Goal: Task Accomplishment & Management: Manage account settings

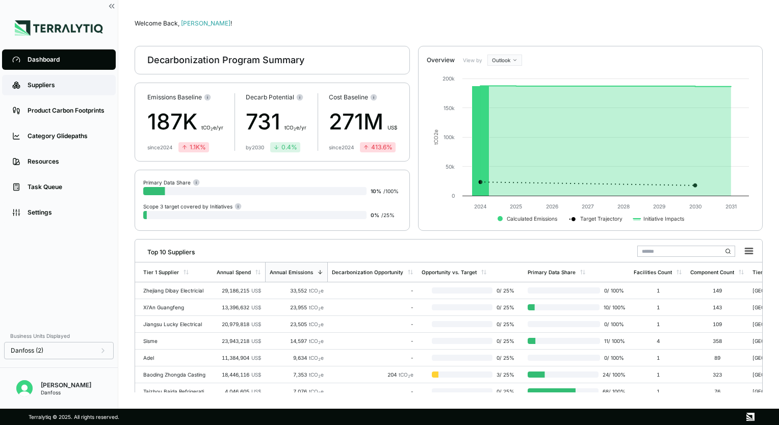
click at [64, 91] on link "Suppliers" at bounding box center [59, 85] width 114 height 20
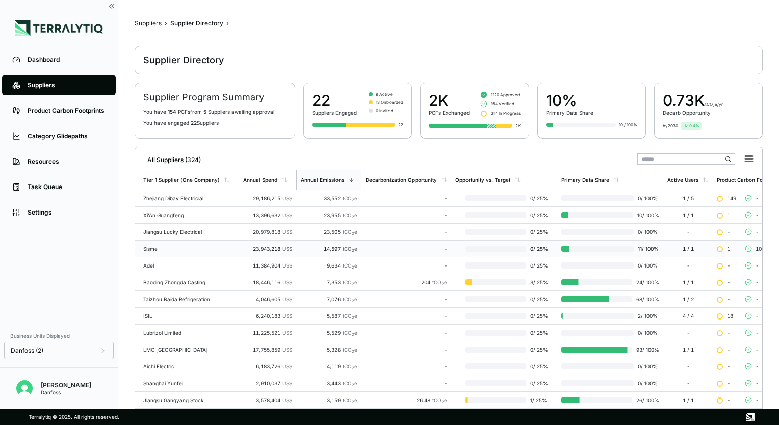
click at [186, 248] on div "Sisme" at bounding box center [189, 249] width 92 height 6
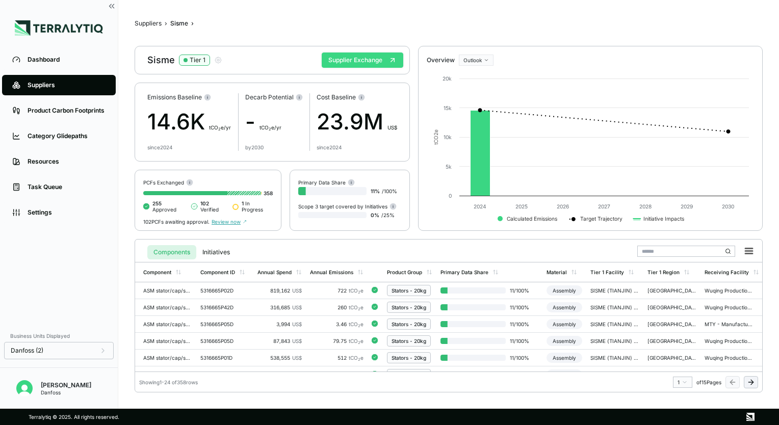
click at [359, 60] on button "Supplier Exchange" at bounding box center [363, 60] width 82 height 15
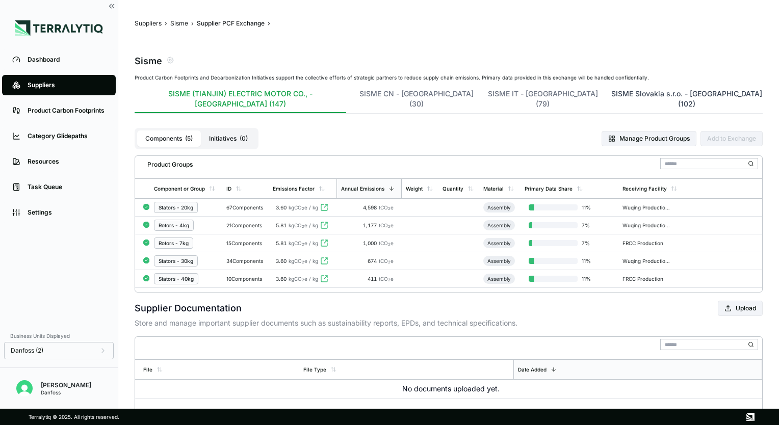
click at [612, 96] on button "SISME Slovakia s.r.o. - [GEOGRAPHIC_DATA] (102)" at bounding box center [687, 101] width 151 height 24
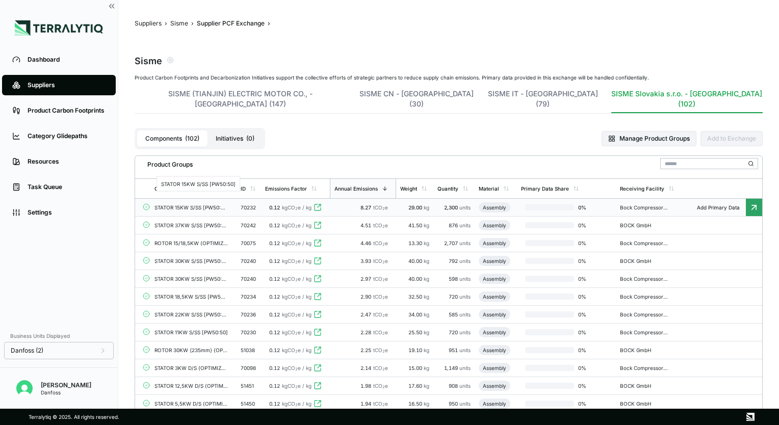
click at [223, 205] on div "STATOR 15KW S/SS [PW50:50]" at bounding box center [191, 208] width 73 height 6
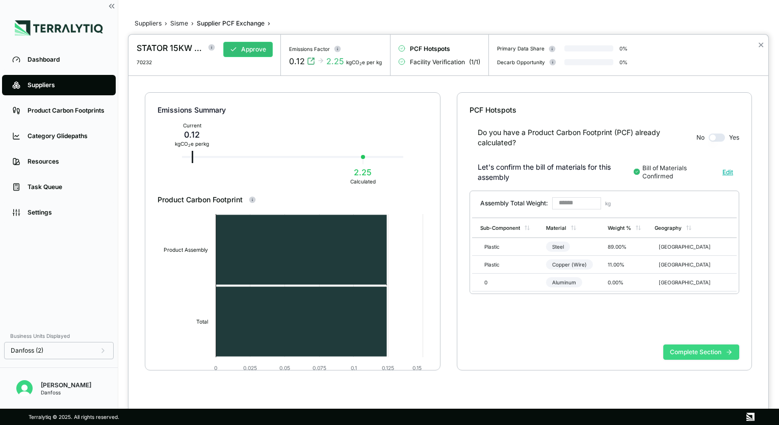
click at [697, 353] on button "Complete Section" at bounding box center [702, 352] width 76 height 15
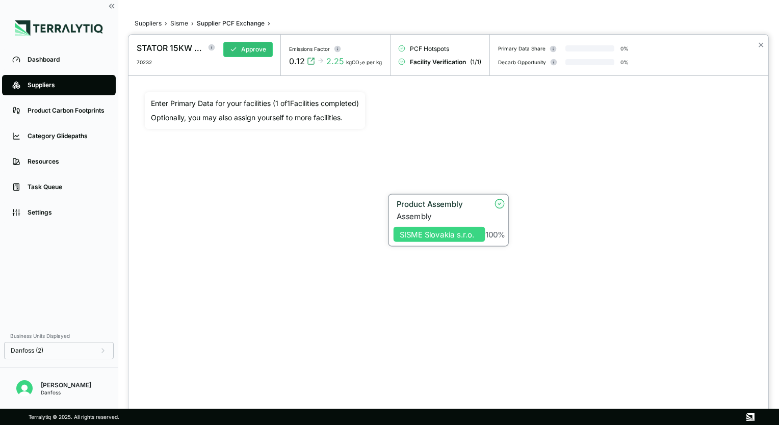
click at [465, 239] on span "SISME Slovakia s.r.o." at bounding box center [440, 233] width 92 height 15
click at [455, 209] on div "Product Assembly" at bounding box center [437, 205] width 86 height 12
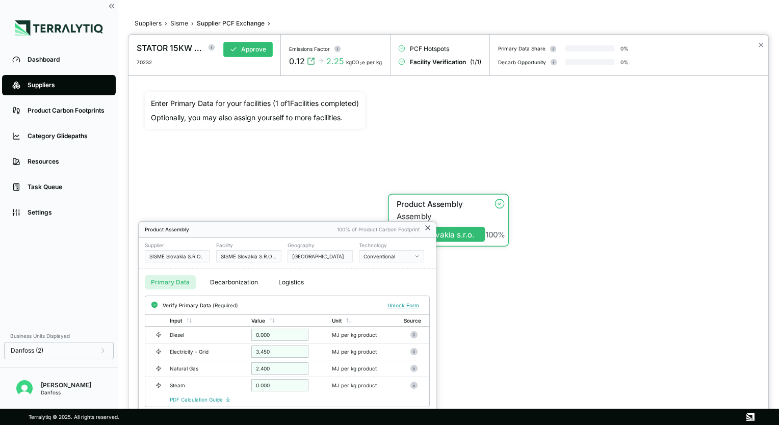
click at [428, 229] on icon at bounding box center [428, 228] width 8 height 8
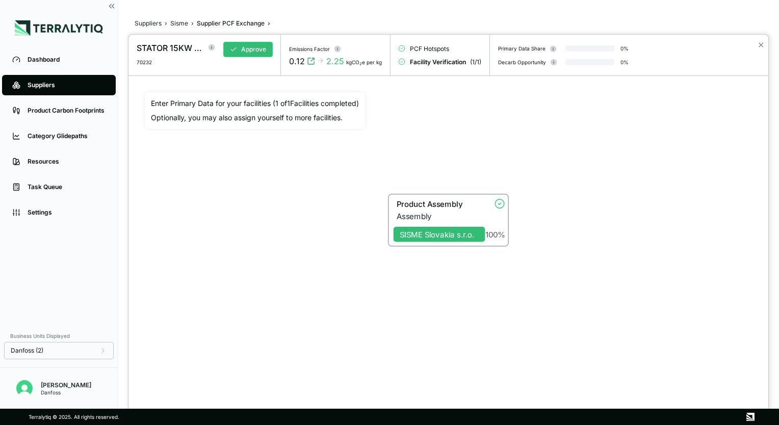
click at [178, 23] on div at bounding box center [389, 212] width 779 height 425
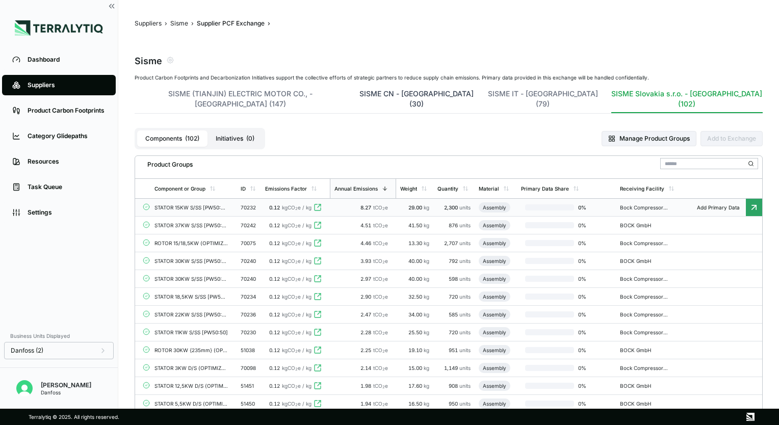
click at [402, 95] on button "SISME CN - Italy (30)" at bounding box center [417, 101] width 116 height 24
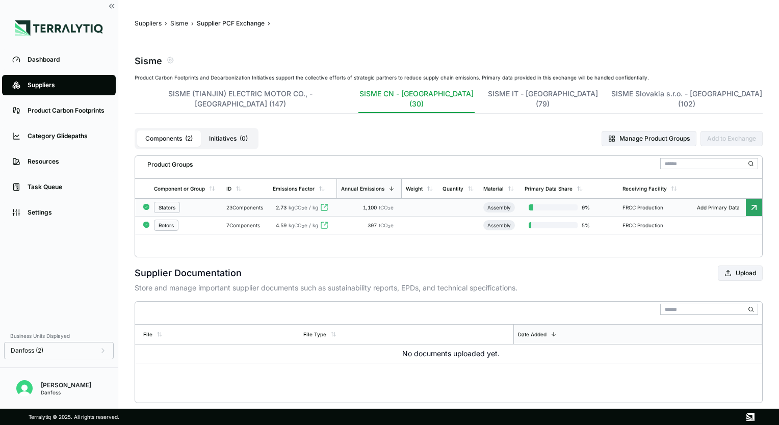
click at [198, 202] on div "Stators" at bounding box center [186, 207] width 64 height 11
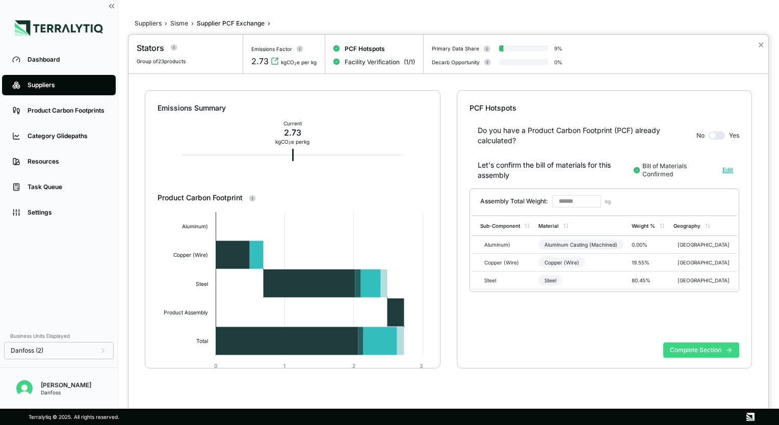
click at [710, 350] on button "Complete Section" at bounding box center [702, 350] width 76 height 15
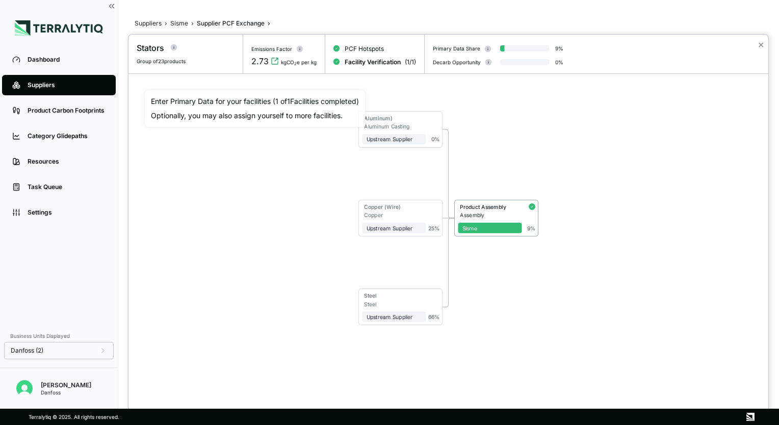
click at [478, 210] on div "Product Assembly" at bounding box center [490, 207] width 58 height 7
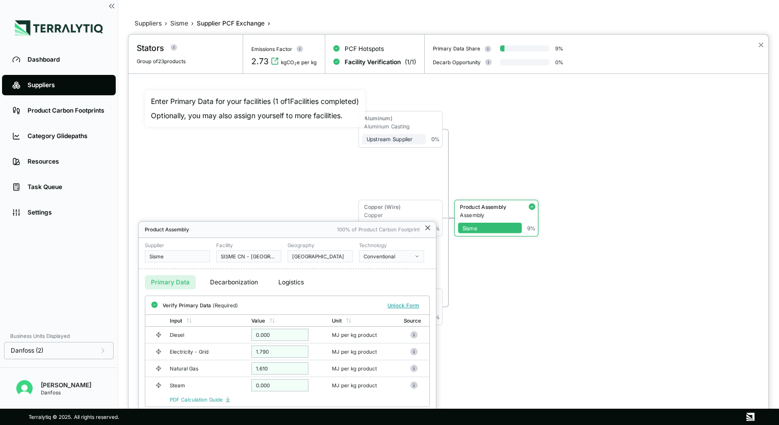
click at [428, 227] on icon at bounding box center [428, 228] width 4 height 4
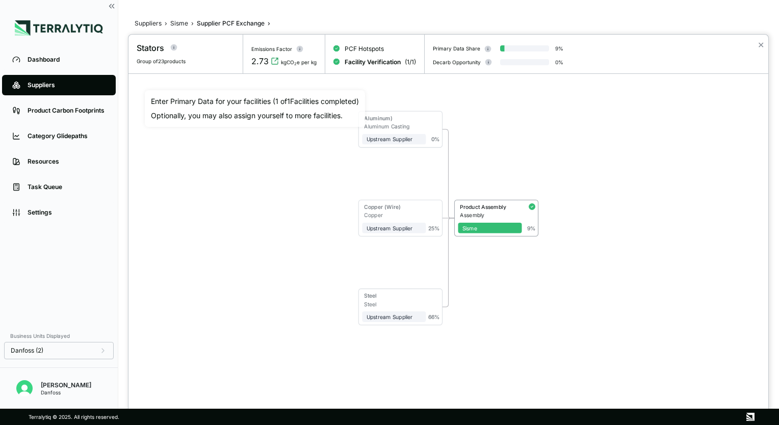
click at [183, 24] on div at bounding box center [389, 212] width 779 height 425
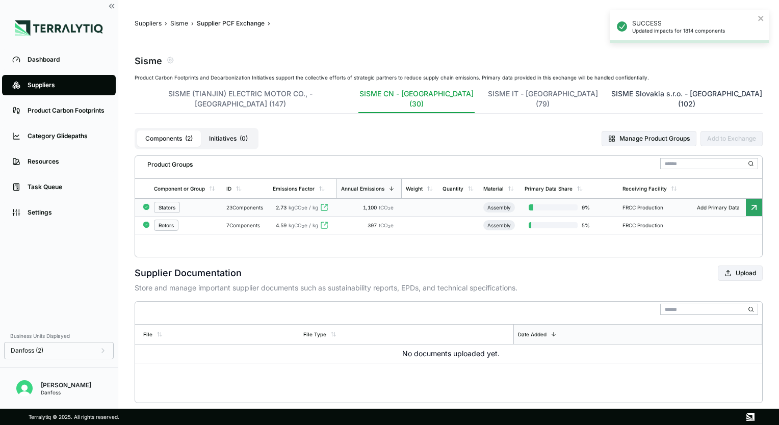
click at [612, 94] on button "SISME Slovakia s.r.o. - Slovakia (102)" at bounding box center [687, 101] width 151 height 24
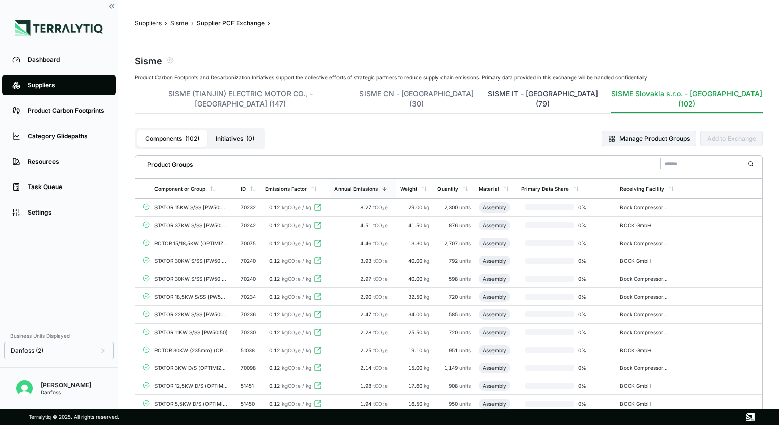
click at [487, 93] on button "SISME IT - Italy (79)" at bounding box center [543, 101] width 112 height 24
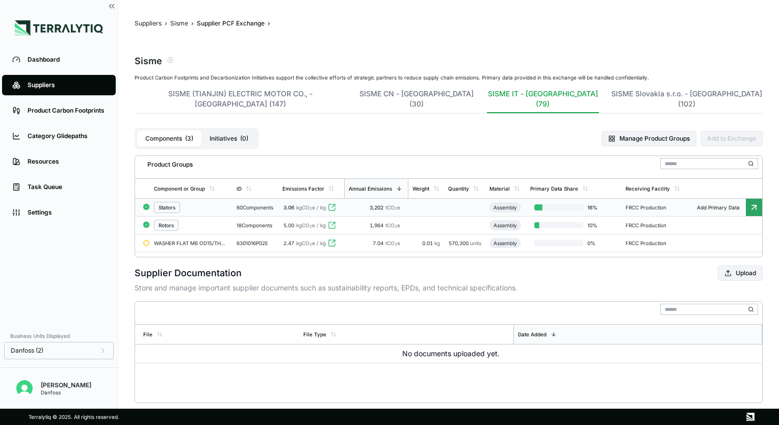
click at [201, 202] on div "Stators" at bounding box center [191, 207] width 75 height 11
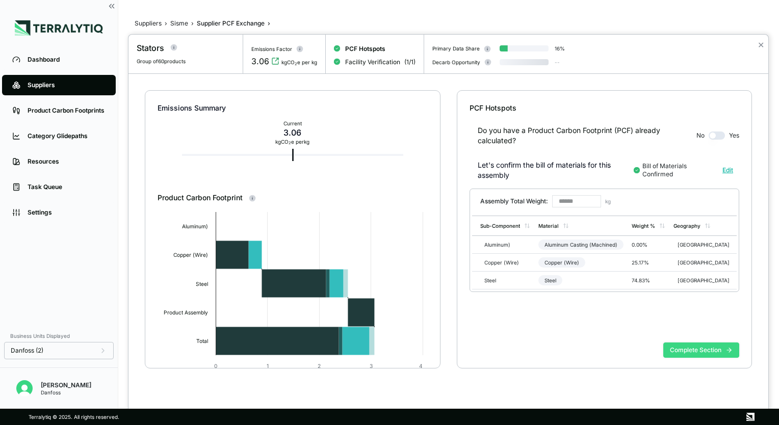
click at [698, 350] on button "Complete Section" at bounding box center [702, 350] width 76 height 15
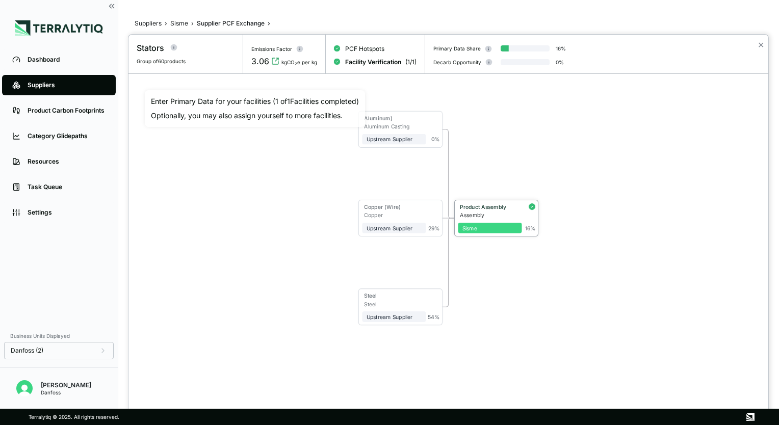
click at [475, 225] on div "Sisme" at bounding box center [491, 228] width 56 height 7
click at [475, 230] on div "Sisme" at bounding box center [491, 228] width 56 height 7
click at [480, 210] on div "Product Assembly" at bounding box center [488, 208] width 60 height 9
click at [480, 210] on div at bounding box center [449, 230] width 640 height 391
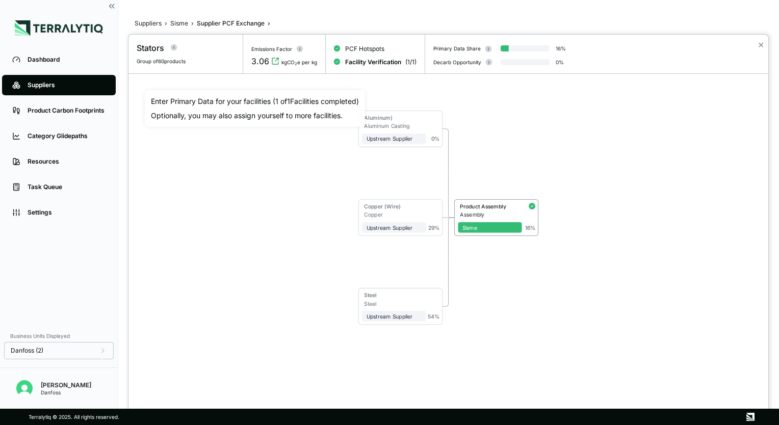
click at [480, 210] on div "Product Assembly" at bounding box center [488, 208] width 60 height 9
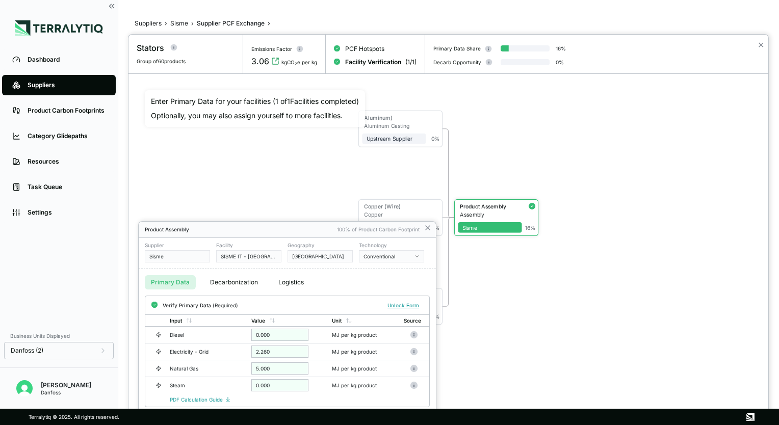
click at [181, 23] on div at bounding box center [389, 212] width 779 height 425
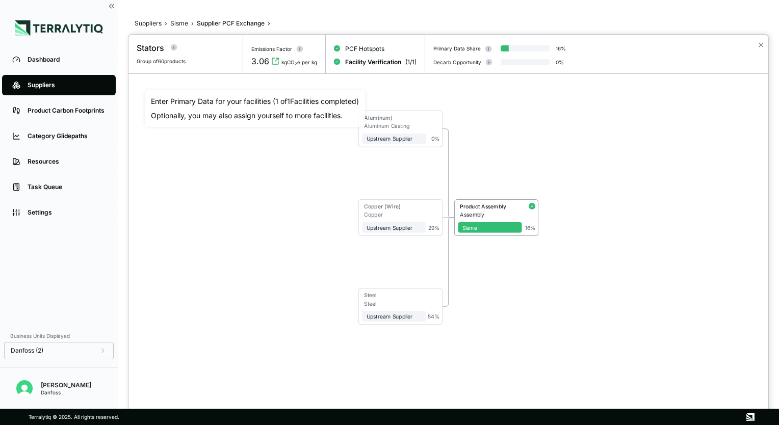
click at [181, 23] on div at bounding box center [389, 212] width 779 height 425
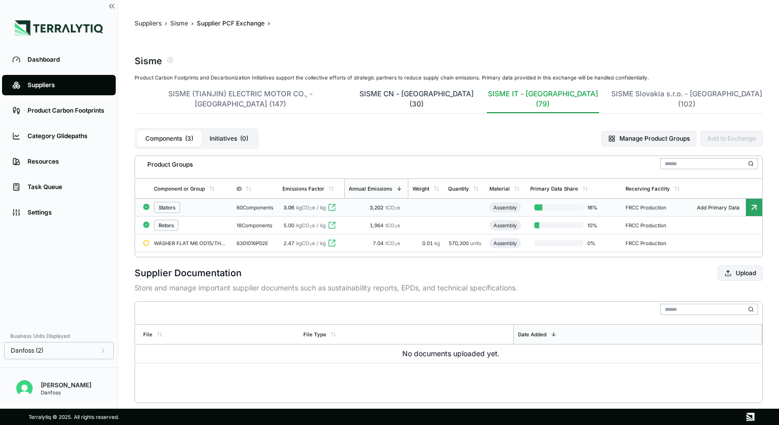
click at [364, 95] on button "SISME CN - Italy (30)" at bounding box center [417, 101] width 116 height 24
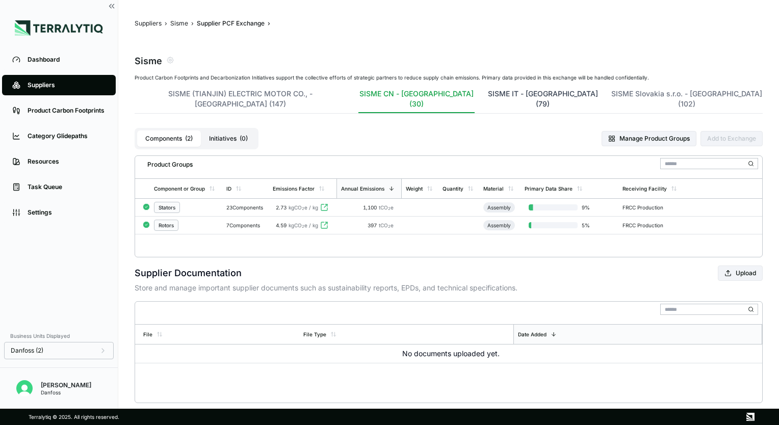
click at [487, 95] on button "SISME IT - Italy (79)" at bounding box center [543, 101] width 112 height 24
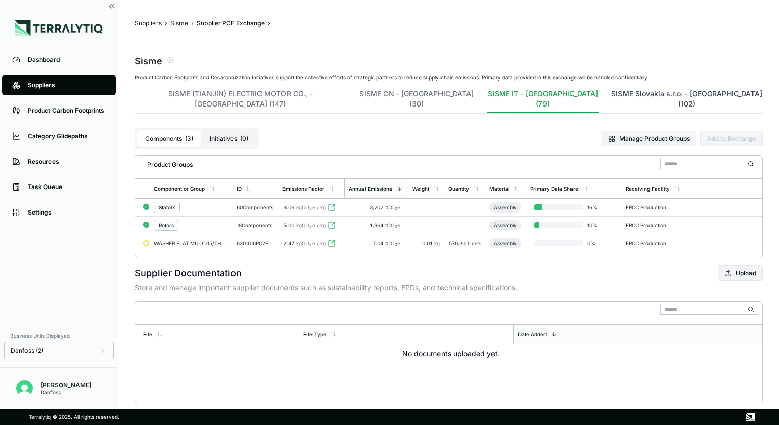
click at [612, 95] on button "SISME Slovakia s.r.o. - Slovakia (102)" at bounding box center [687, 101] width 151 height 24
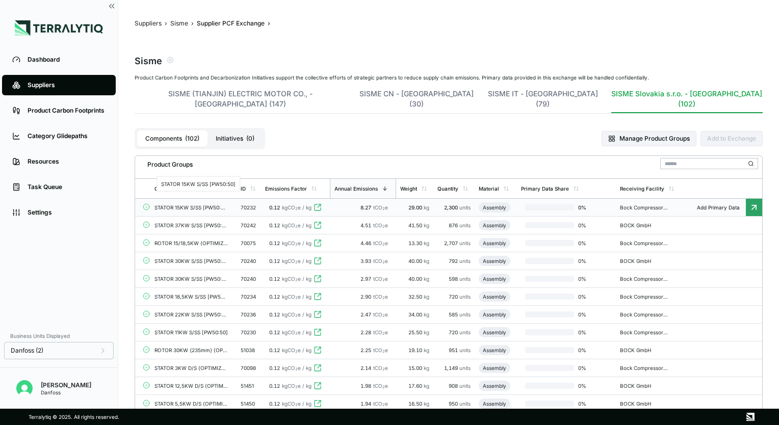
click at [224, 205] on div "STATOR 15KW S/SS [PW50:50]" at bounding box center [191, 208] width 73 height 6
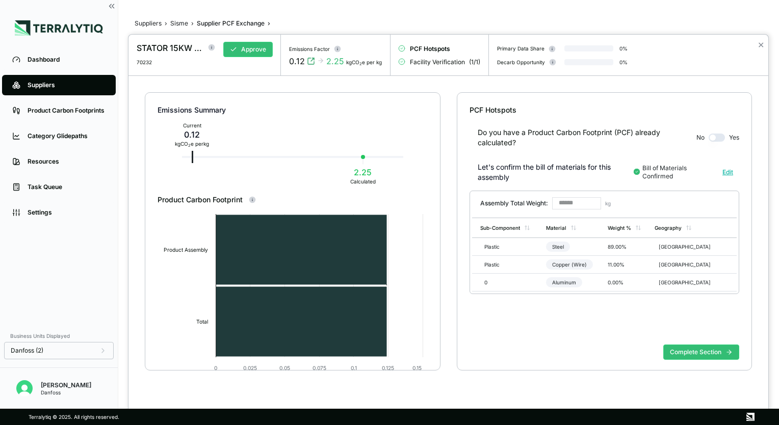
click at [182, 22] on div at bounding box center [389, 212] width 779 height 425
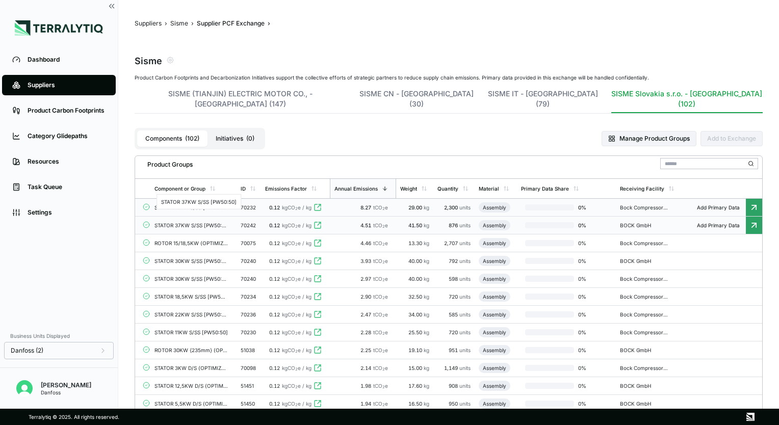
click at [211, 222] on div "STATOR 37KW S/SS [PW50:50]" at bounding box center [191, 225] width 73 height 6
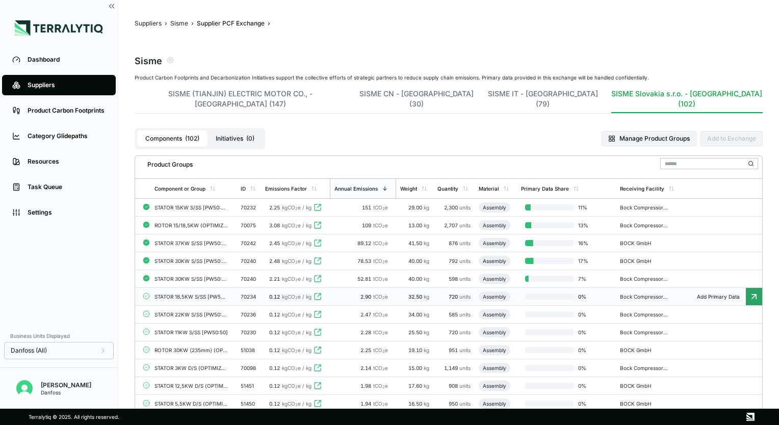
click at [194, 294] on div "STATOR 18,5KW S/SS [PW50:50]" at bounding box center [191, 297] width 73 height 6
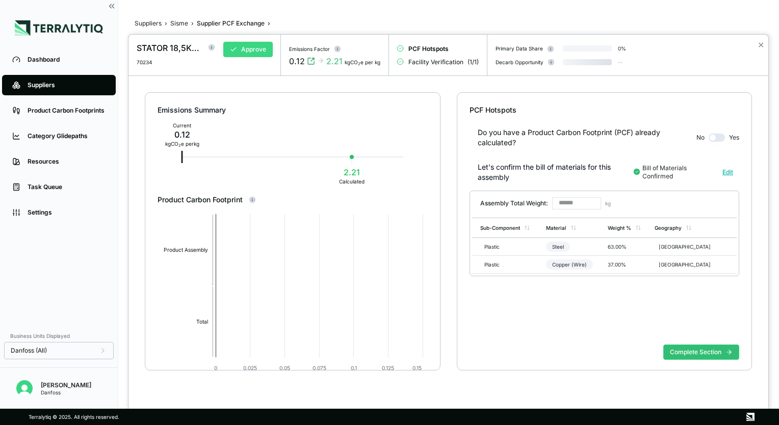
click at [252, 50] on button "Approve" at bounding box center [247, 49] width 49 height 15
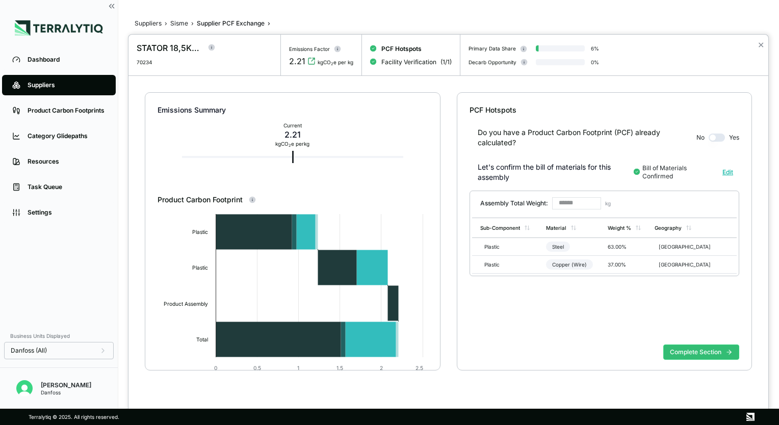
click at [178, 23] on div at bounding box center [389, 212] width 779 height 425
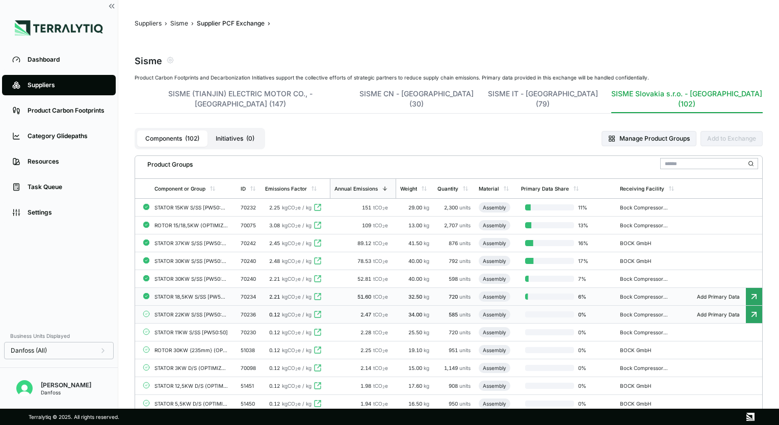
click at [184, 312] on div "STATOR 22KW S/SS [PW50:50]" at bounding box center [191, 315] width 73 height 6
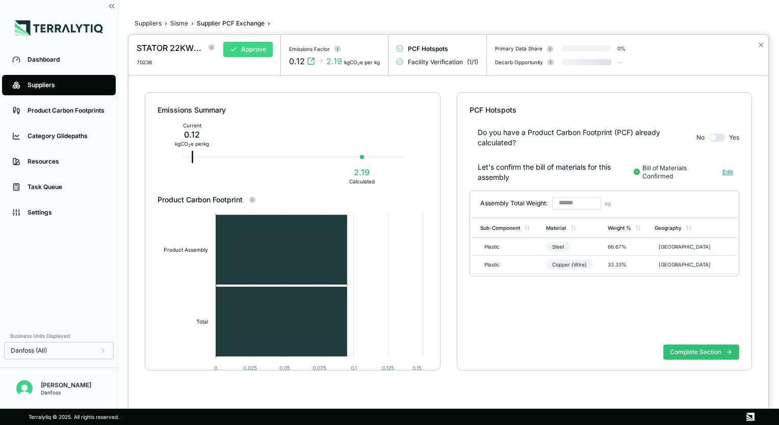
click at [247, 47] on button "Approve" at bounding box center [247, 49] width 49 height 15
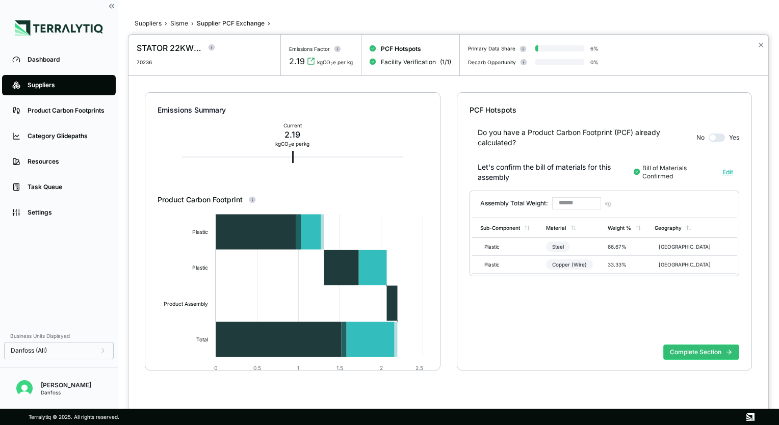
click at [182, 23] on div at bounding box center [389, 212] width 779 height 425
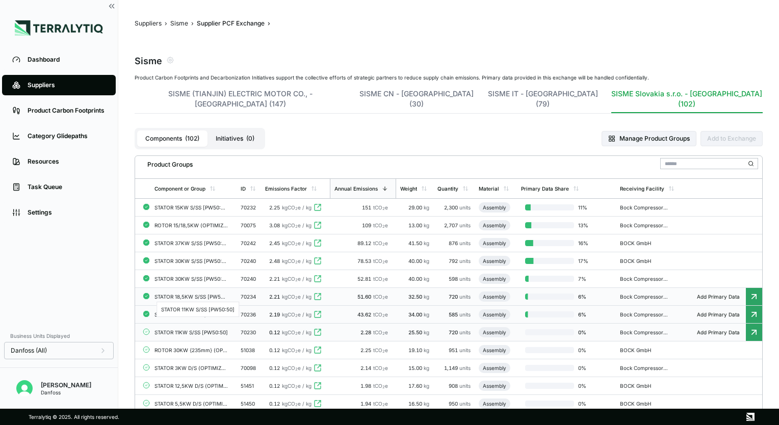
click at [189, 330] on div "STATOR 11KW S/SS [PW50:50]" at bounding box center [191, 333] width 73 height 6
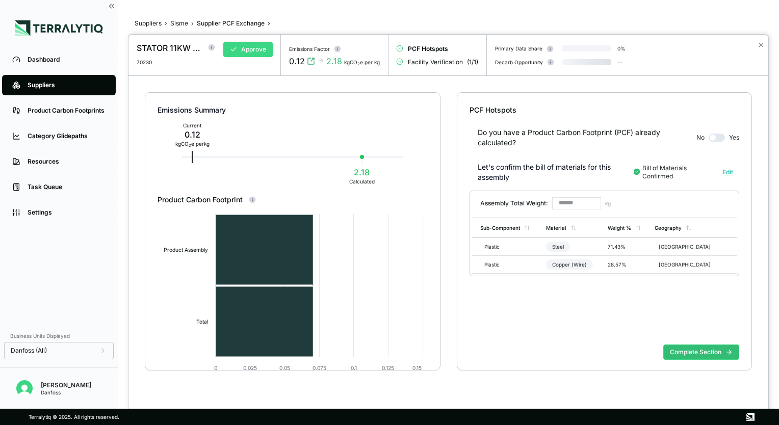
click at [248, 54] on button "Approve" at bounding box center [247, 49] width 49 height 15
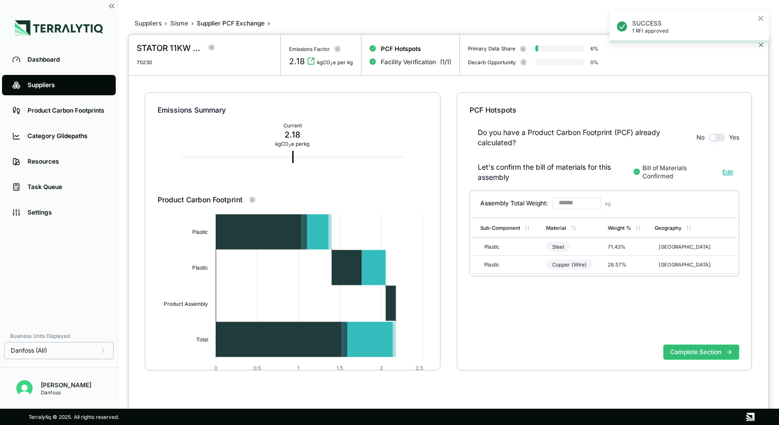
click at [180, 23] on div at bounding box center [389, 212] width 779 height 425
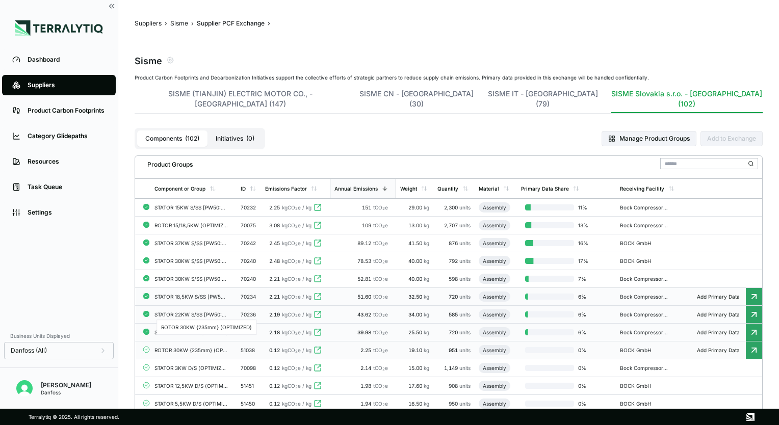
click at [188, 347] on div "ROTOR 30KW {235mm} (OPTIMIZED)" at bounding box center [191, 350] width 73 height 6
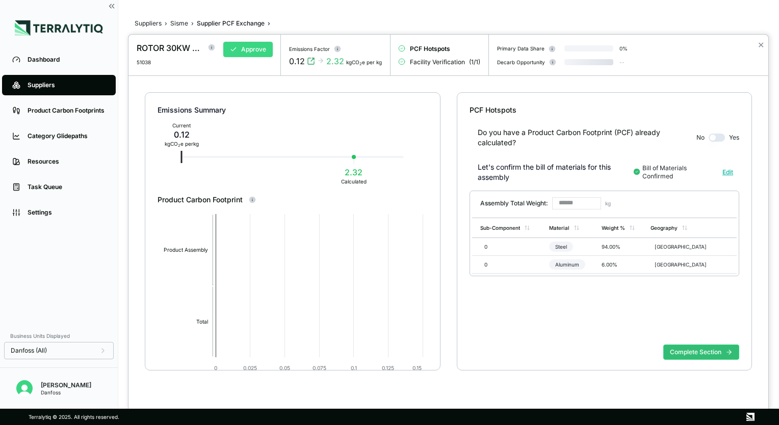
click at [244, 48] on button "Approve" at bounding box center [247, 49] width 49 height 15
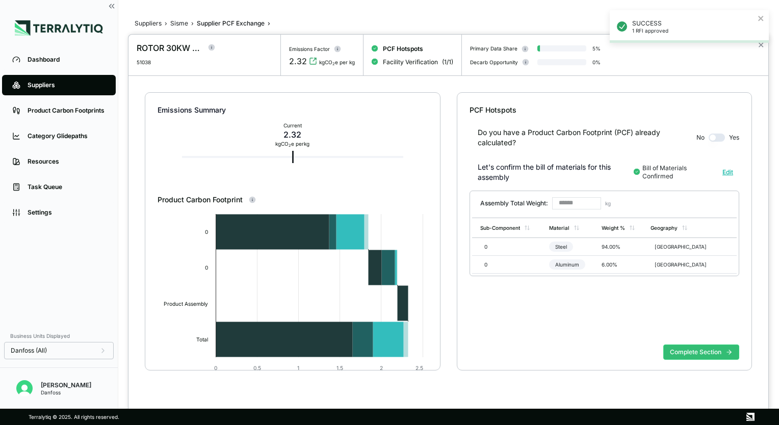
click at [178, 20] on div at bounding box center [389, 212] width 779 height 425
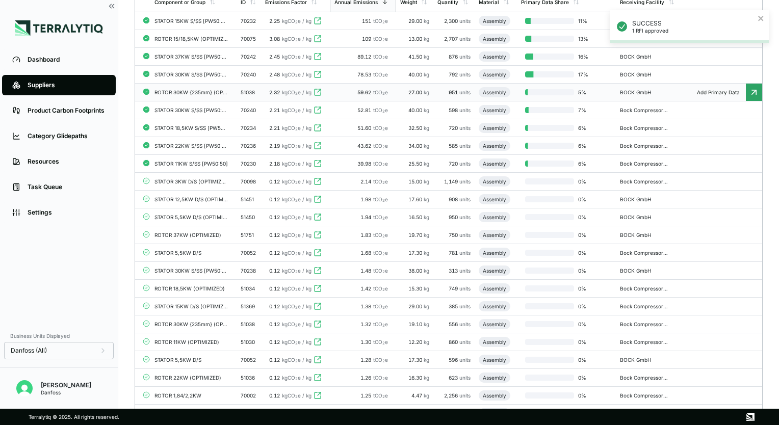
scroll to position [204, 0]
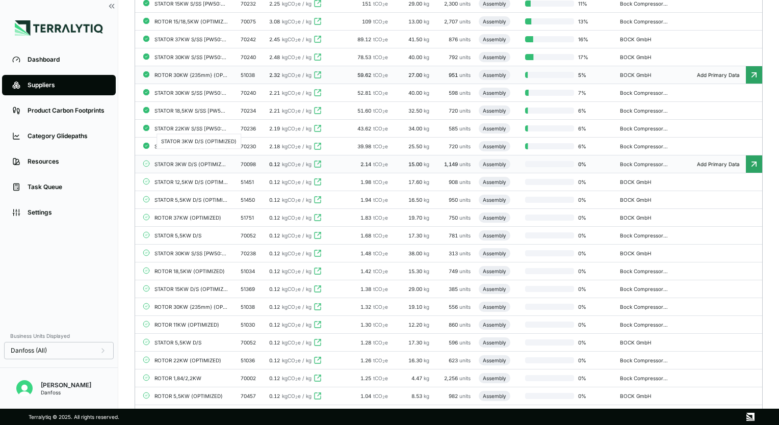
click at [192, 161] on div "STATOR 3KW D/S (OPTIMIZED)" at bounding box center [191, 164] width 73 height 6
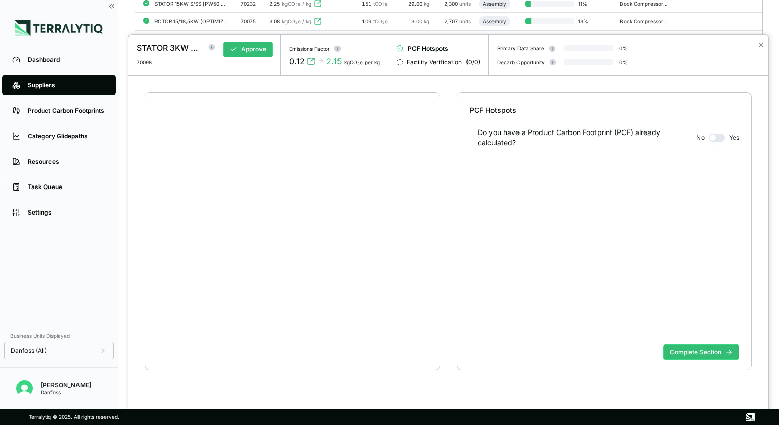
scroll to position [19, 0]
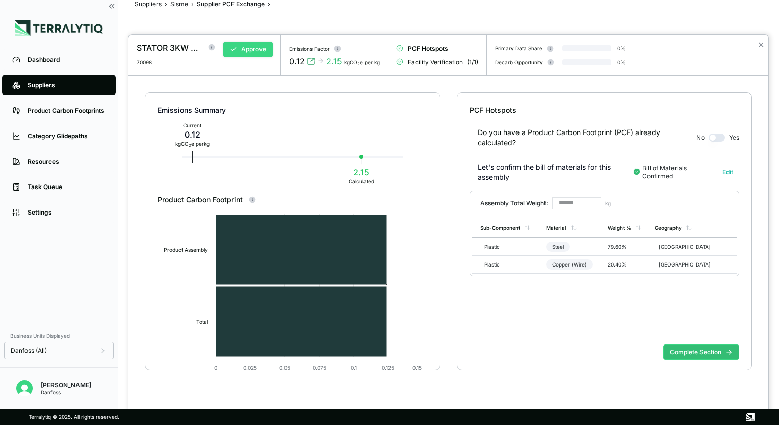
click at [245, 53] on button "Approve" at bounding box center [247, 49] width 49 height 15
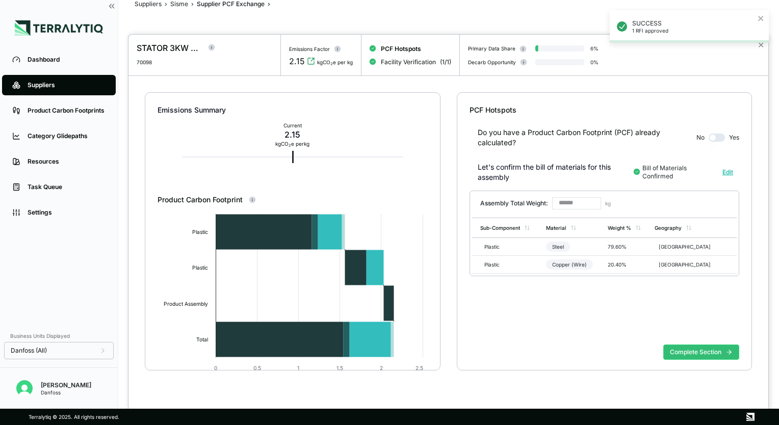
click at [178, 2] on div at bounding box center [389, 212] width 779 height 425
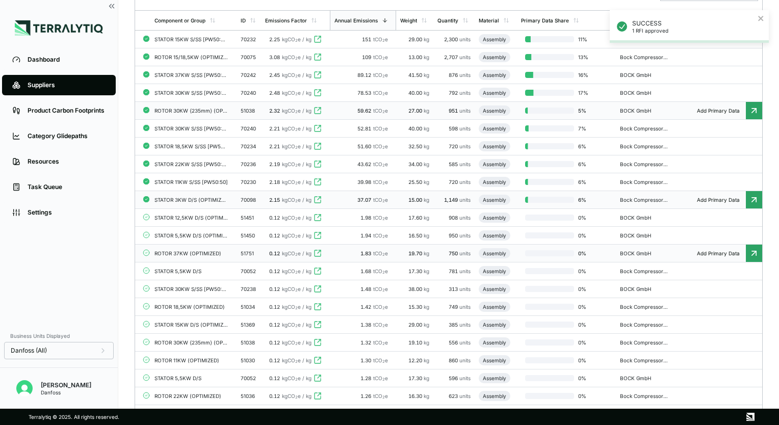
scroll to position [172, 0]
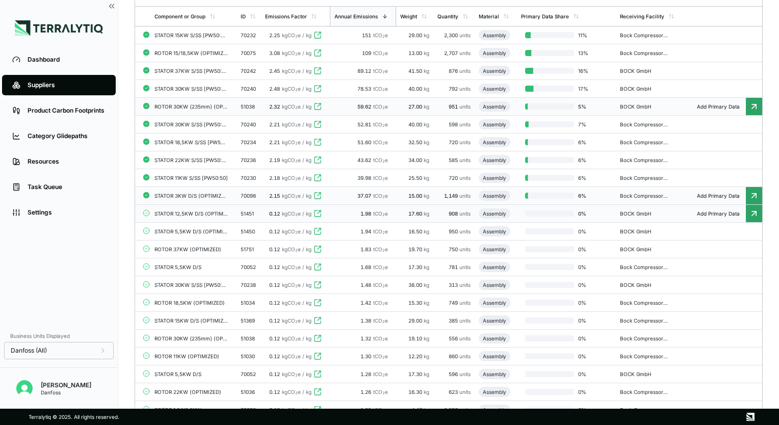
click at [197, 211] on div "STATOR 12,5KW D/S (OPTIMIZED)" at bounding box center [191, 214] width 73 height 6
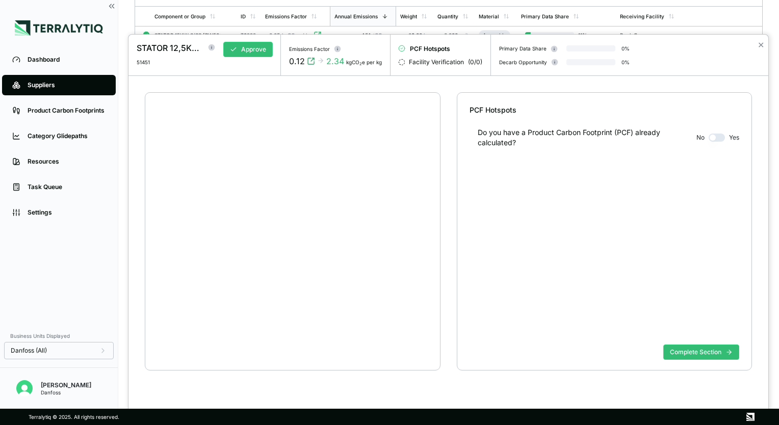
scroll to position [19, 0]
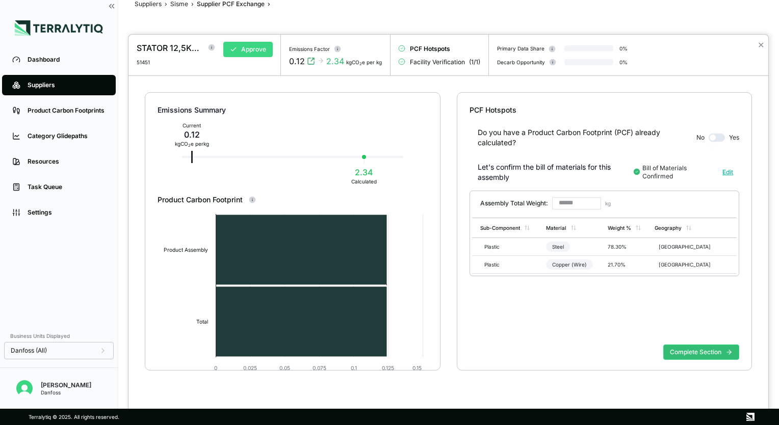
click at [248, 51] on button "Approve" at bounding box center [247, 49] width 49 height 15
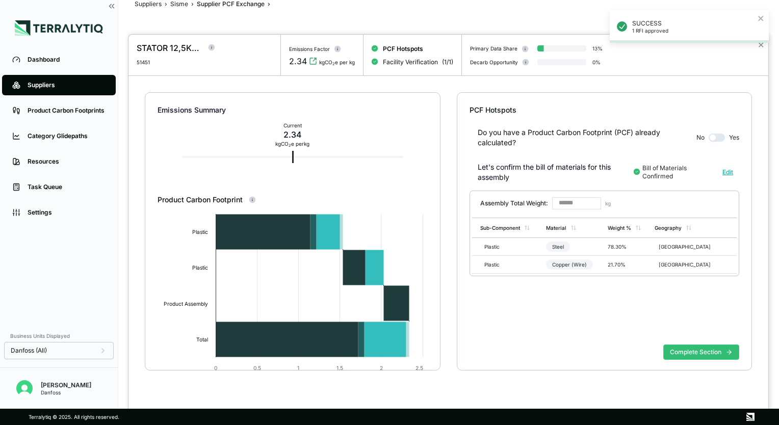
click at [180, 5] on div at bounding box center [389, 212] width 779 height 425
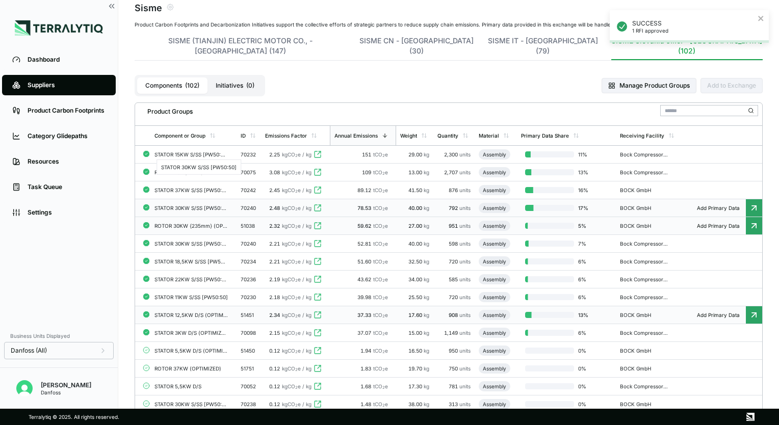
scroll to position [70, 0]
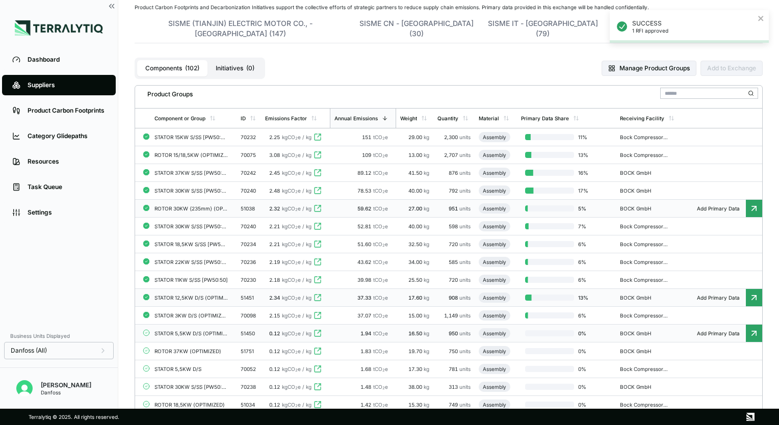
click at [190, 331] on div "STATOR 5,5KW D/S (OPTIMIZED)" at bounding box center [191, 334] width 73 height 6
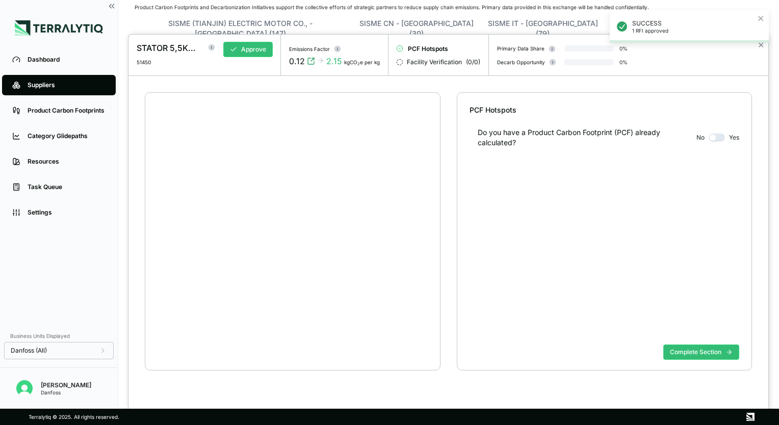
scroll to position [19, 0]
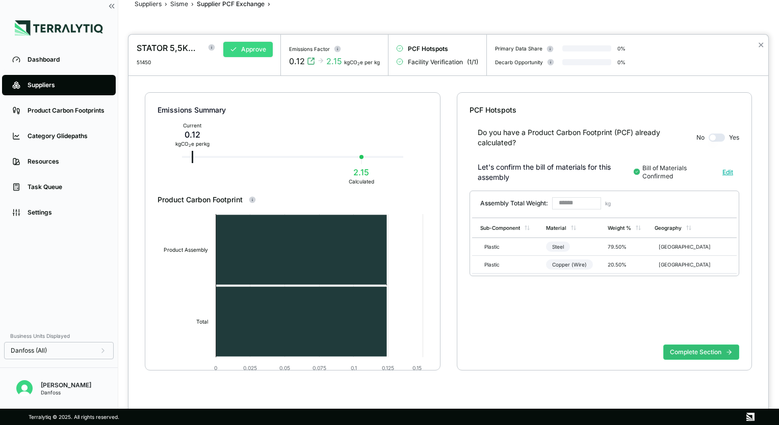
click at [247, 49] on button "Approve" at bounding box center [247, 49] width 49 height 15
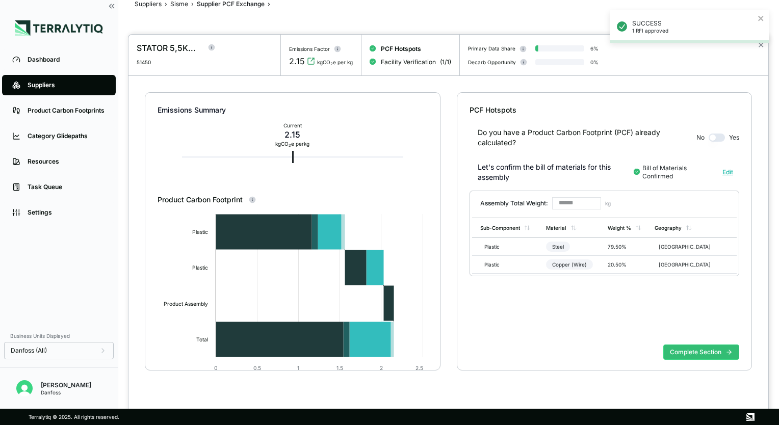
click at [176, 2] on div at bounding box center [389, 212] width 779 height 425
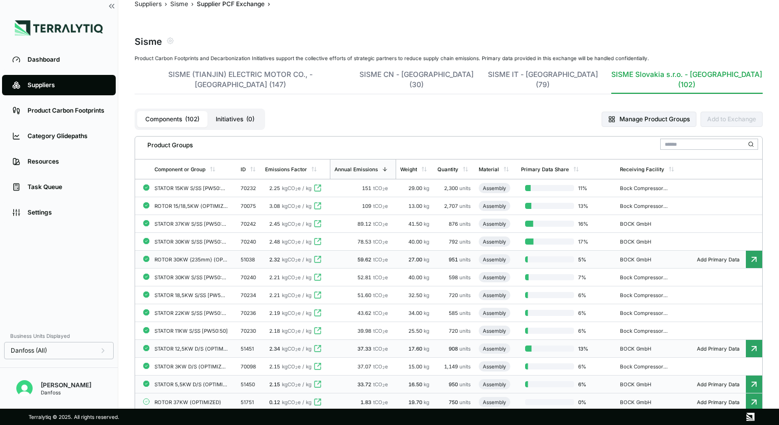
click at [175, 399] on div "ROTOR 37KW (OPTIMIZED)" at bounding box center [191, 402] width 73 height 6
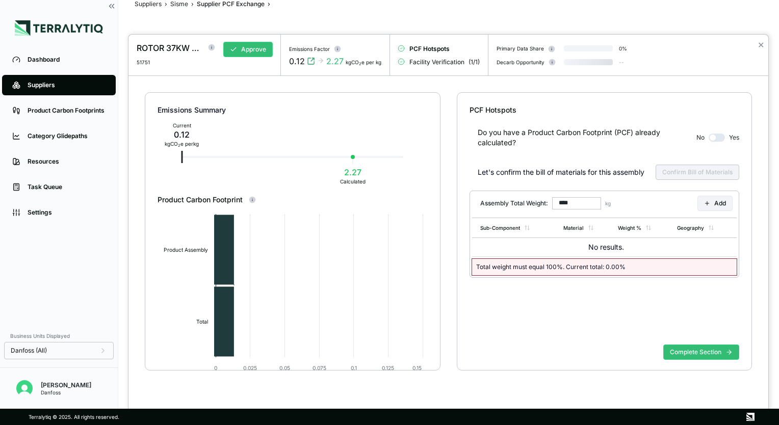
type input "******"
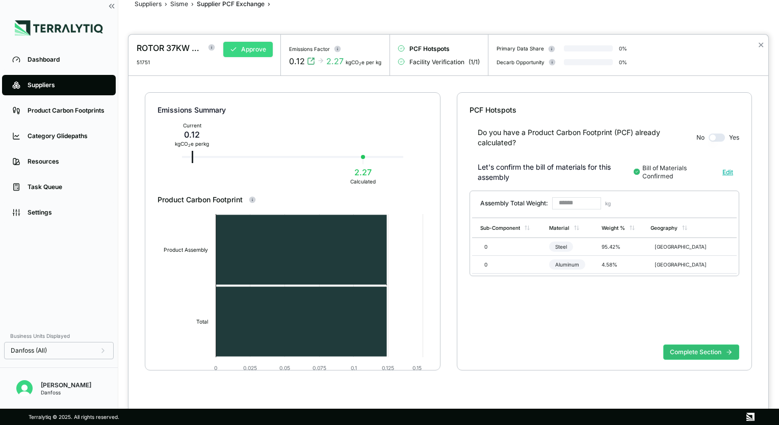
click at [237, 50] on button "Approve" at bounding box center [247, 49] width 49 height 15
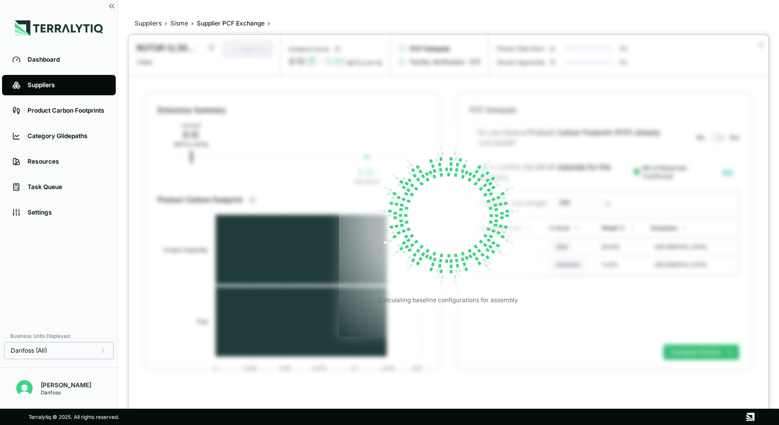
scroll to position [19, 0]
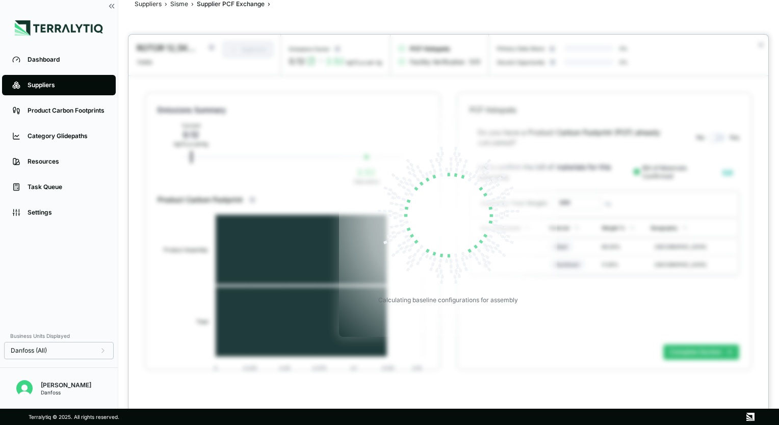
click at [180, 4] on div at bounding box center [389, 212] width 779 height 425
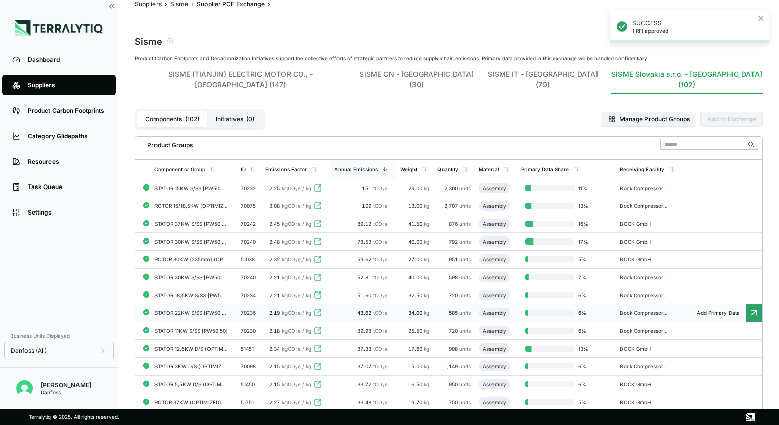
scroll to position [274, 0]
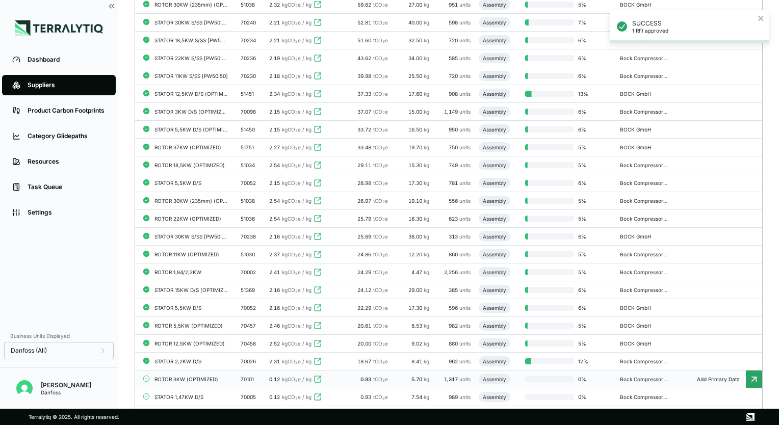
click at [208, 376] on div "ROTOR 3KW (OPTIMIZED)" at bounding box center [191, 379] width 73 height 6
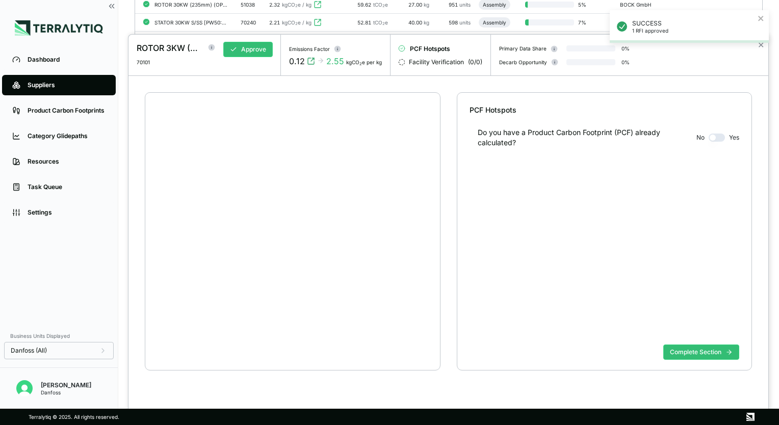
scroll to position [19, 0]
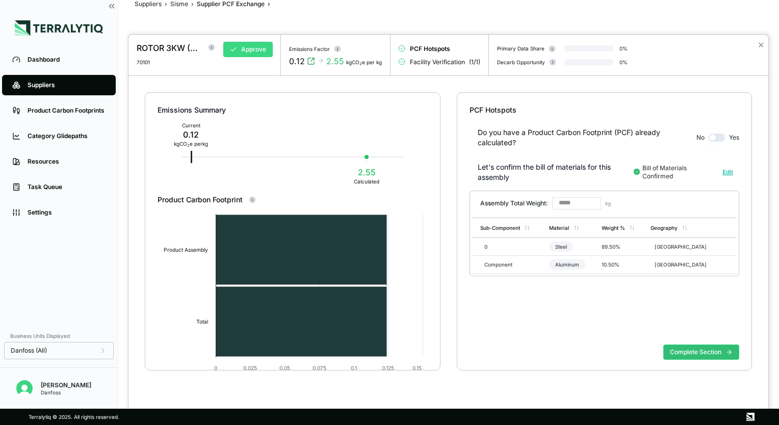
click at [244, 53] on button "Approve" at bounding box center [247, 49] width 49 height 15
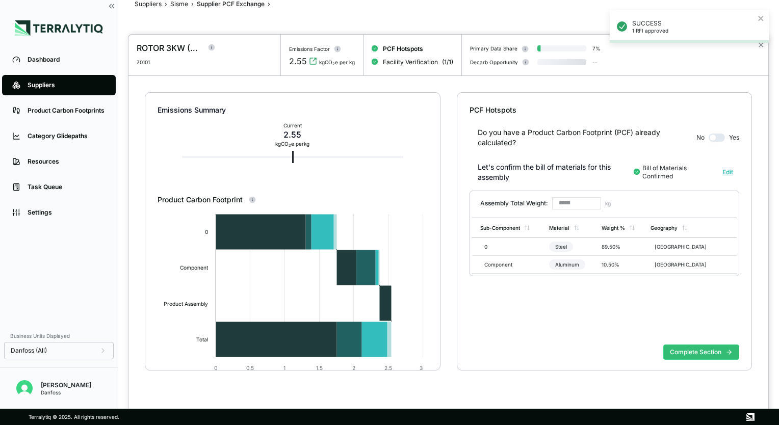
click at [178, 6] on div at bounding box center [389, 212] width 779 height 425
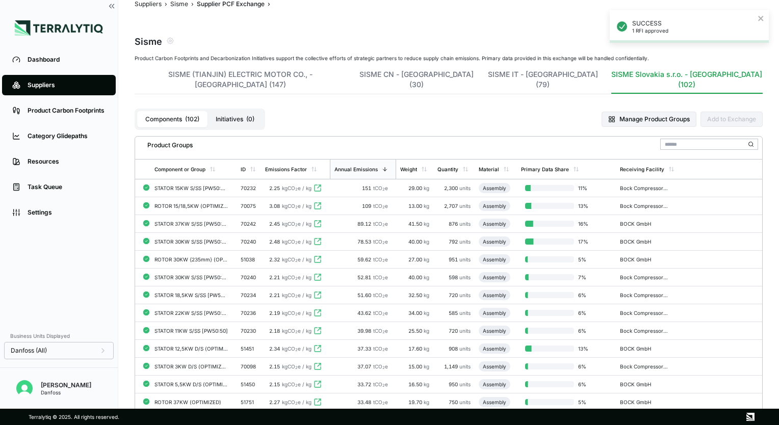
scroll to position [325, 0]
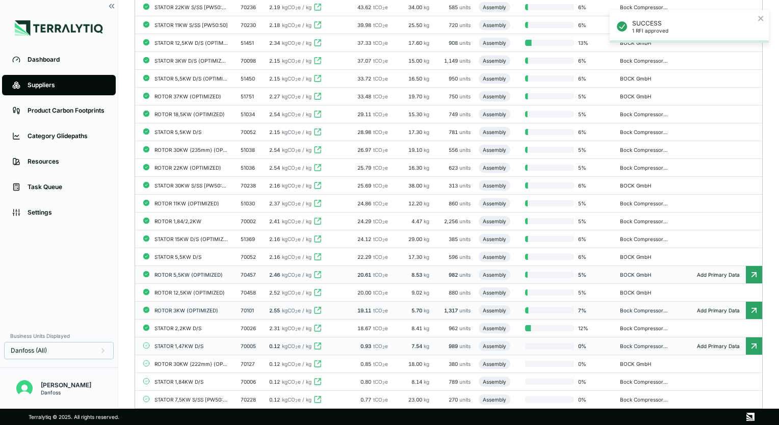
click at [201, 343] on div "STATOR 1,47KW D/S" at bounding box center [191, 346] width 73 height 6
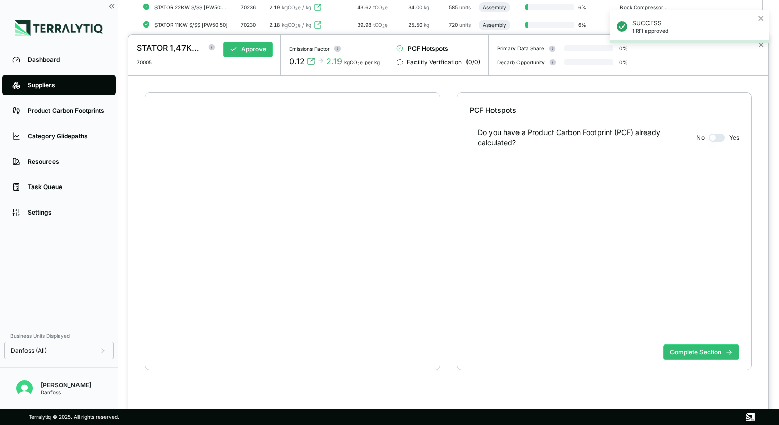
scroll to position [19, 0]
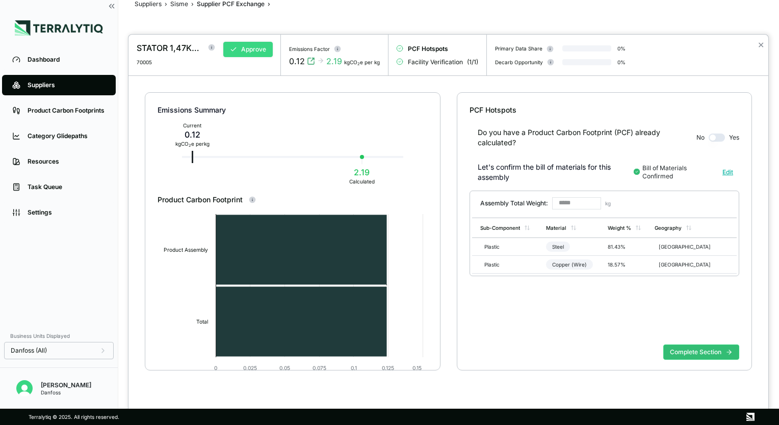
click at [249, 50] on button "Approve" at bounding box center [247, 49] width 49 height 15
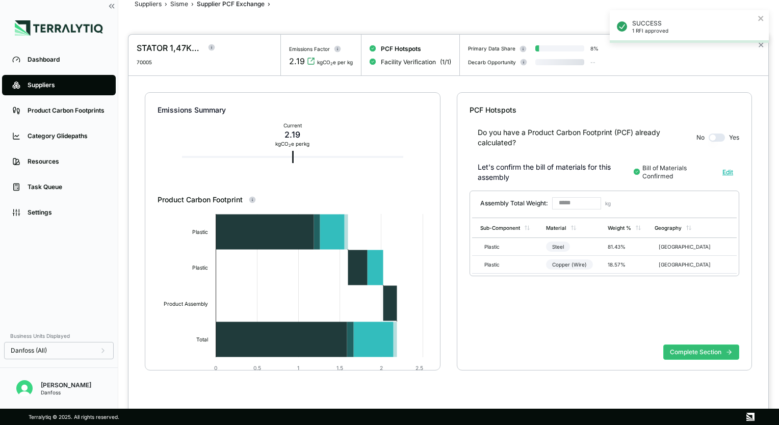
click at [178, 3] on div at bounding box center [389, 212] width 779 height 425
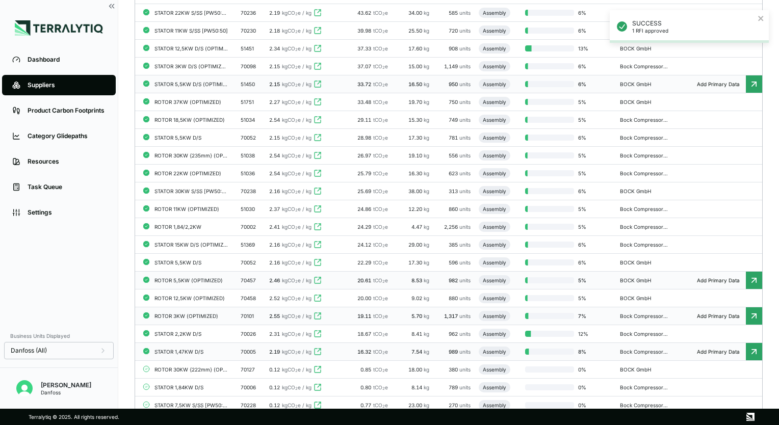
scroll to position [325, 0]
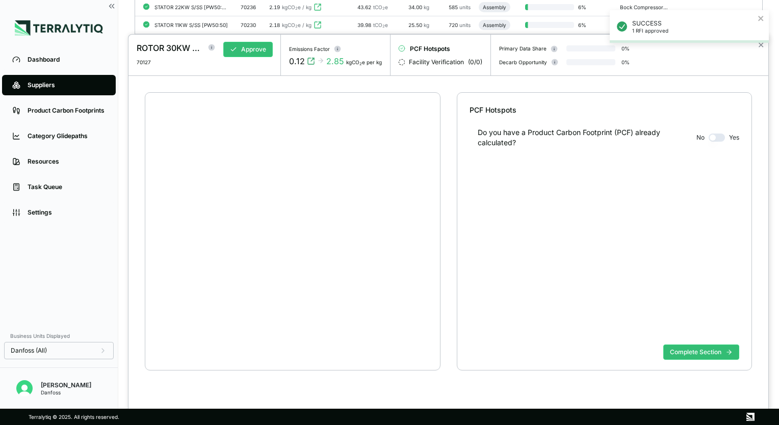
scroll to position [19, 0]
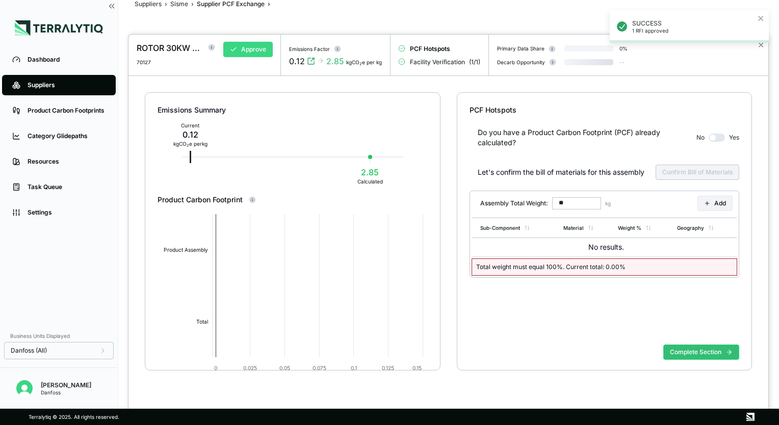
type input "******"
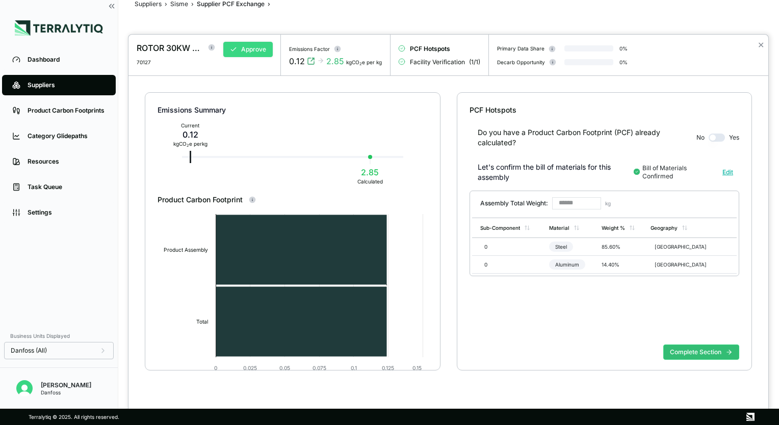
click at [248, 51] on button "Approve" at bounding box center [247, 49] width 49 height 15
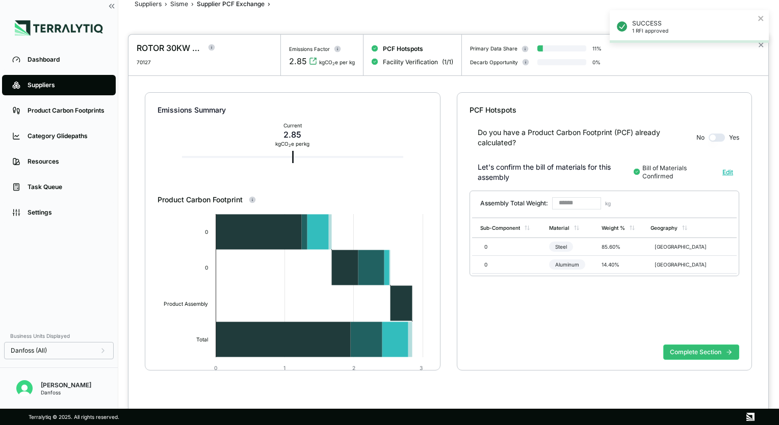
click at [180, 5] on div at bounding box center [389, 212] width 779 height 425
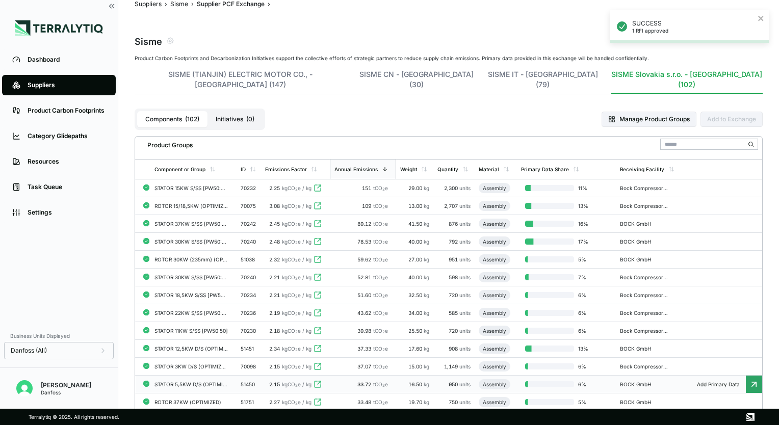
scroll to position [325, 0]
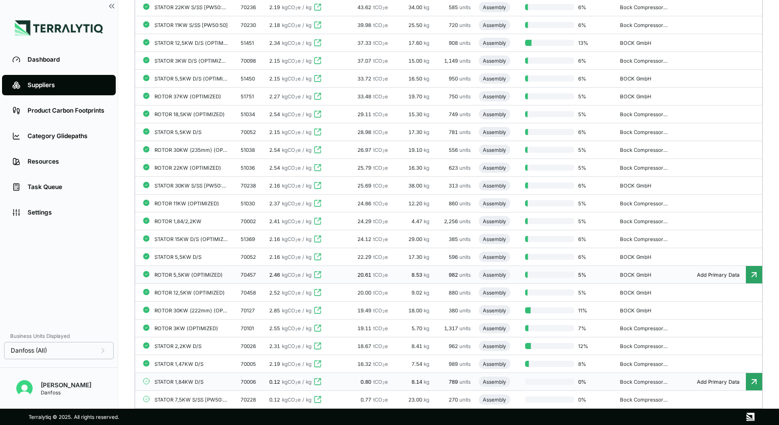
click at [201, 379] on div "STATOR 1,84KW D/S" at bounding box center [191, 382] width 73 height 6
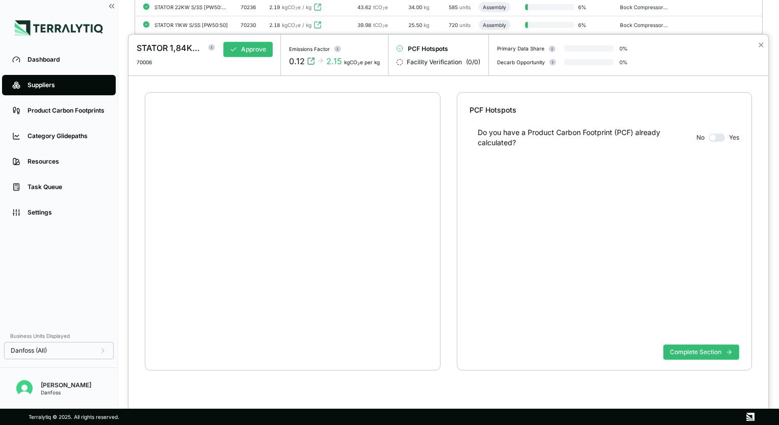
scroll to position [19, 0]
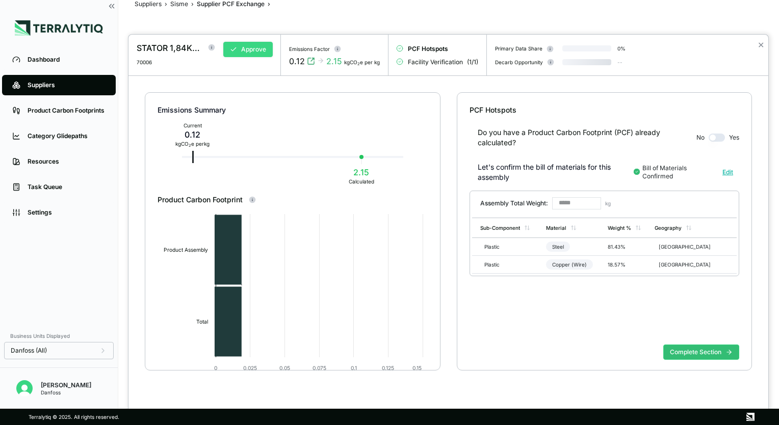
click at [243, 50] on button "Approve" at bounding box center [247, 49] width 49 height 15
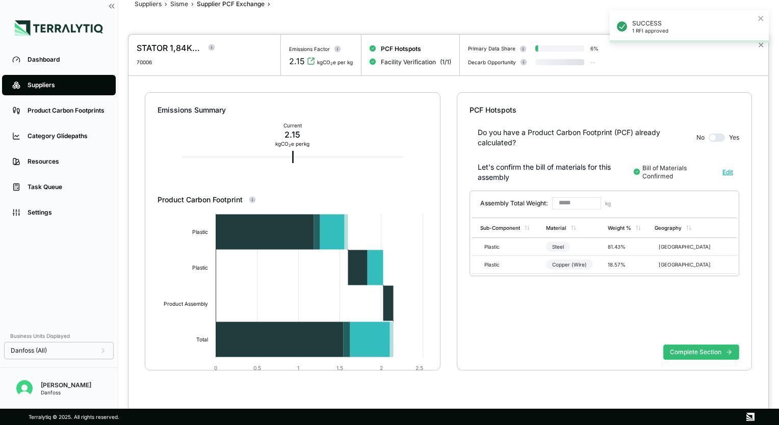
click at [182, 4] on div at bounding box center [389, 212] width 779 height 425
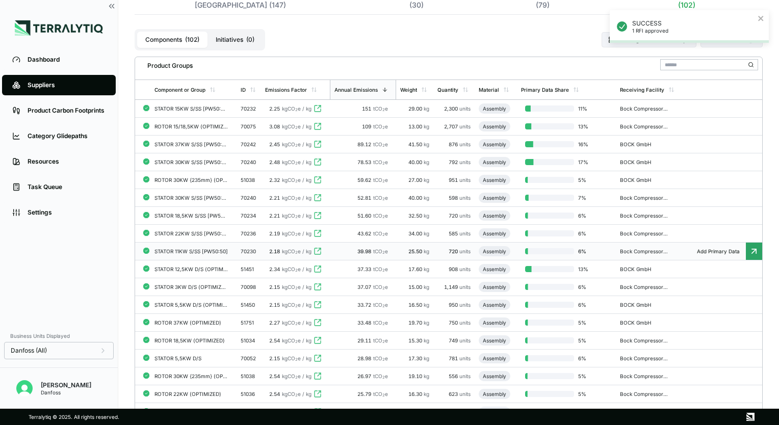
scroll to position [325, 0]
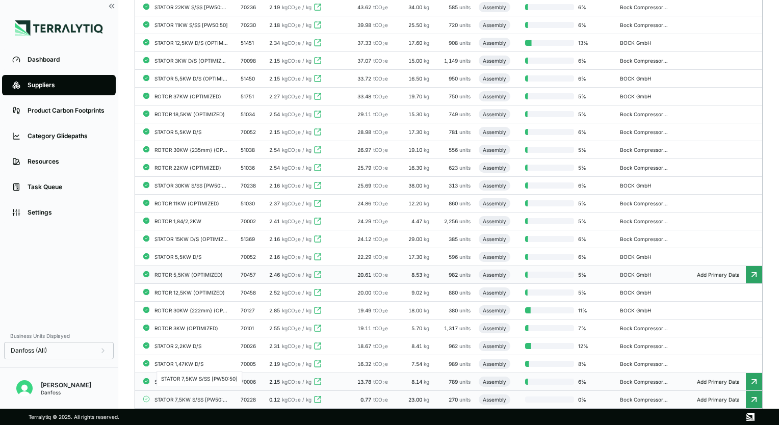
click at [207, 397] on div "STATOR 7,5KW S/SS [PW50:50]" at bounding box center [191, 400] width 73 height 6
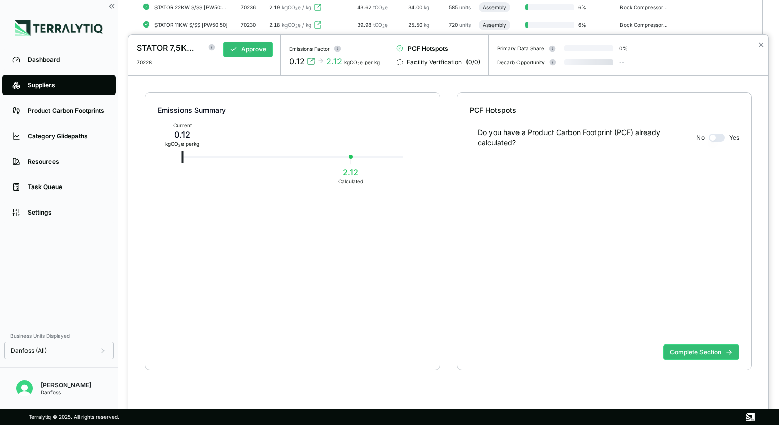
scroll to position [19, 0]
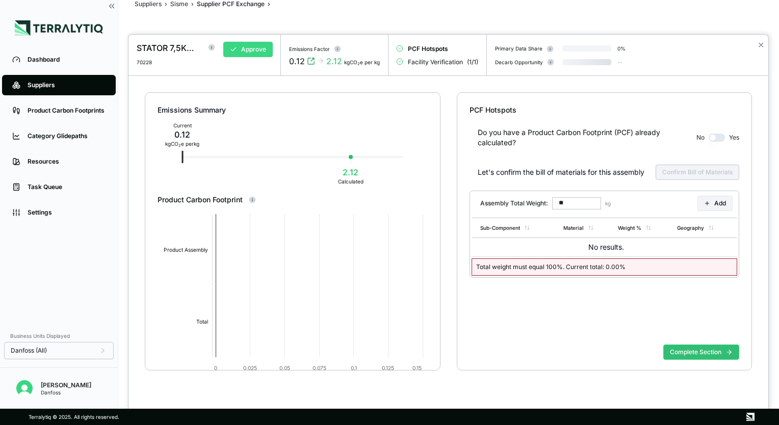
type input "******"
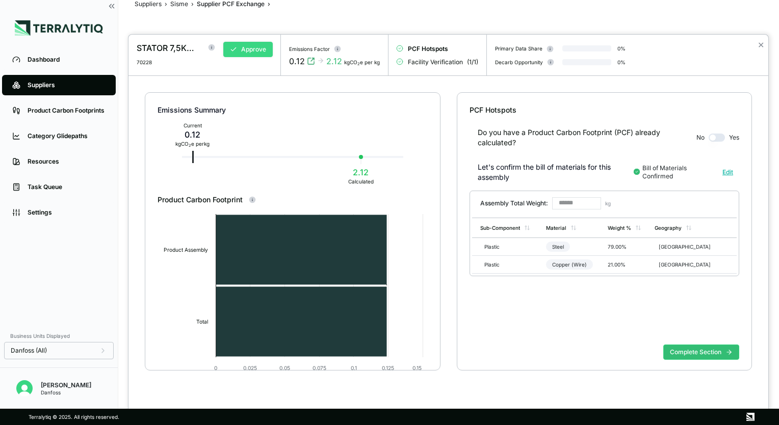
click at [245, 47] on button "Approve" at bounding box center [247, 49] width 49 height 15
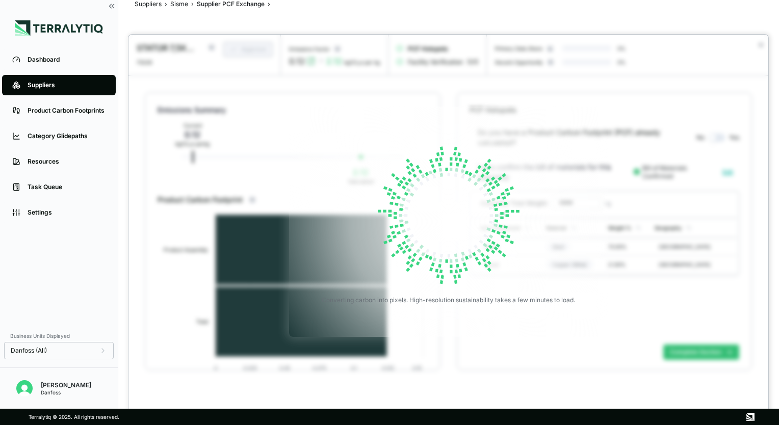
click at [178, 4] on div at bounding box center [389, 212] width 779 height 425
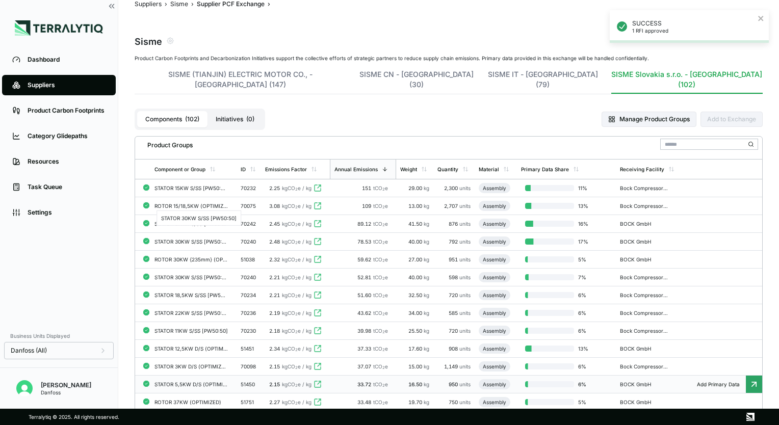
scroll to position [376, 0]
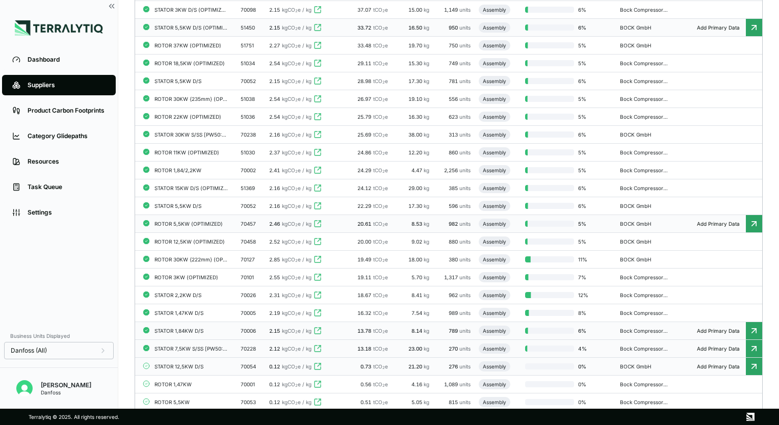
click at [208, 364] on div "STATOR 12,5KW D/S" at bounding box center [191, 367] width 73 height 6
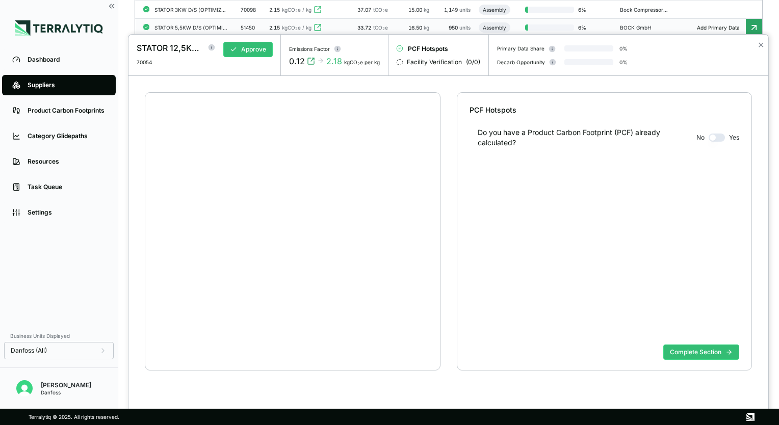
scroll to position [19, 0]
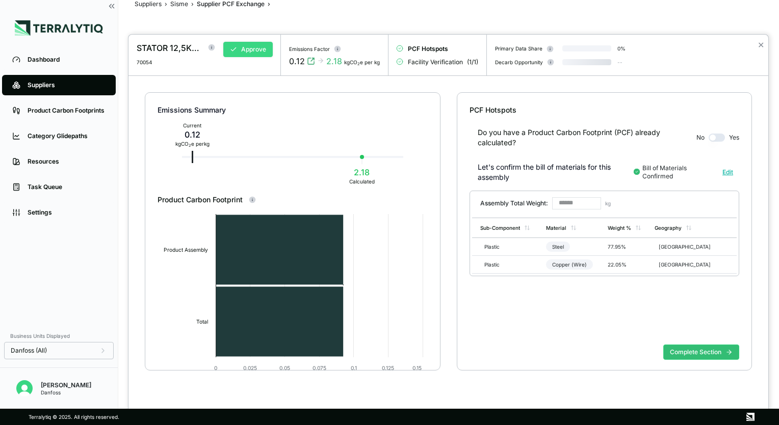
click at [245, 52] on button "Approve" at bounding box center [247, 49] width 49 height 15
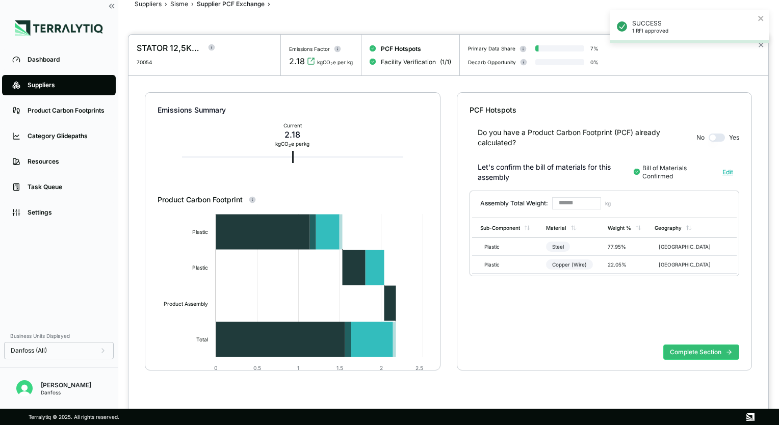
click at [178, 5] on div at bounding box center [389, 212] width 779 height 425
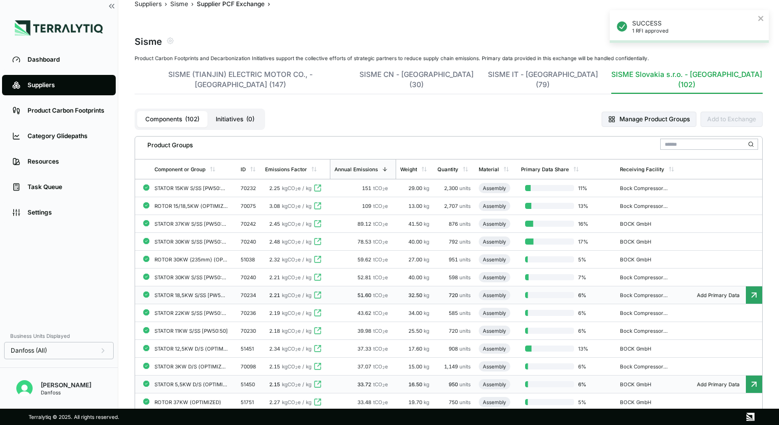
scroll to position [427, 0]
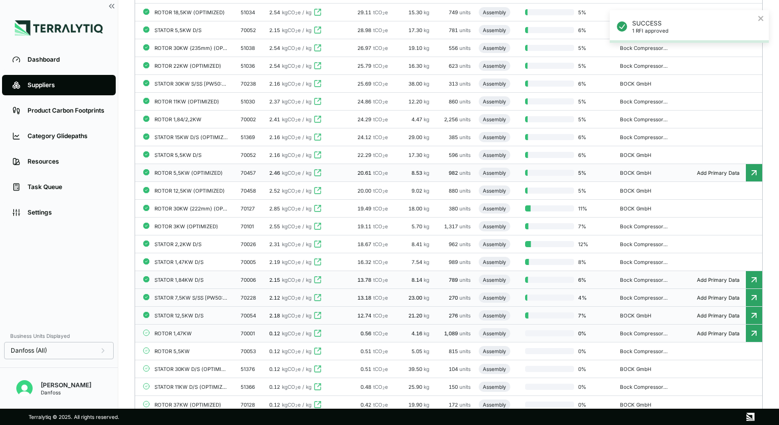
click at [198, 331] on div "ROTOR 1,47KW" at bounding box center [191, 334] width 73 height 6
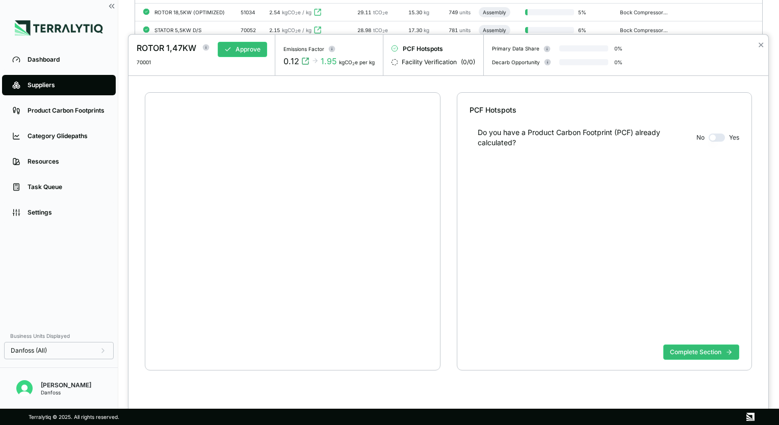
scroll to position [19, 0]
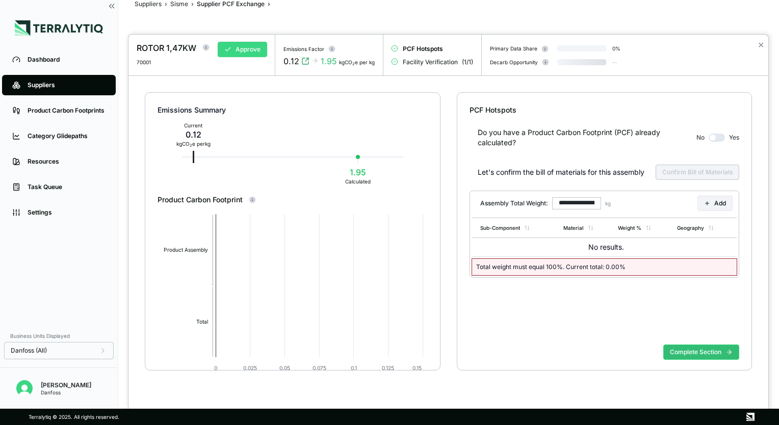
type input "*****"
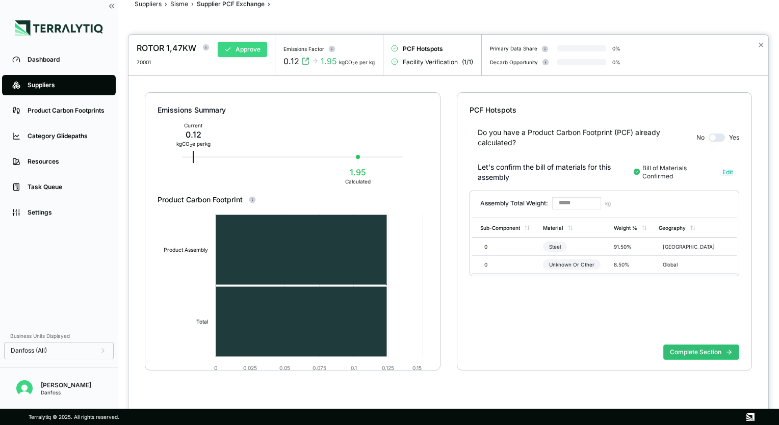
click at [239, 50] on button "Approve" at bounding box center [242, 49] width 49 height 15
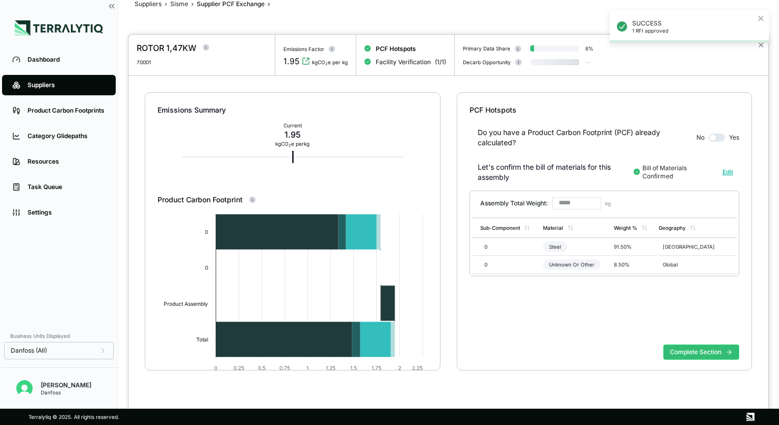
click at [178, 4] on div at bounding box center [389, 212] width 779 height 425
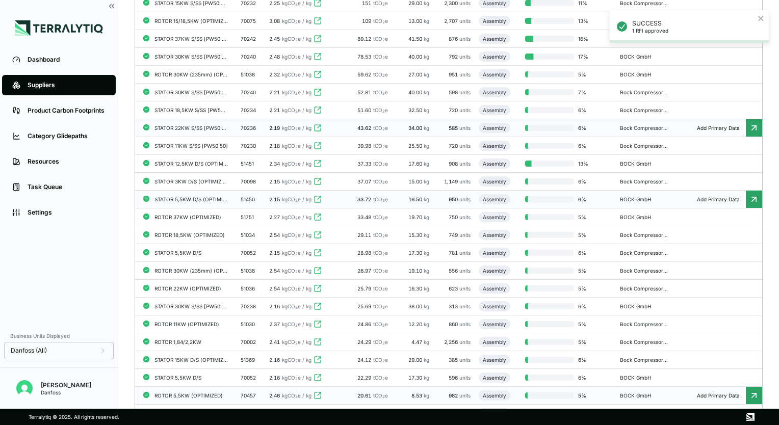
scroll to position [376, 0]
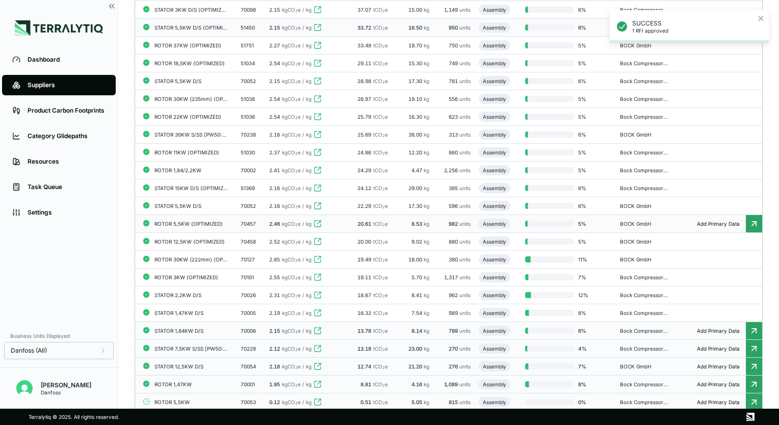
click at [204, 399] on div "ROTOR 5,5KW" at bounding box center [191, 402] width 73 height 6
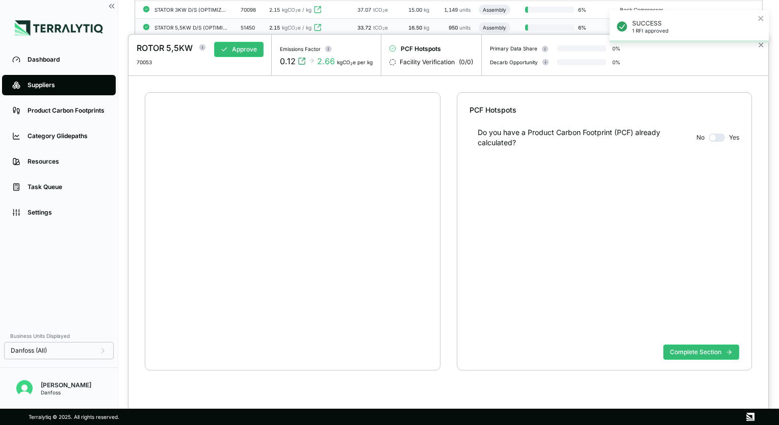
scroll to position [19, 0]
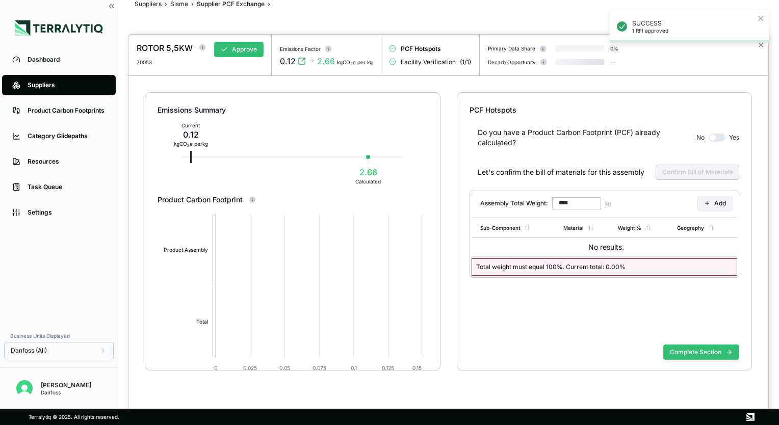
type input "*****"
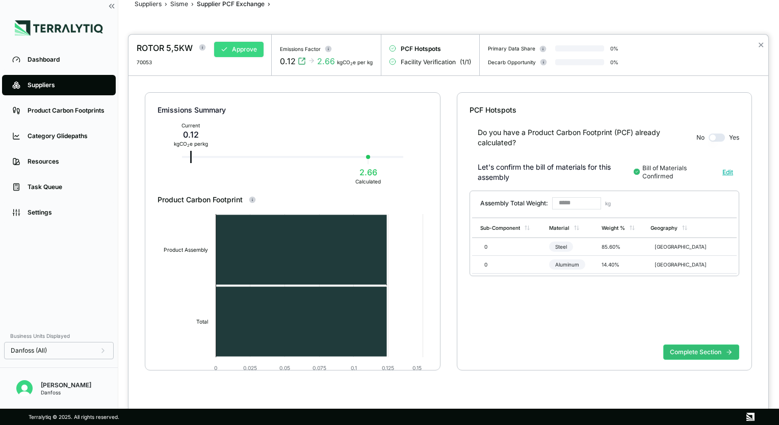
click at [233, 52] on button "Approve" at bounding box center [238, 49] width 49 height 15
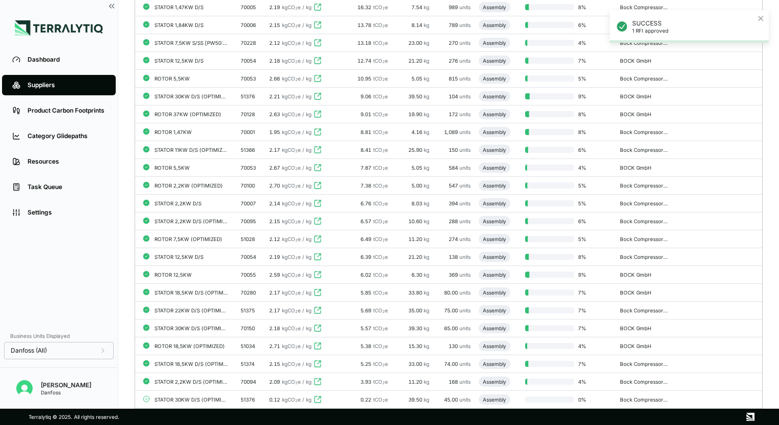
scroll to position [938, 0]
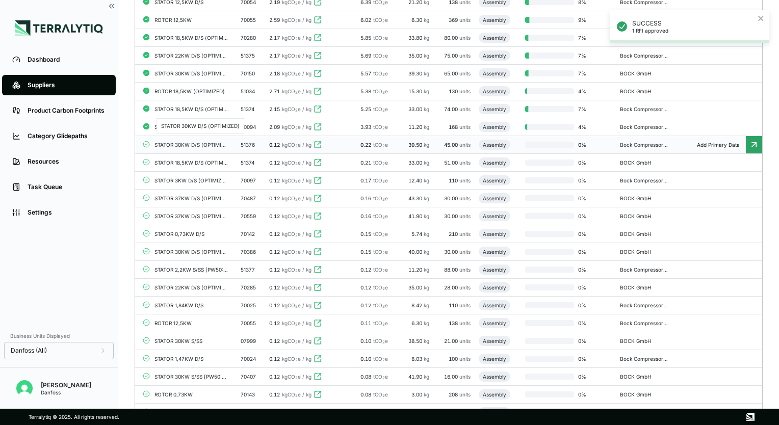
click at [185, 142] on div "STATOR 30KW D/S (OPTIMIZED)" at bounding box center [191, 145] width 73 height 6
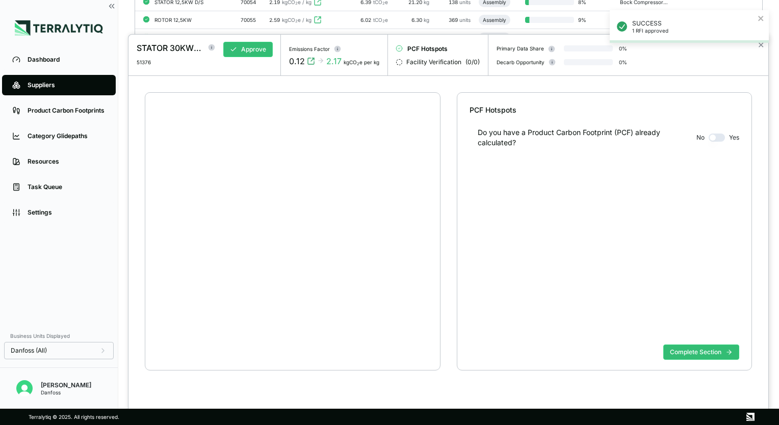
scroll to position [19, 0]
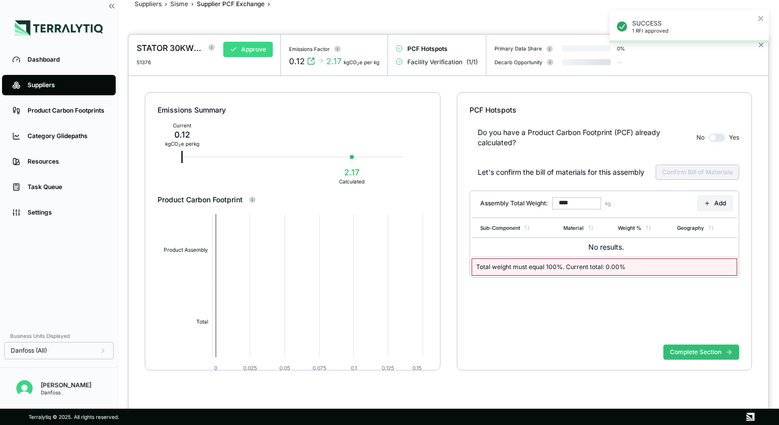
type input "******"
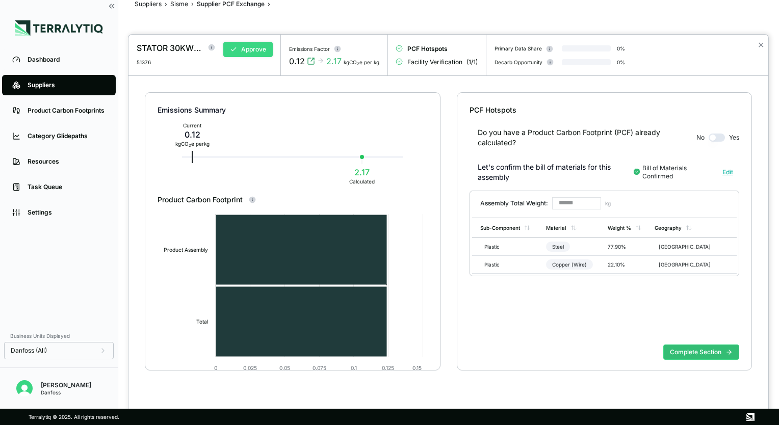
click at [241, 47] on button "Approve" at bounding box center [247, 49] width 49 height 15
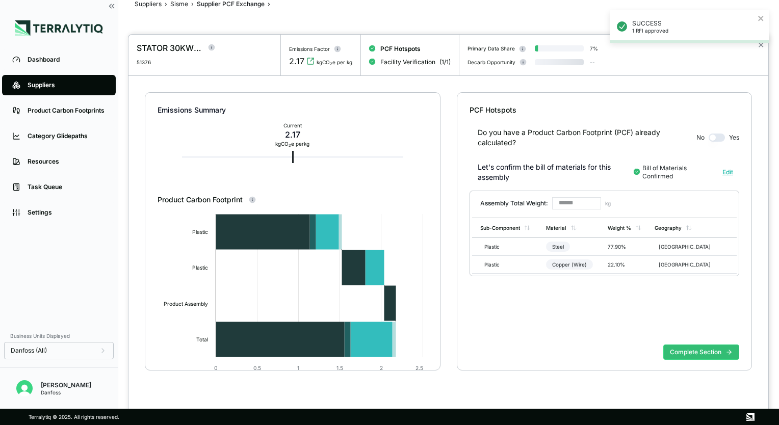
click at [176, 3] on div at bounding box center [389, 212] width 779 height 425
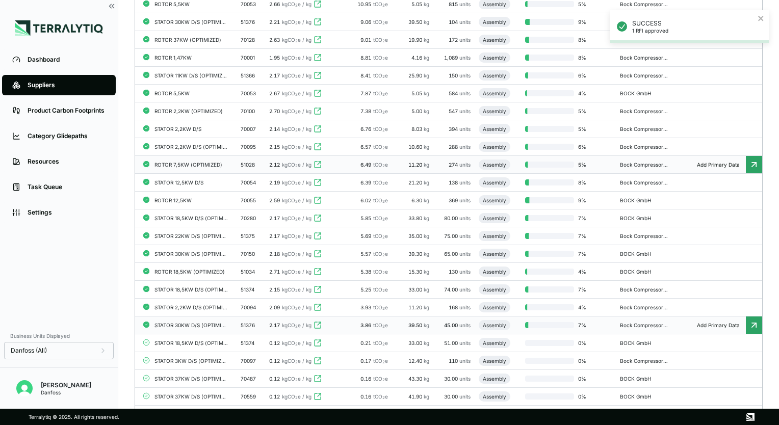
scroll to position [887, 0]
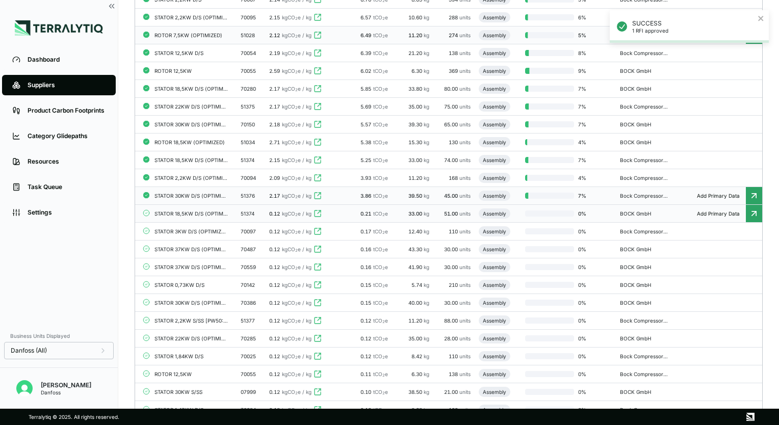
click at [195, 211] on div "STATOR 18,5KW D/S (OPTIMIZED)" at bounding box center [191, 214] width 73 height 6
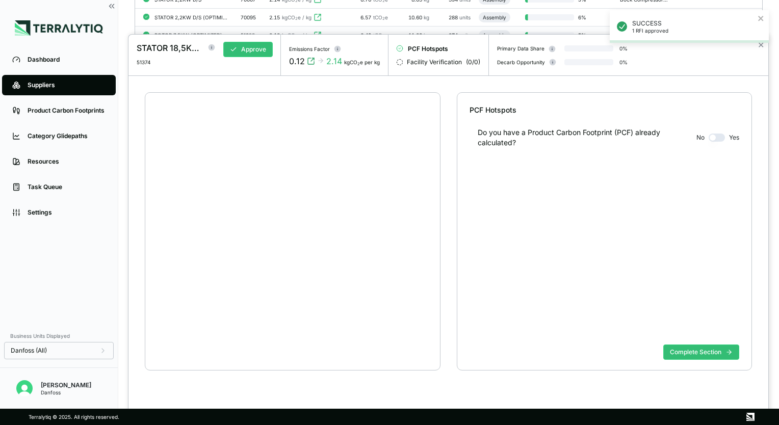
scroll to position [19, 0]
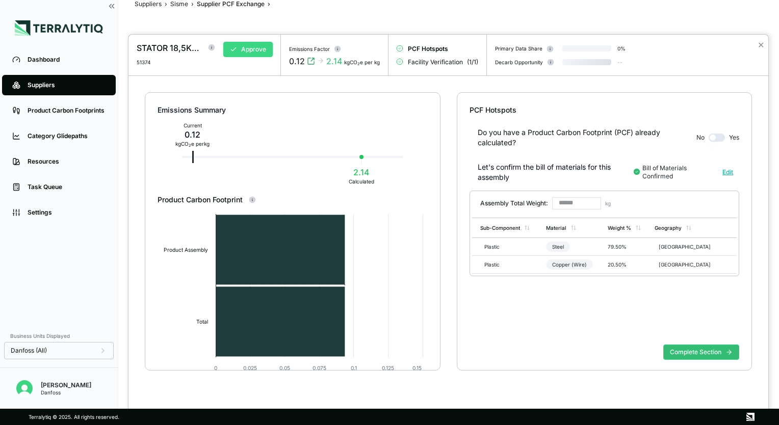
click at [247, 55] on button "Approve" at bounding box center [247, 49] width 49 height 15
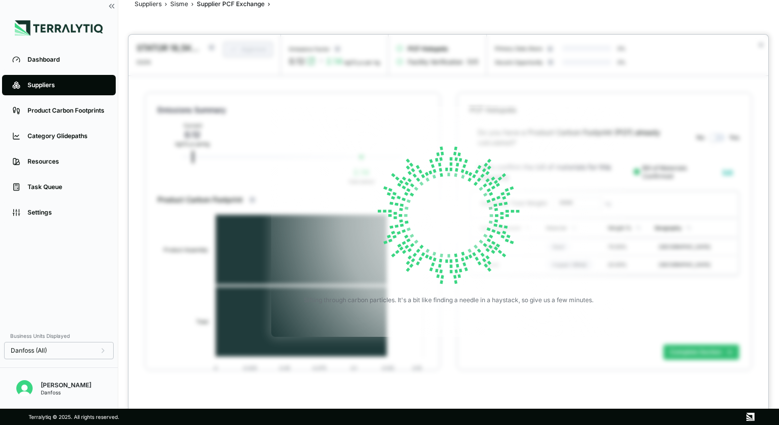
click at [181, 6] on div at bounding box center [389, 212] width 779 height 425
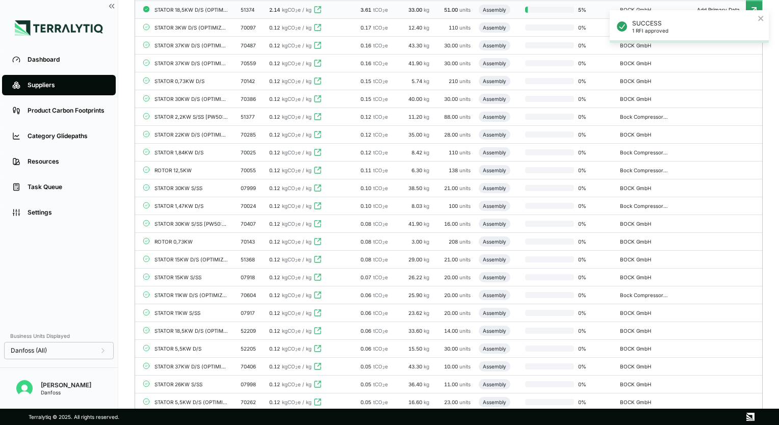
scroll to position [836, 0]
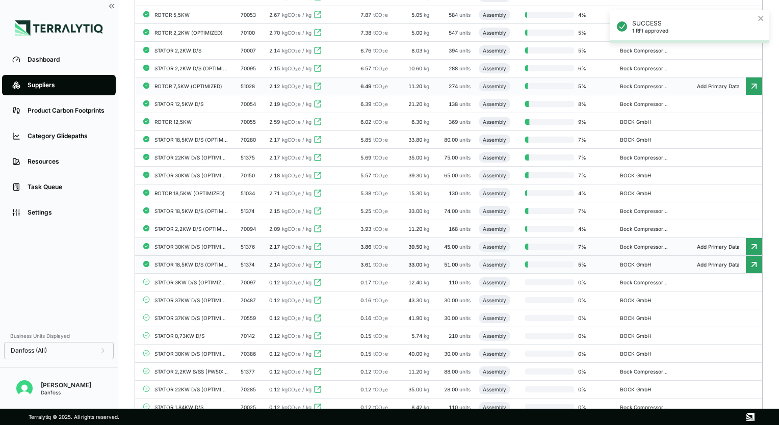
click at [203, 280] on div "STATOR 3KW D/S (OPTIMIZED)" at bounding box center [191, 283] width 73 height 6
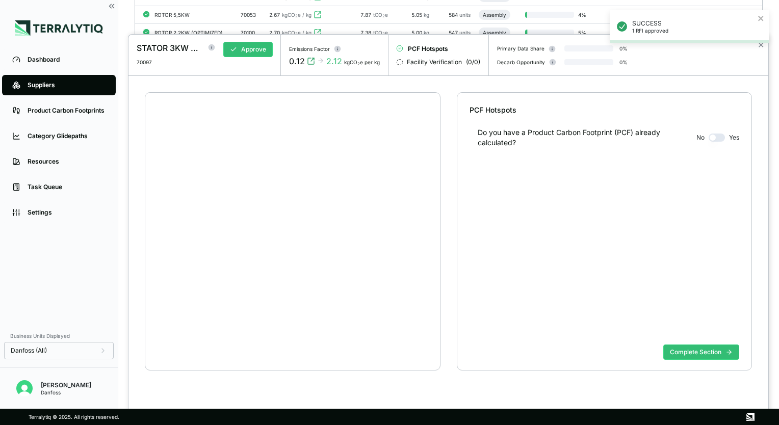
scroll to position [19, 0]
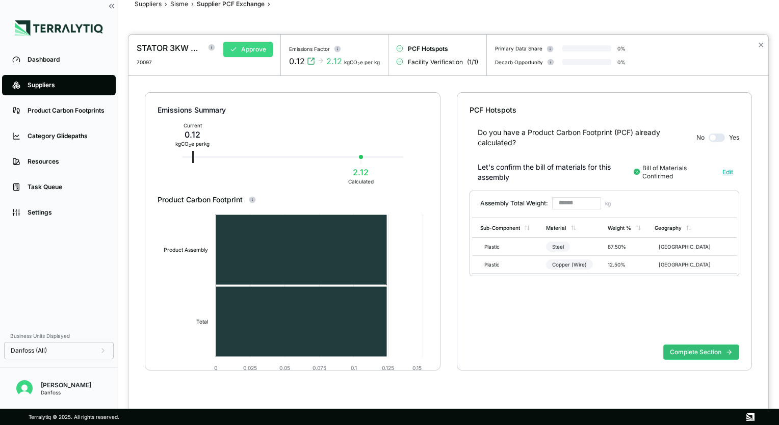
click at [244, 47] on button "Approve" at bounding box center [247, 49] width 49 height 15
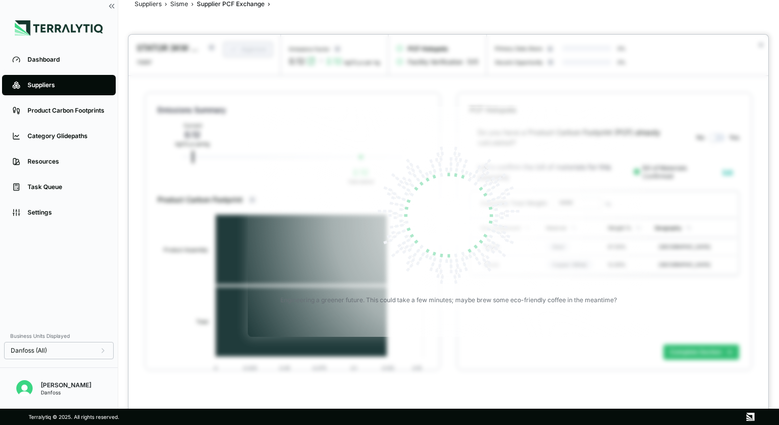
click at [178, 5] on div at bounding box center [389, 212] width 779 height 425
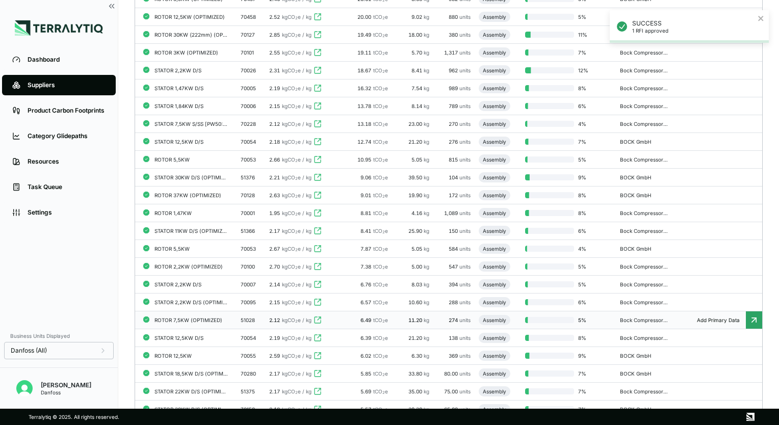
scroll to position [836, 0]
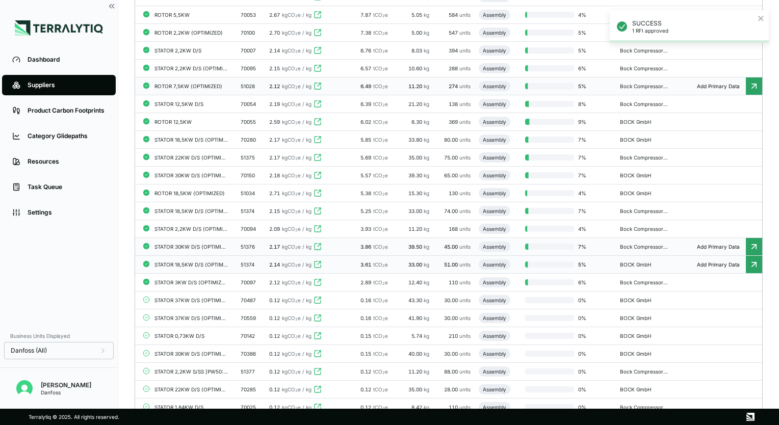
click at [199, 297] on div "STATOR 37KW D/S (OPTIMIZED)" at bounding box center [191, 300] width 73 height 6
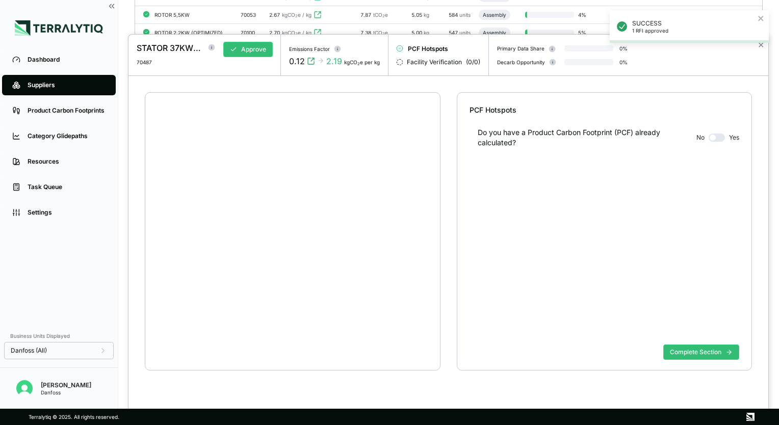
scroll to position [19, 0]
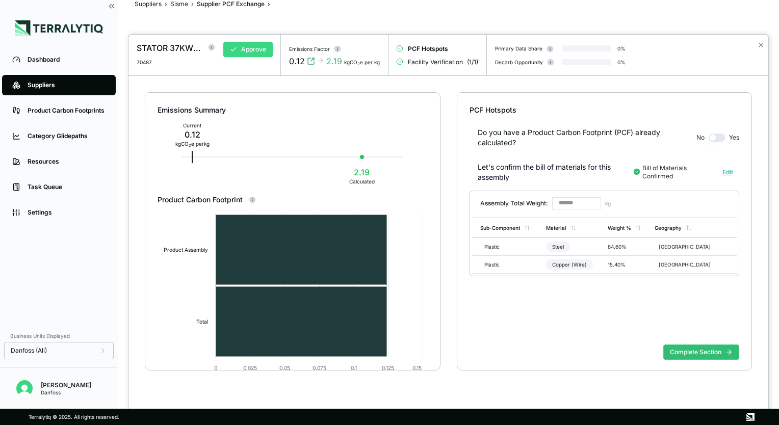
click at [238, 48] on button "Approve" at bounding box center [247, 49] width 49 height 15
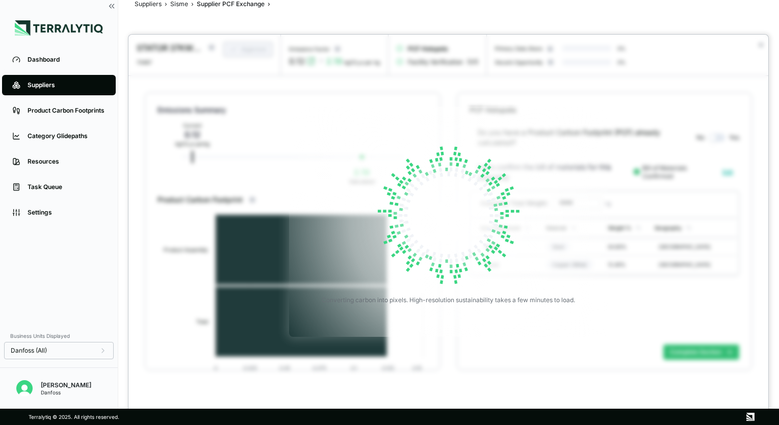
click at [178, 1] on div at bounding box center [389, 212] width 779 height 425
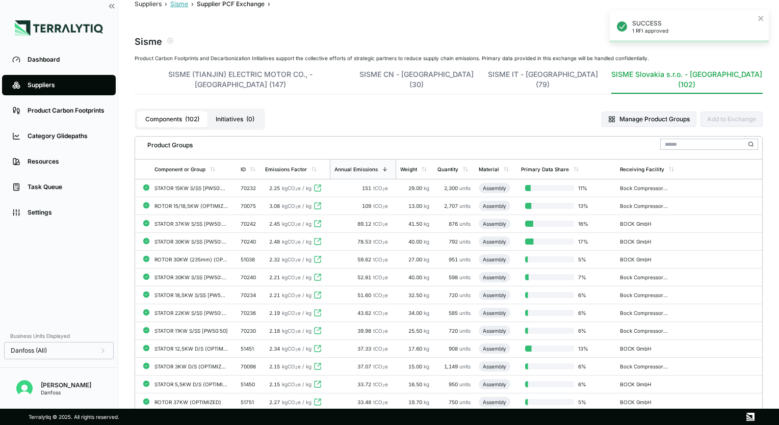
click at [183, 6] on button "Sisme" at bounding box center [179, 4] width 18 height 8
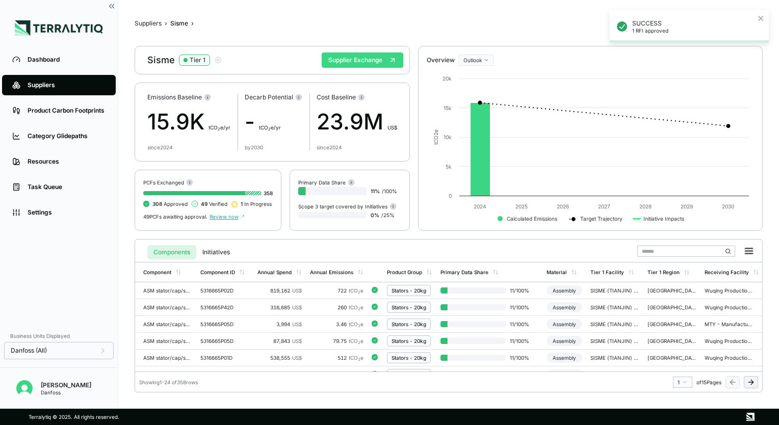
click at [343, 60] on button "Supplier Exchange" at bounding box center [363, 60] width 82 height 15
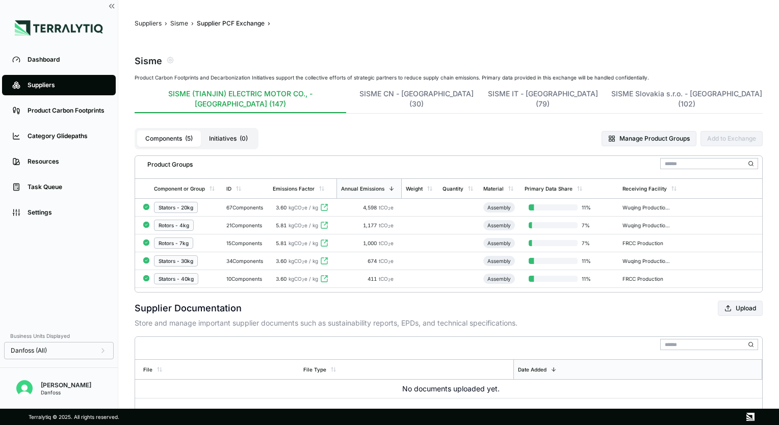
click at [527, 88] on div "Product Carbon Footprints and Decarbonization Initiatives support the collectiv…" at bounding box center [449, 183] width 628 height 218
click at [612, 94] on button "SISME Slovakia s.r.o. - [GEOGRAPHIC_DATA] (102)" at bounding box center [687, 101] width 151 height 24
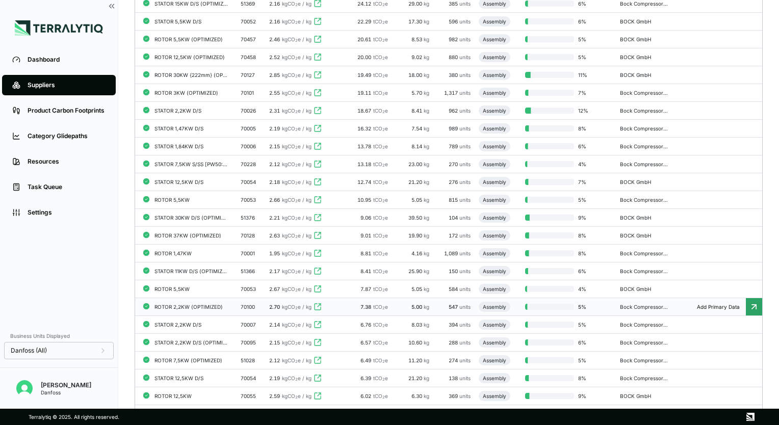
scroll to position [867, 0]
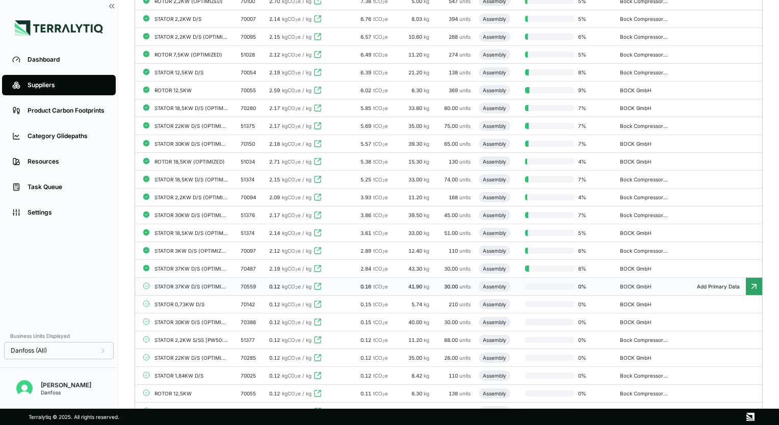
click at [204, 284] on div "STATOR 37KW D/S (OPTIMIERT)" at bounding box center [191, 287] width 73 height 6
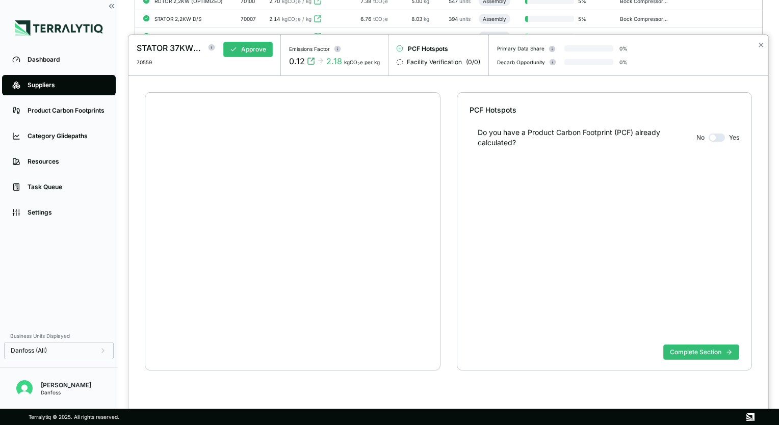
scroll to position [19, 0]
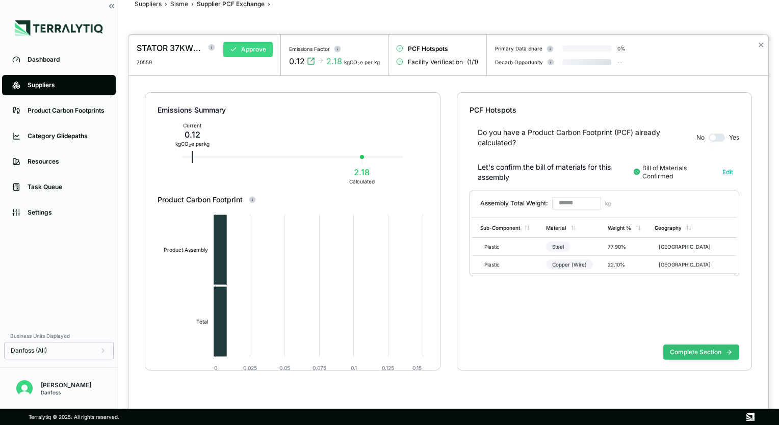
click at [255, 52] on button "Approve" at bounding box center [247, 49] width 49 height 15
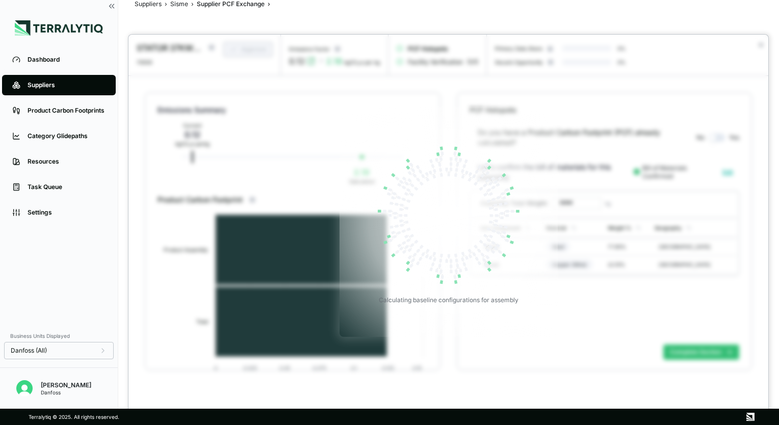
click at [180, 5] on div at bounding box center [389, 212] width 779 height 425
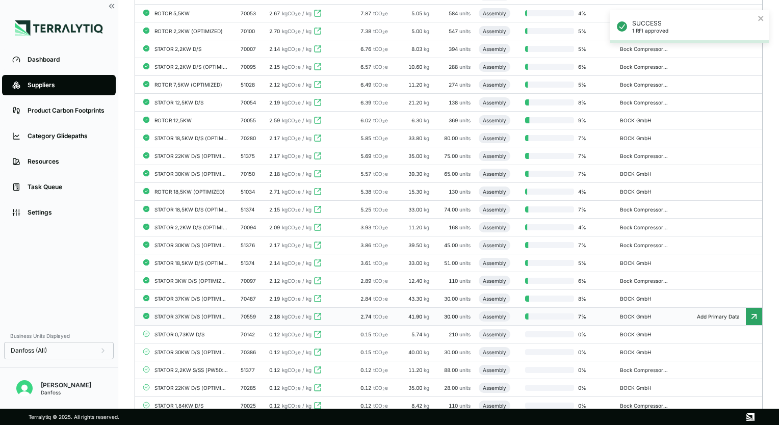
scroll to position [887, 0]
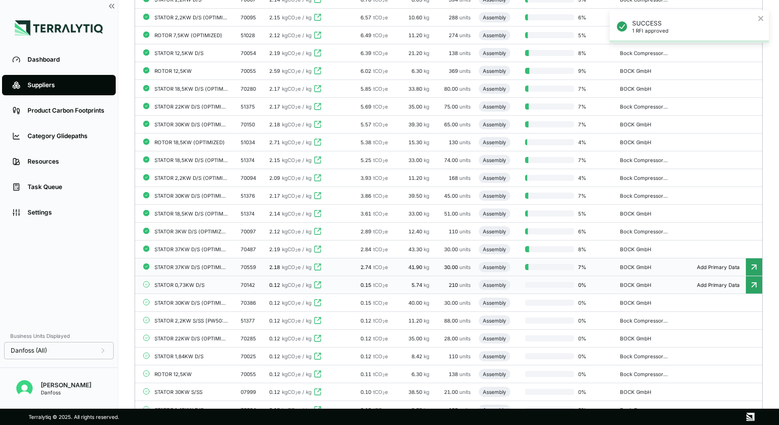
click at [202, 282] on div "STATOR 0,73KW D/S" at bounding box center [191, 285] width 73 height 6
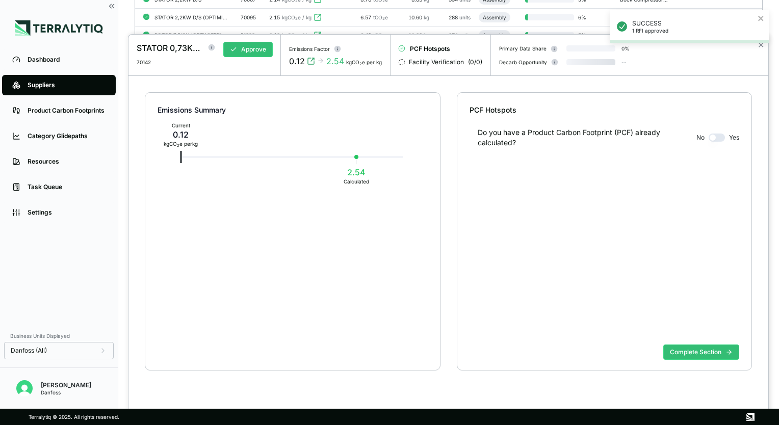
scroll to position [19, 0]
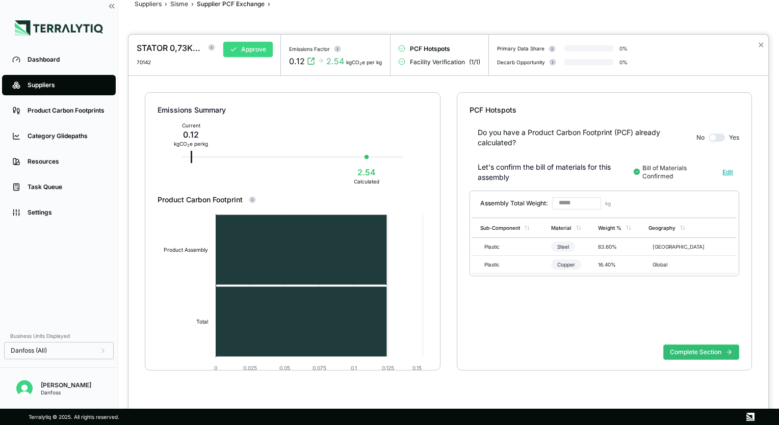
click at [251, 49] on button "Approve" at bounding box center [247, 49] width 49 height 15
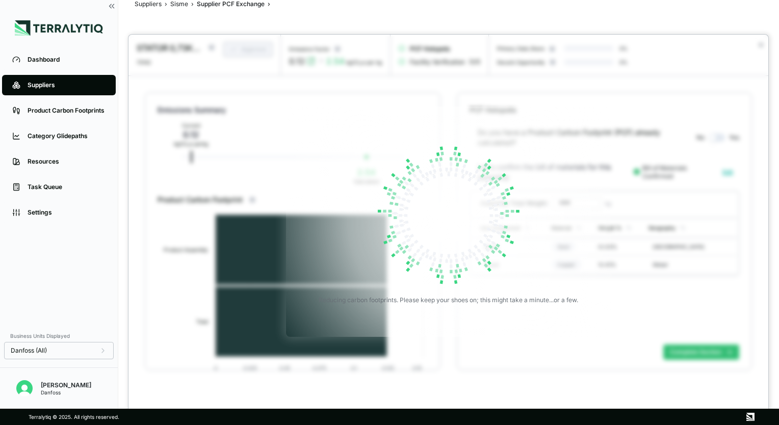
click at [181, 5] on div at bounding box center [389, 212] width 779 height 425
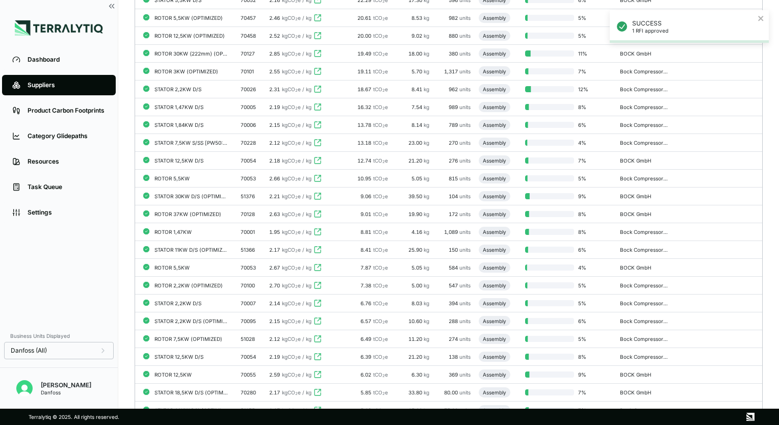
scroll to position [938, 0]
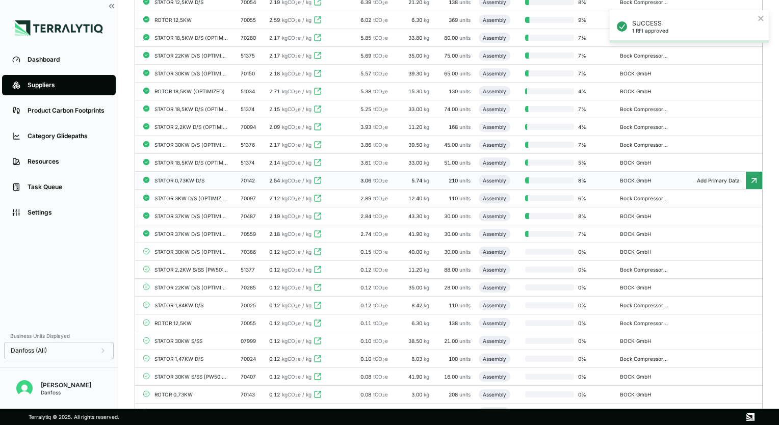
click at [207, 249] on div "STATOR 30KW D/S (OPTIMIZED)" at bounding box center [191, 252] width 73 height 6
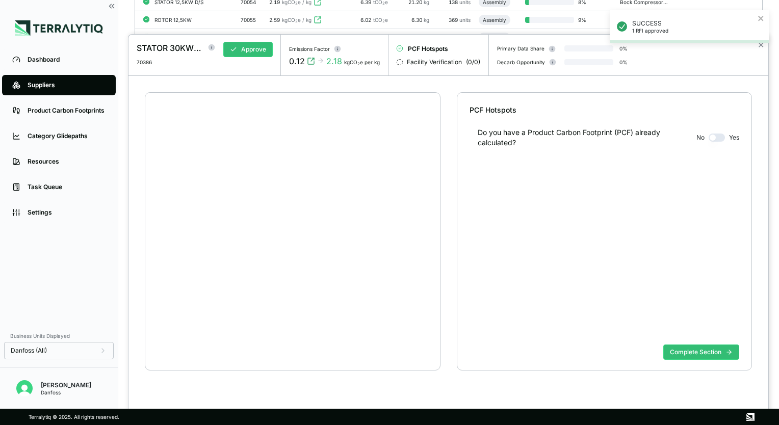
scroll to position [19, 0]
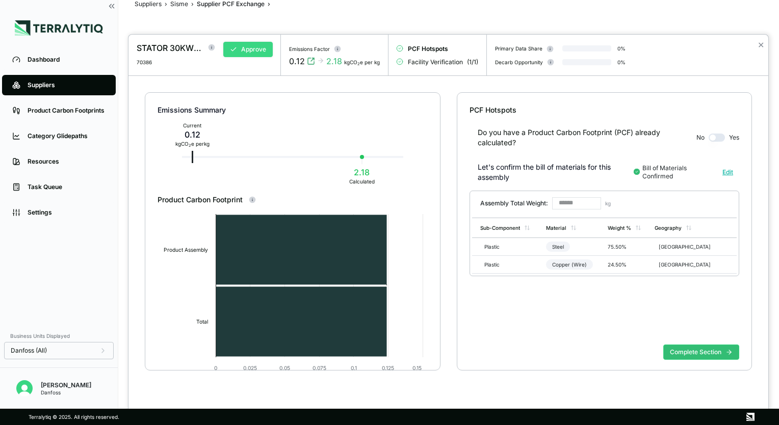
click at [240, 47] on button "Approve" at bounding box center [247, 49] width 49 height 15
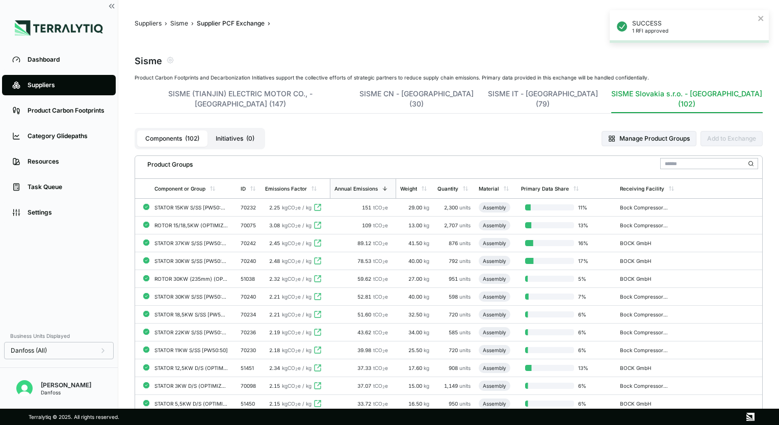
scroll to position [1295, 0]
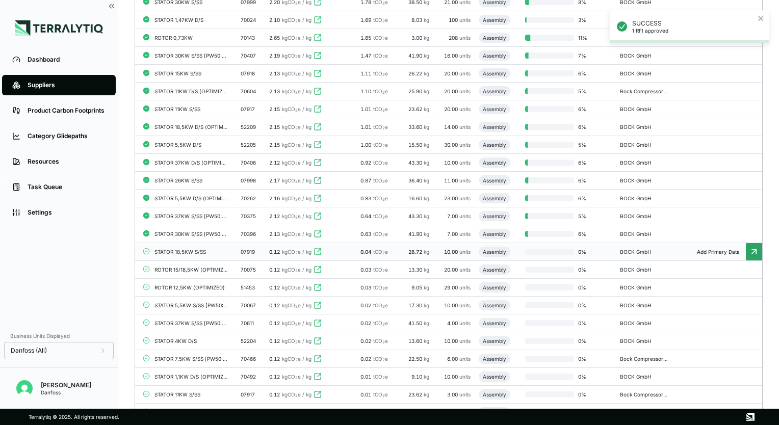
click at [194, 250] on div "STATOR 18,5KW S/SS" at bounding box center [191, 252] width 73 height 6
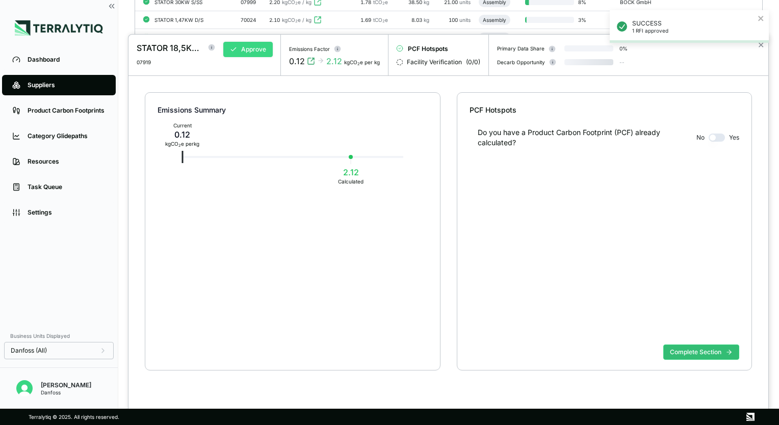
scroll to position [19, 0]
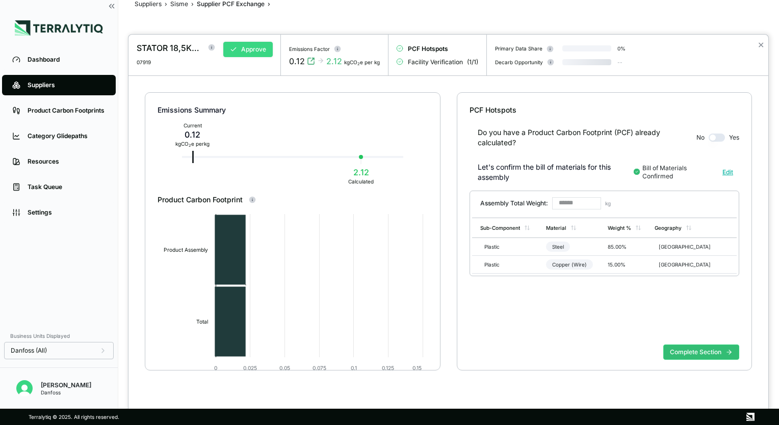
click at [237, 50] on button "Approve" at bounding box center [247, 49] width 49 height 15
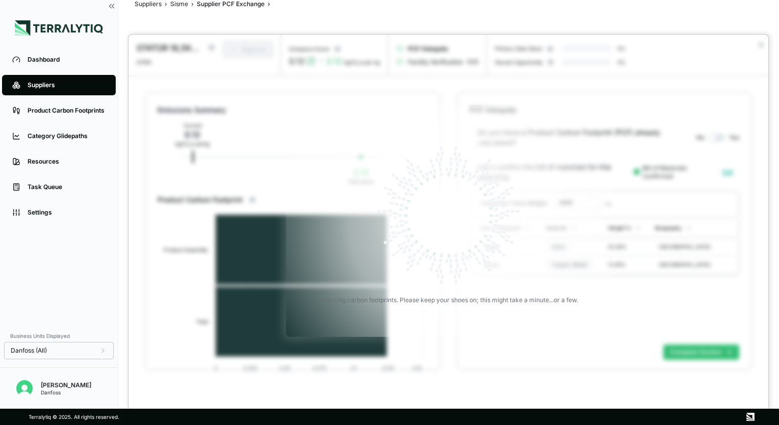
click at [183, 7] on div at bounding box center [389, 212] width 779 height 425
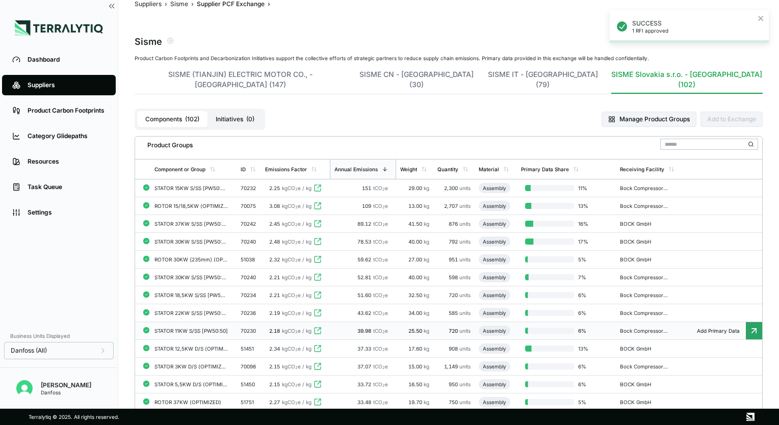
scroll to position [1346, 0]
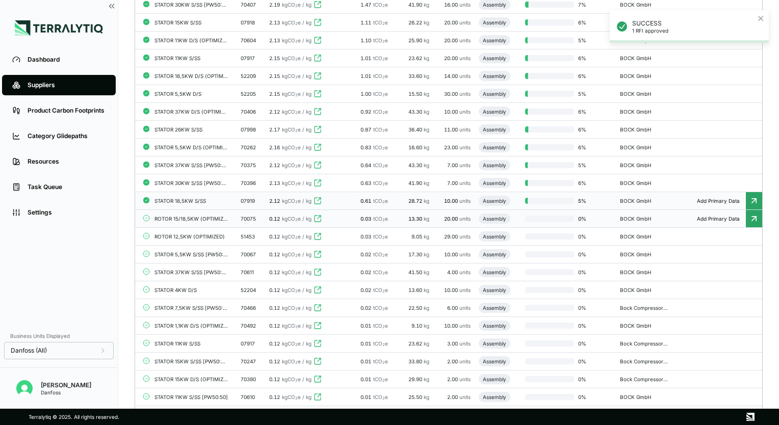
click at [200, 216] on div "ROTOR 15/18,5KW (OPTIMIZED)" at bounding box center [191, 219] width 73 height 6
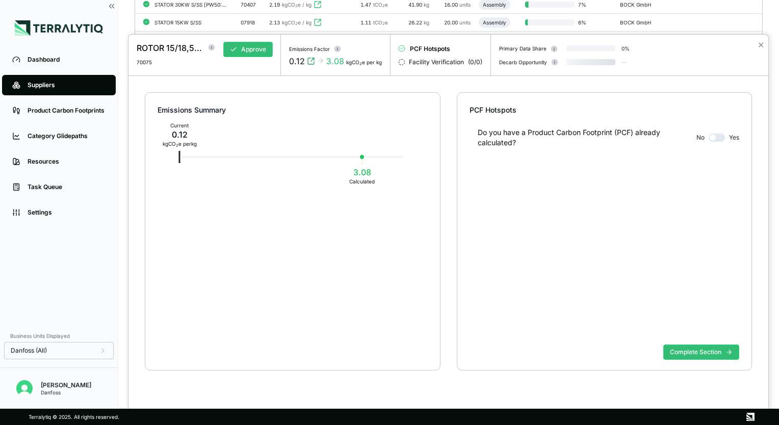
scroll to position [19, 0]
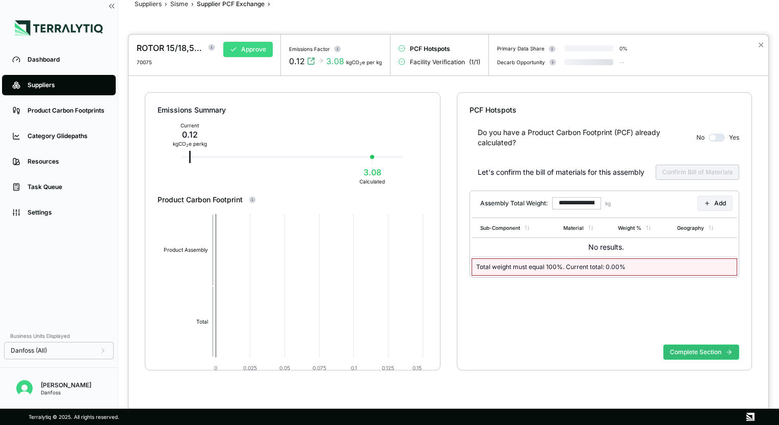
type input "******"
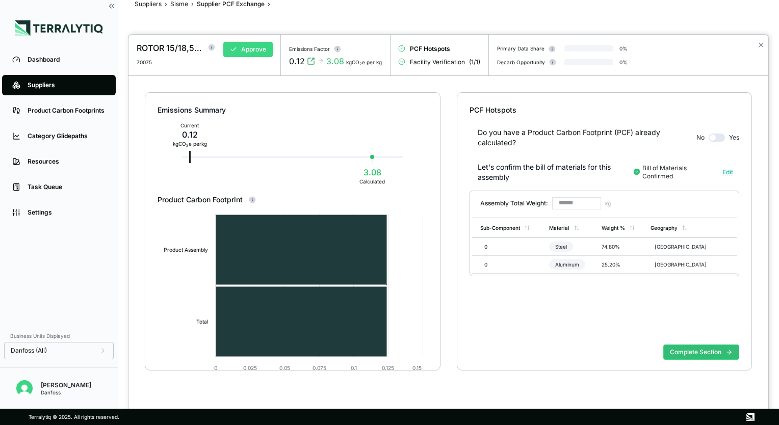
click at [245, 49] on button "Approve" at bounding box center [247, 49] width 49 height 15
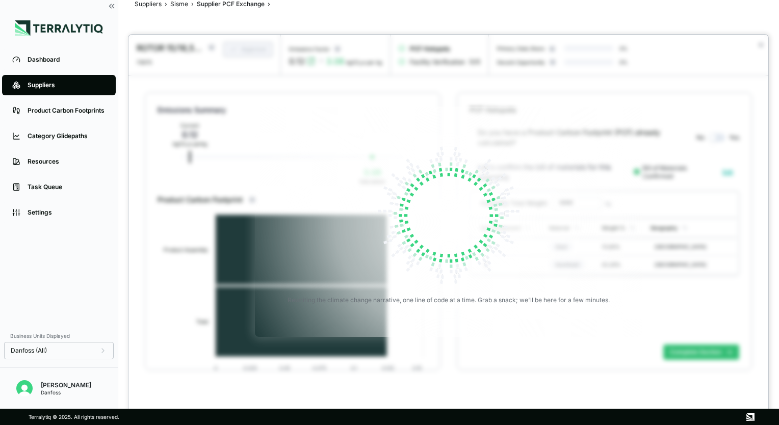
click at [178, 4] on div at bounding box center [389, 212] width 779 height 425
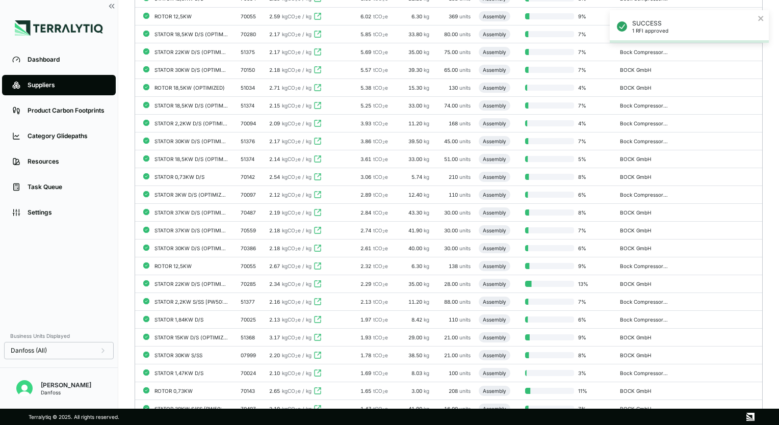
scroll to position [1295, 0]
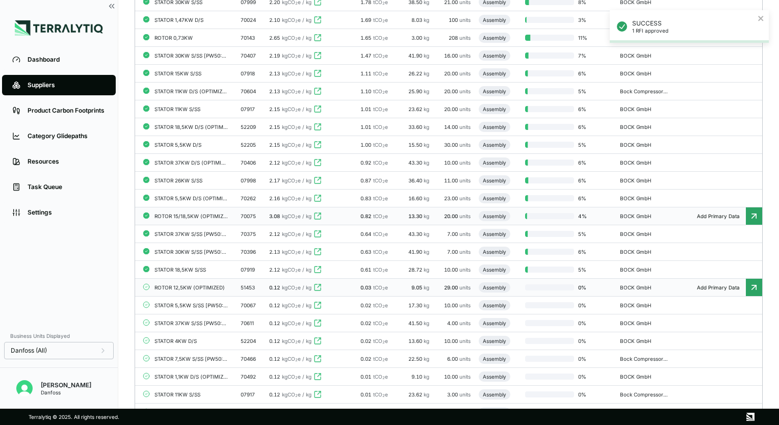
click at [194, 285] on div "ROTOR 12,5KW (OPTIMIZED)" at bounding box center [191, 288] width 73 height 6
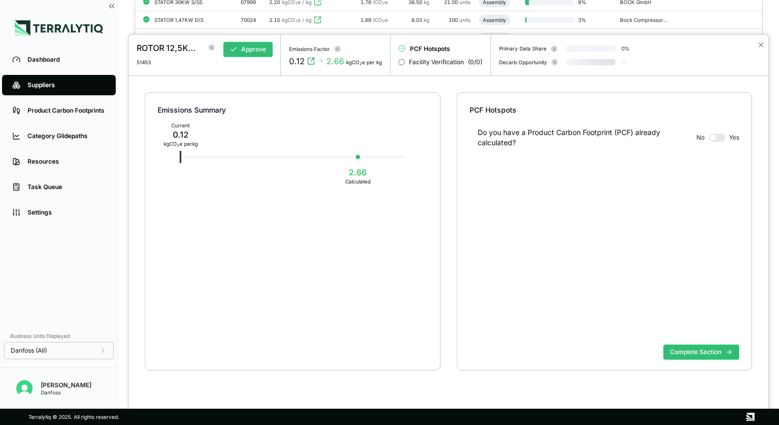
scroll to position [19, 0]
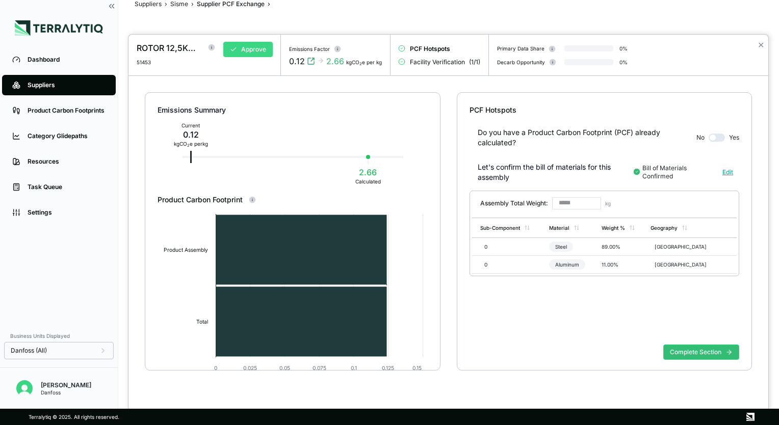
click at [241, 52] on button "Approve" at bounding box center [247, 49] width 49 height 15
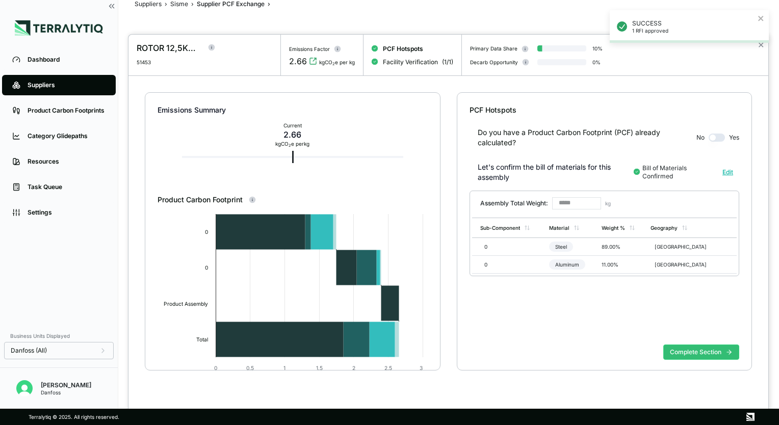
click at [174, 4] on div at bounding box center [389, 212] width 779 height 425
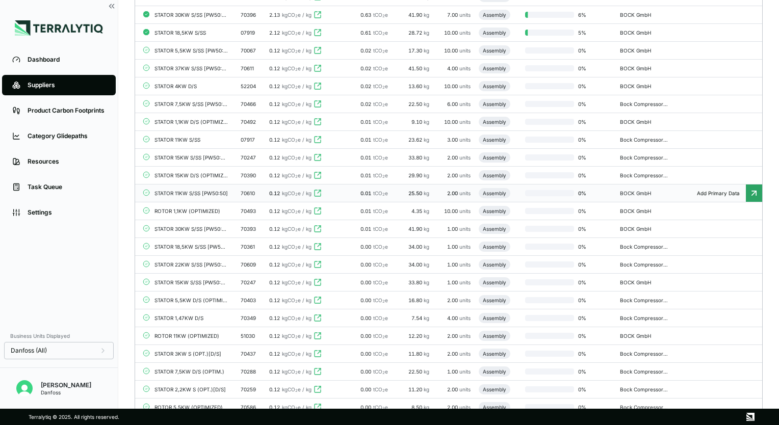
scroll to position [1448, 0]
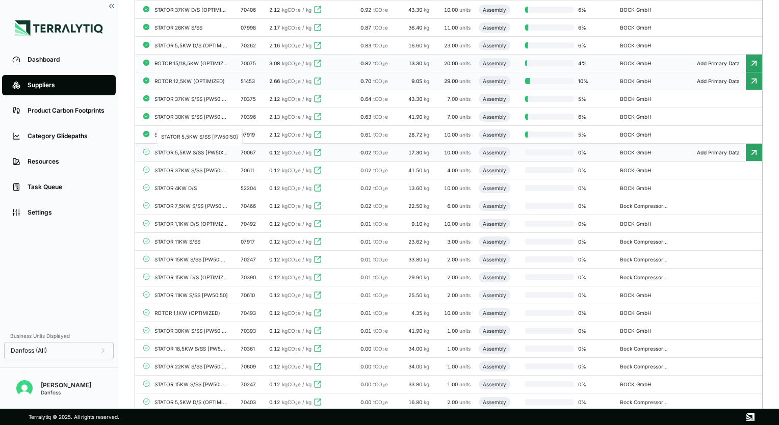
click at [192, 149] on div "STATOR 5,5KW S/SS [PW50:50]" at bounding box center [191, 152] width 73 height 6
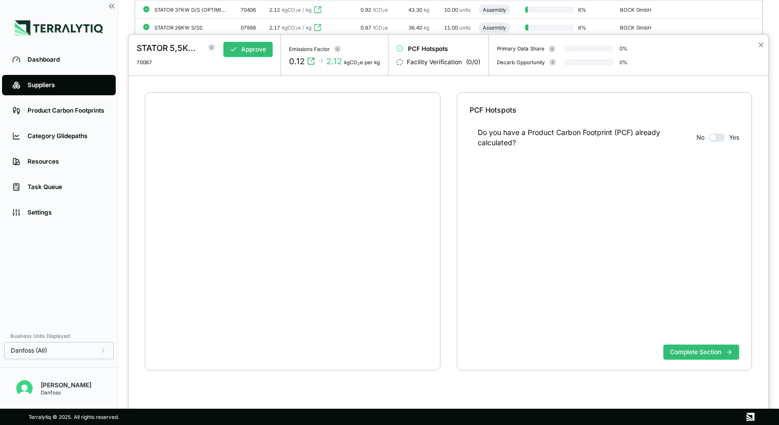
scroll to position [19, 0]
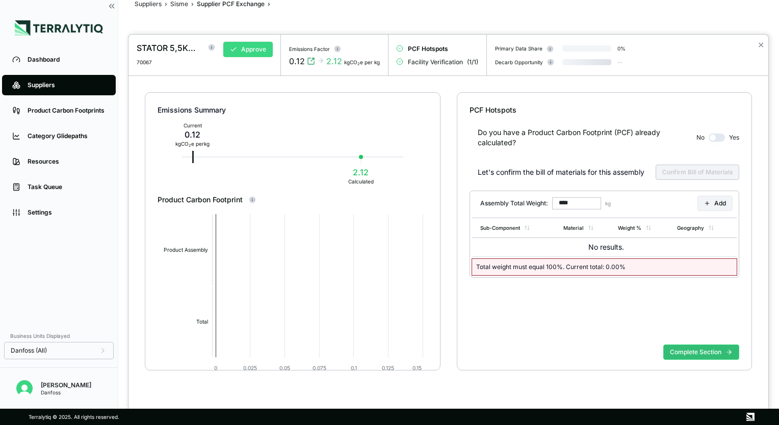
type input "******"
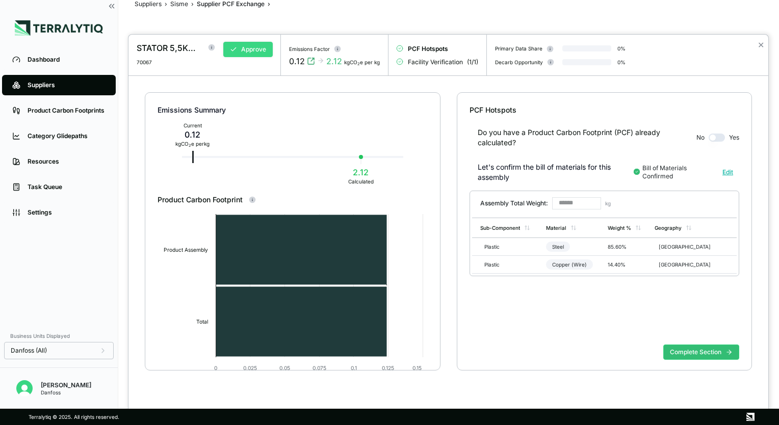
click at [247, 53] on button "Approve" at bounding box center [247, 49] width 49 height 15
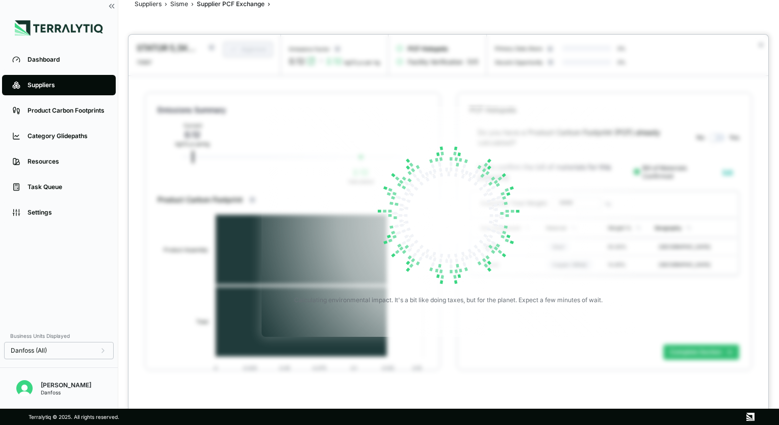
click at [179, 5] on div at bounding box center [389, 212] width 779 height 425
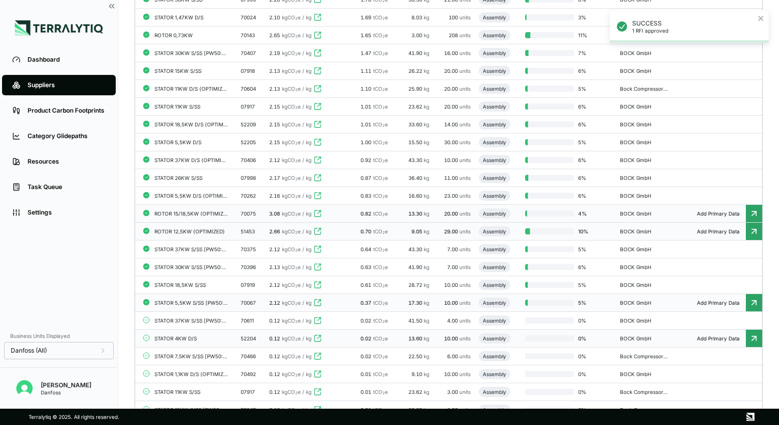
scroll to position [1397, 0]
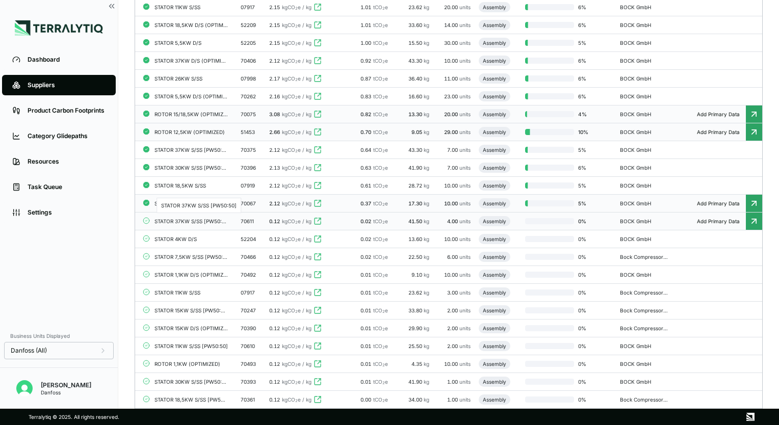
click at [190, 219] on div "STATOR 37KW S/SS [PW50:50]" at bounding box center [191, 221] width 73 height 6
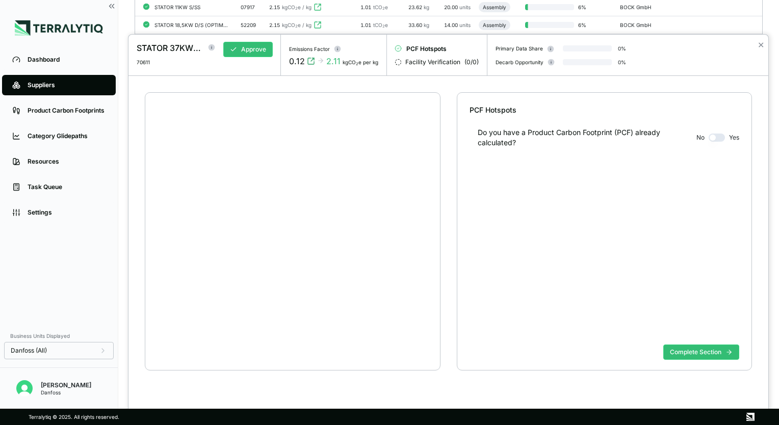
scroll to position [19, 0]
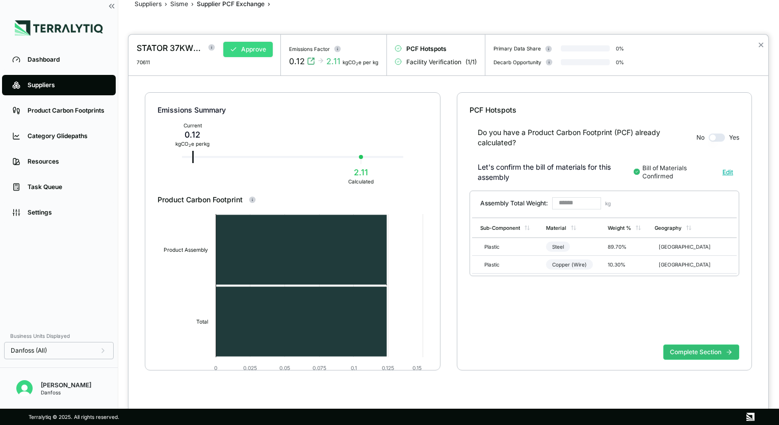
click at [241, 51] on button "Approve" at bounding box center [247, 49] width 49 height 15
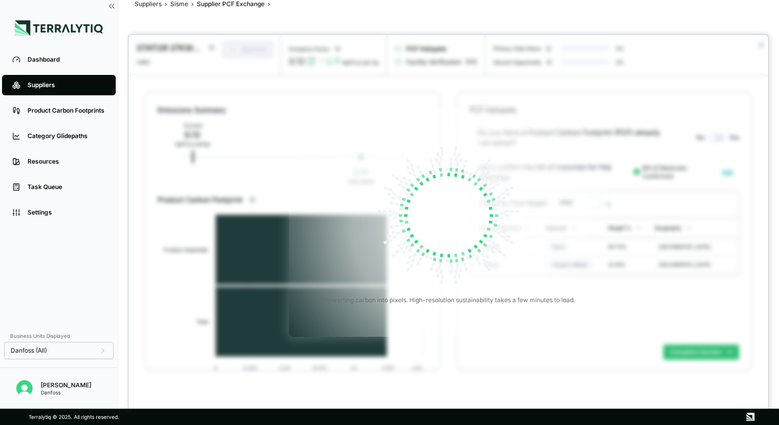
click at [178, 5] on div at bounding box center [389, 212] width 779 height 425
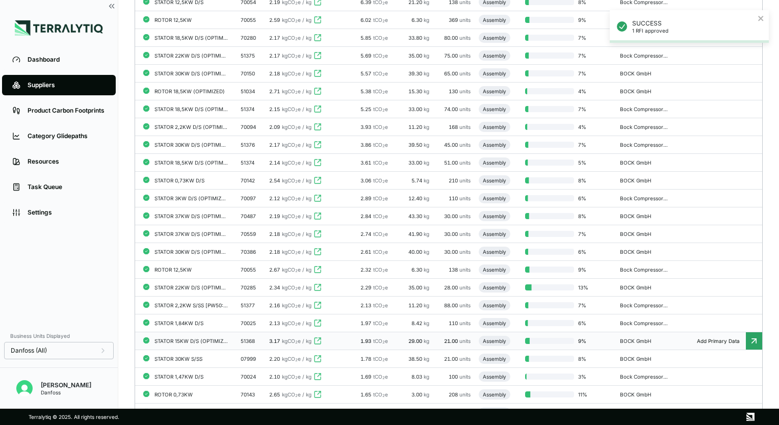
scroll to position [1346, 0]
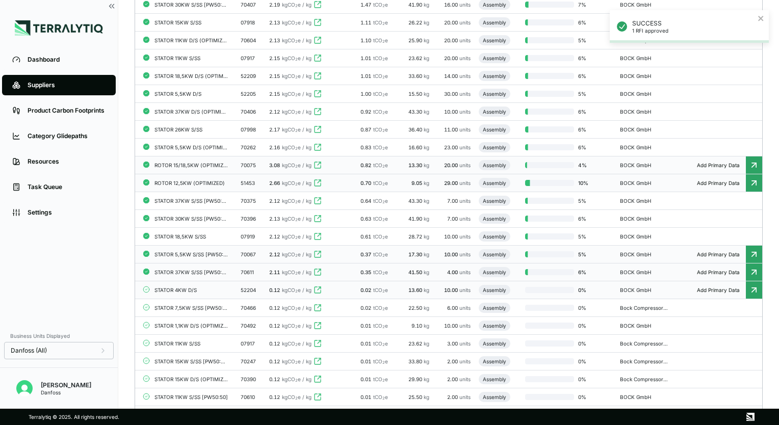
click at [208, 290] on div "STATOR 4KW D/S" at bounding box center [191, 290] width 73 height 6
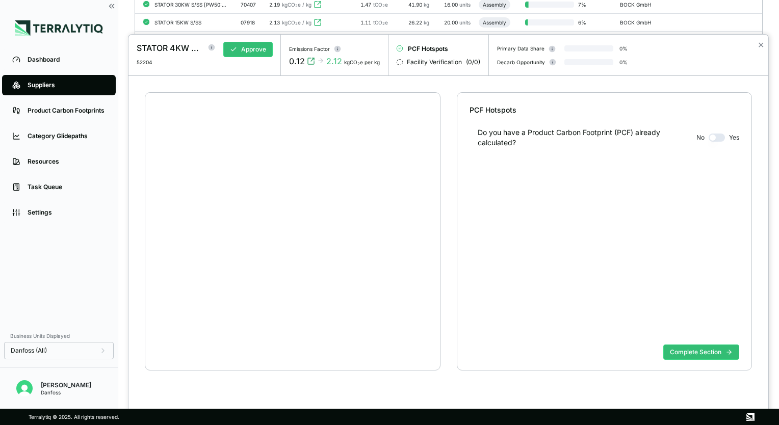
scroll to position [19, 0]
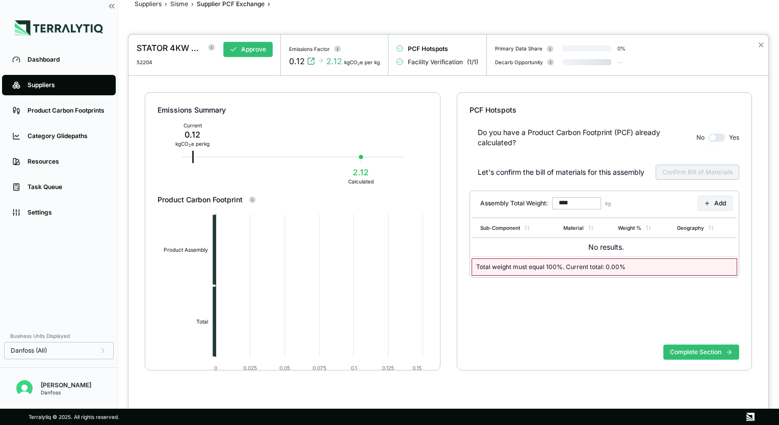
type input "******"
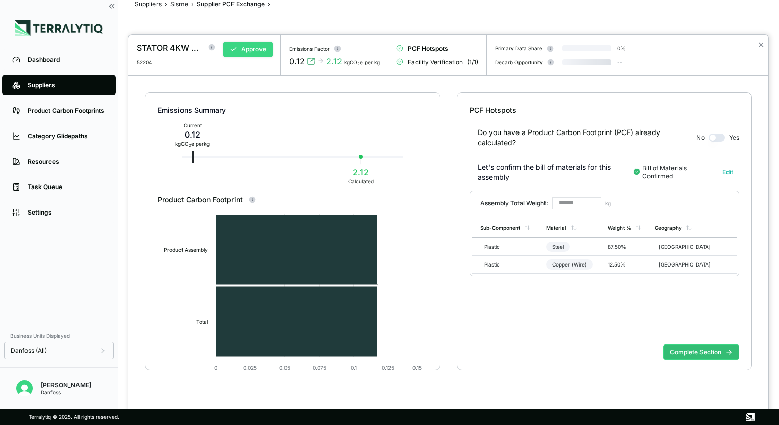
click at [248, 49] on button "Approve" at bounding box center [247, 49] width 49 height 15
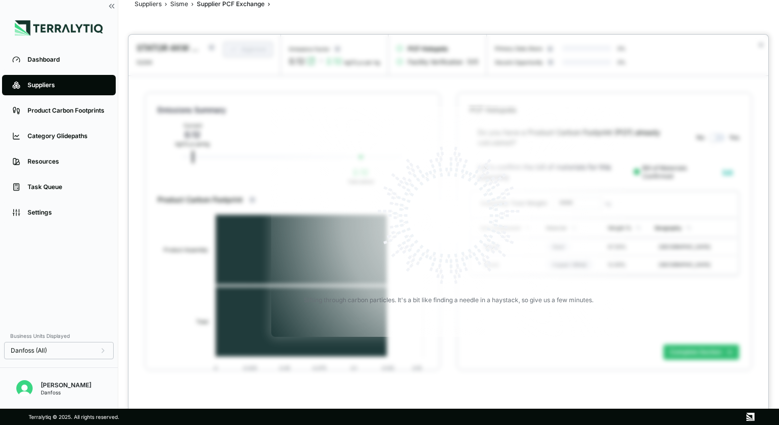
click at [180, 6] on div at bounding box center [389, 212] width 779 height 425
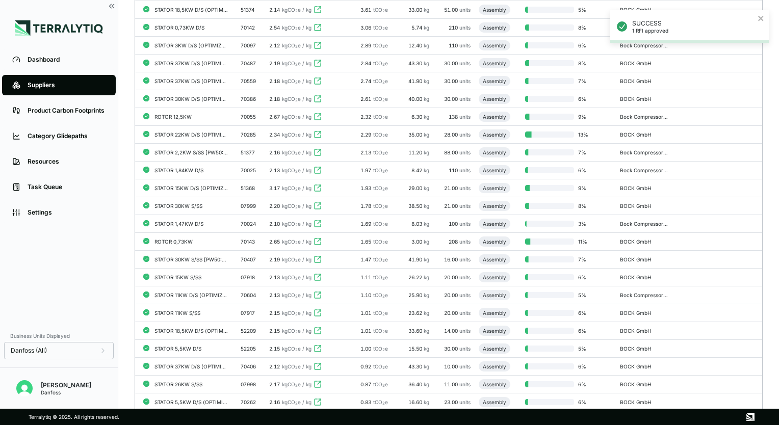
scroll to position [1601, 0]
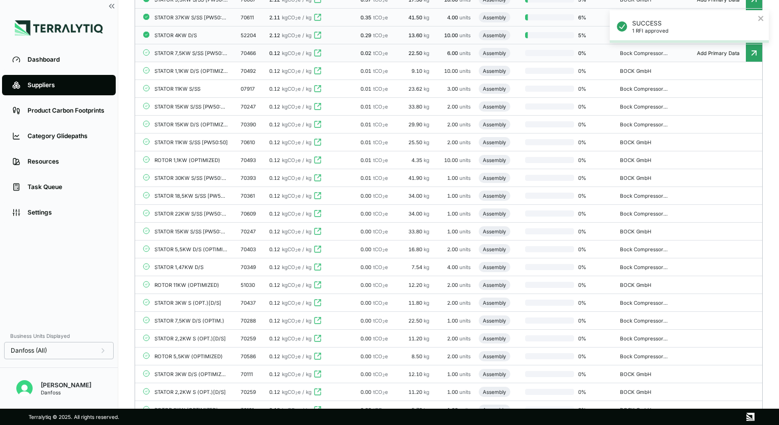
click at [200, 53] on div "STATOR 7,5KW S/SS [PW50:50]" at bounding box center [191, 53] width 73 height 6
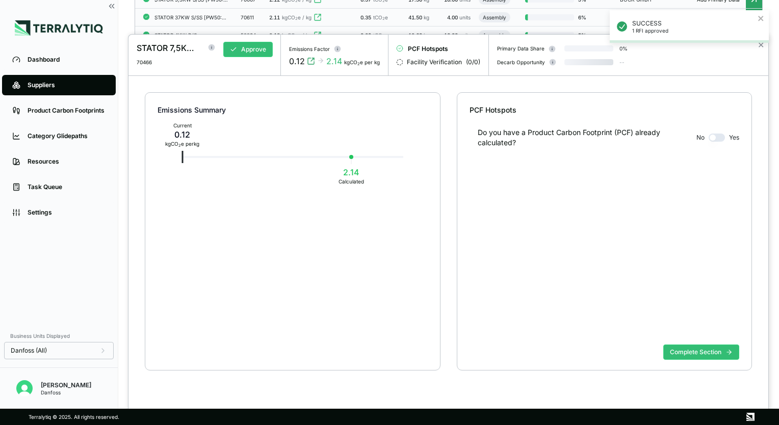
scroll to position [19, 0]
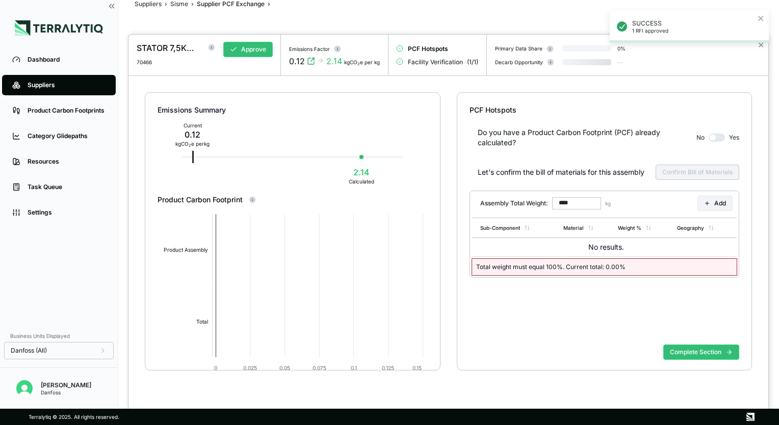
type input "******"
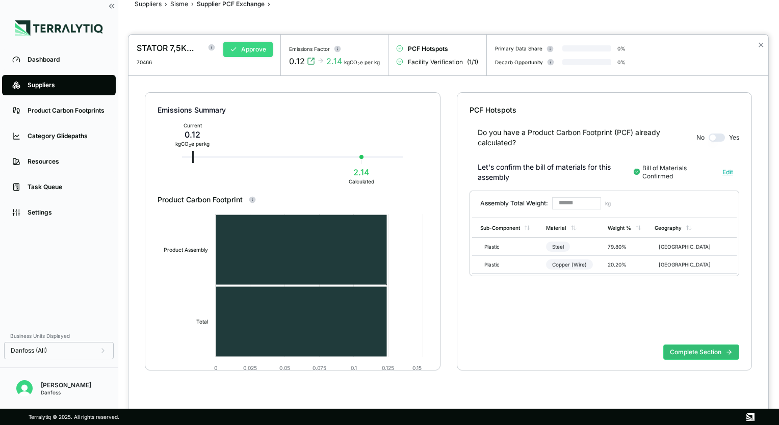
click at [244, 47] on button "Approve" at bounding box center [247, 49] width 49 height 15
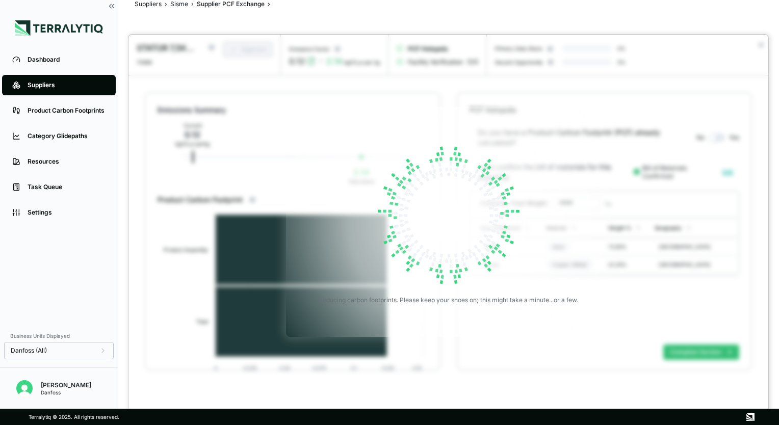
click at [174, 5] on div at bounding box center [389, 212] width 779 height 425
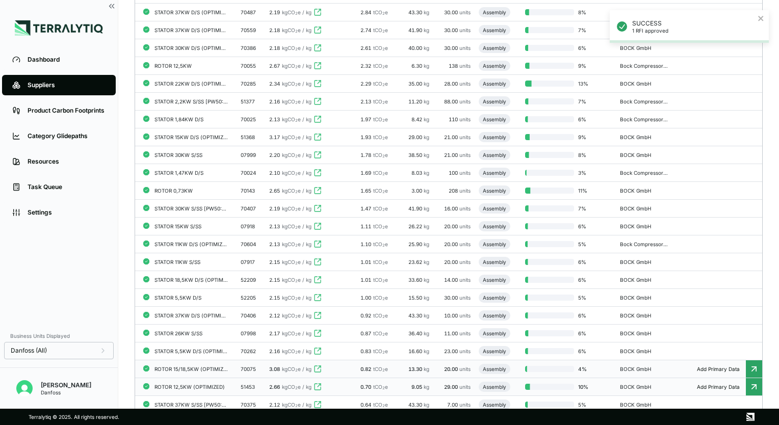
scroll to position [1499, 0]
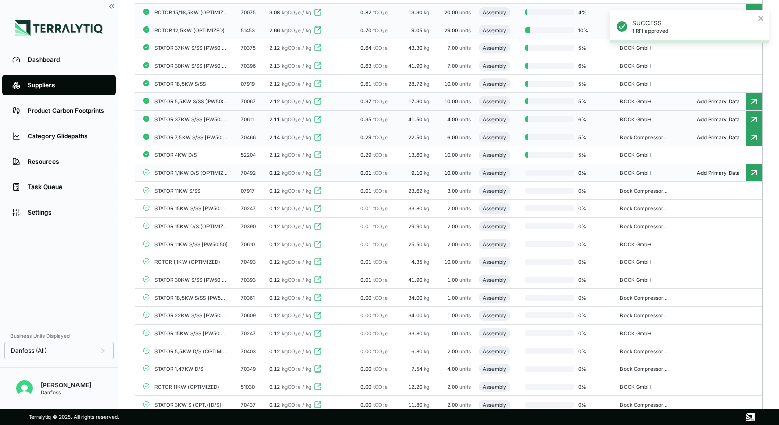
click at [183, 170] on div "STATOR 1,1KW D/S (OPTIMIZED)" at bounding box center [191, 173] width 73 height 6
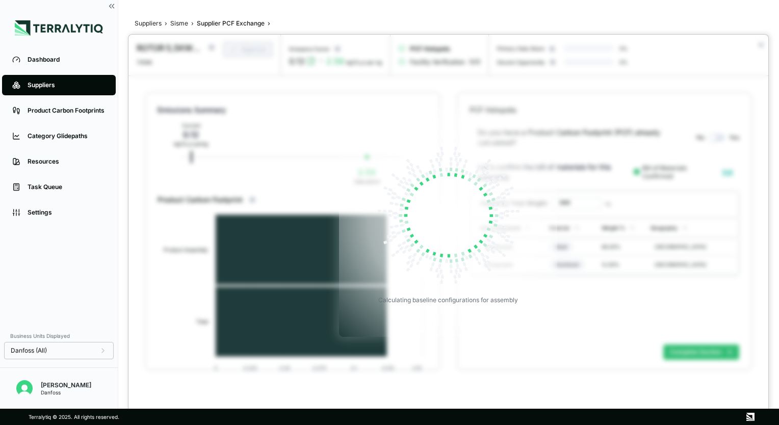
scroll to position [19, 0]
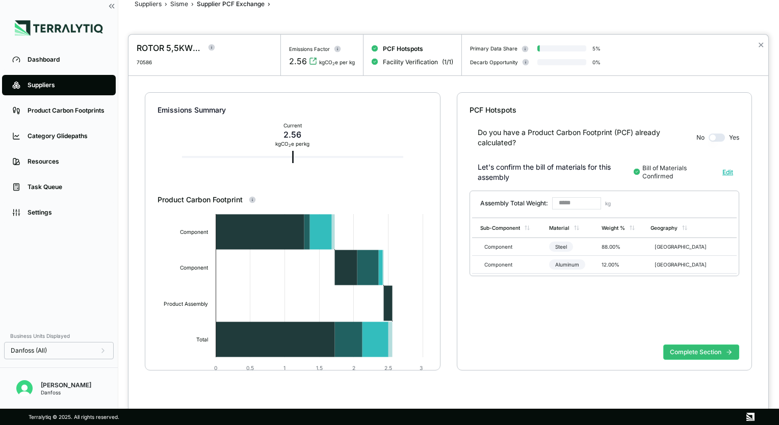
click at [172, 6] on div at bounding box center [389, 212] width 779 height 425
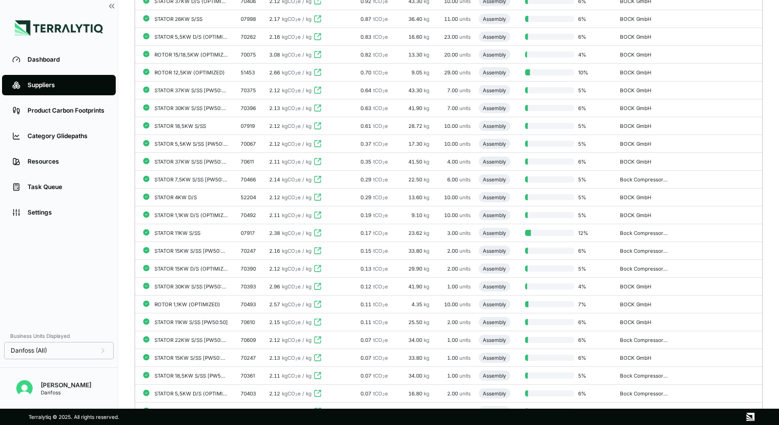
scroll to position [1652, 0]
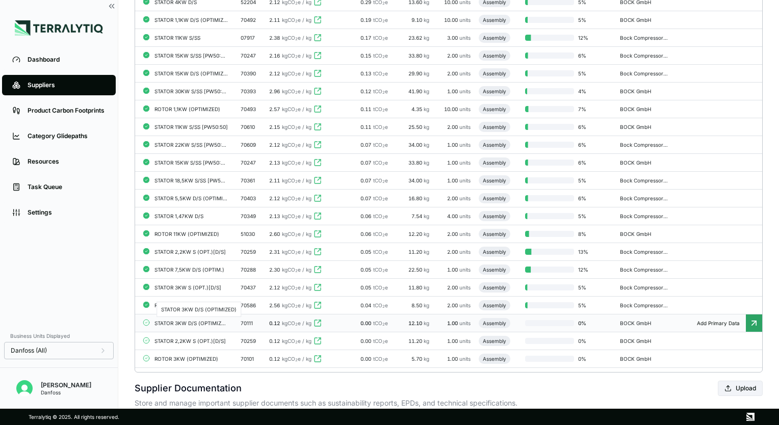
click at [194, 321] on div "STATOR 3KW D/S (OPTIMIZED)" at bounding box center [191, 323] width 73 height 6
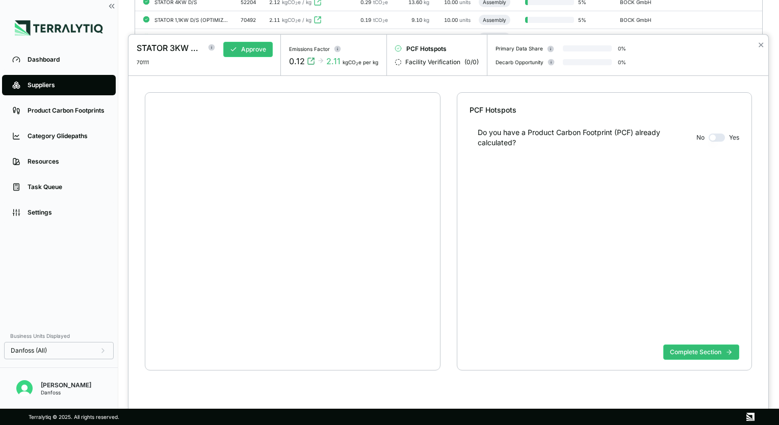
scroll to position [19, 0]
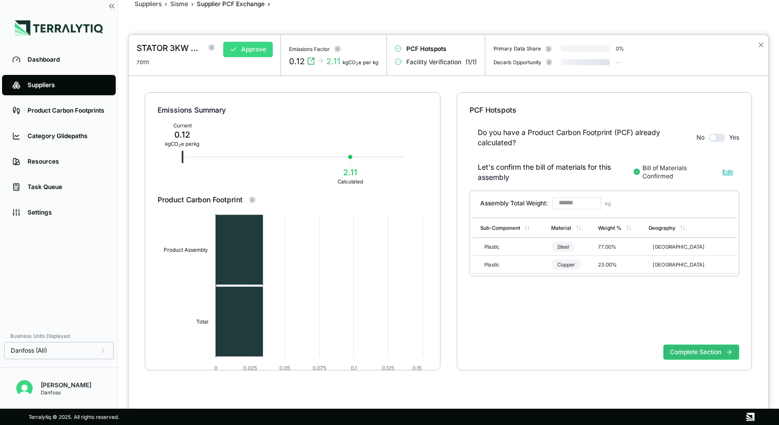
click at [245, 48] on button "Approve" at bounding box center [247, 49] width 49 height 15
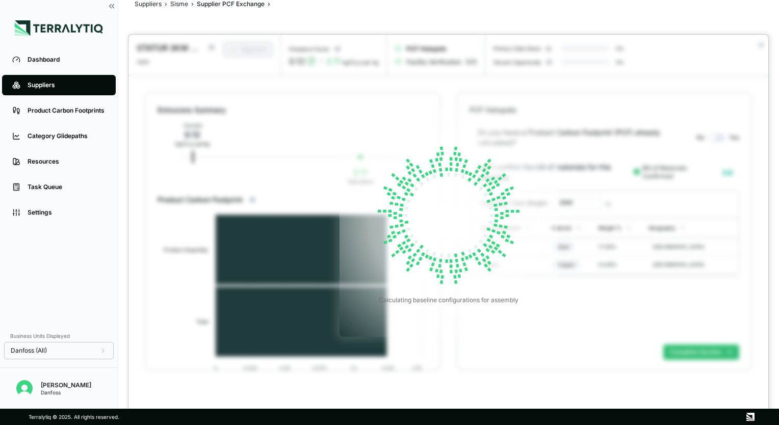
click at [178, 5] on div at bounding box center [389, 212] width 779 height 425
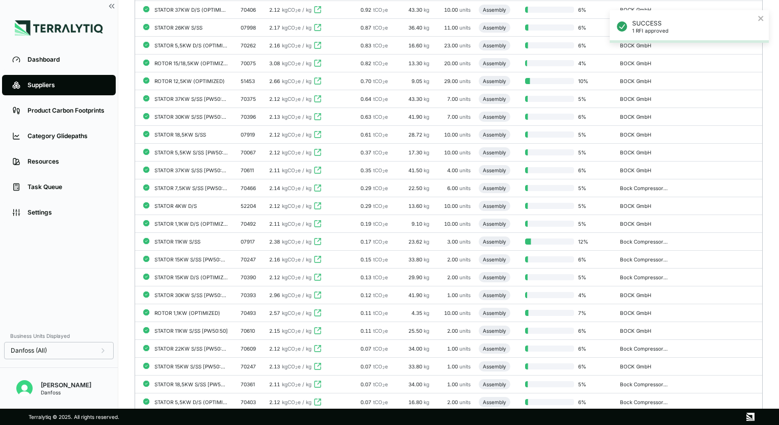
scroll to position [1785, 0]
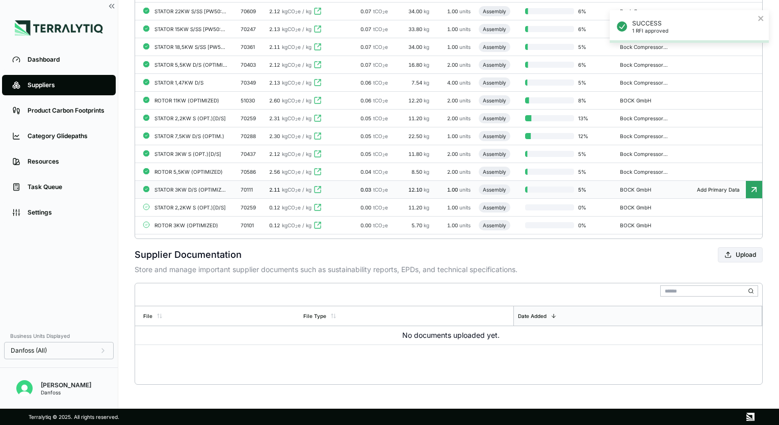
click at [195, 208] on div "STATOR 2,2KW S (OPT.)[D/S]" at bounding box center [191, 208] width 73 height 6
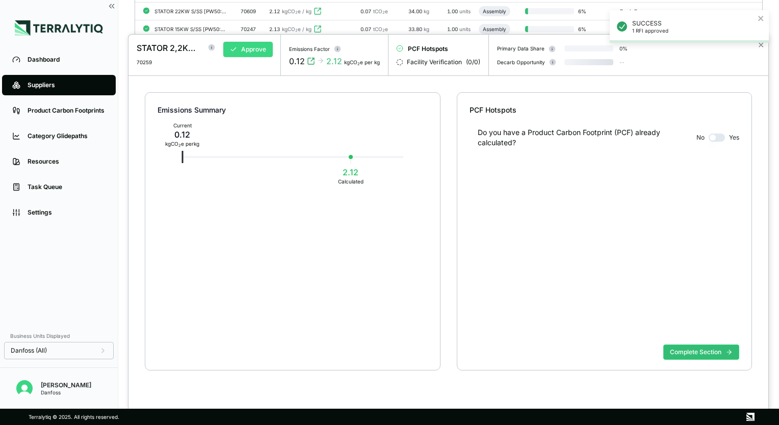
scroll to position [19, 0]
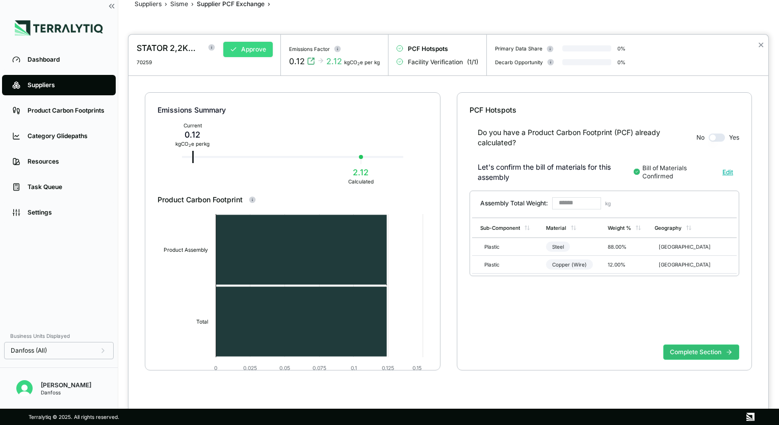
click at [244, 50] on button "Approve" at bounding box center [247, 49] width 49 height 15
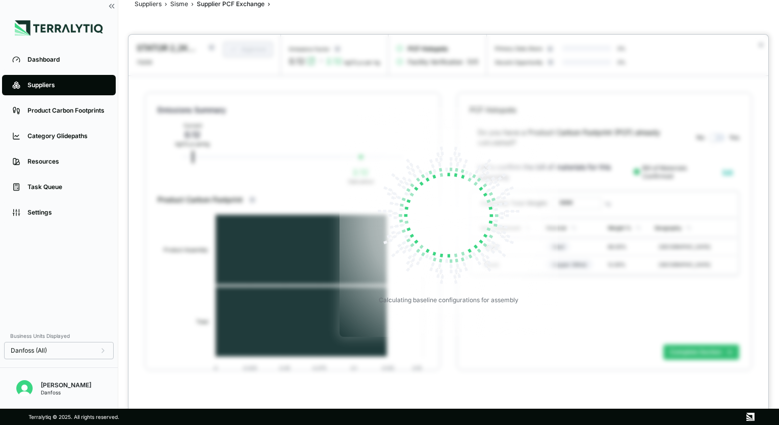
click at [181, 5] on div at bounding box center [389, 212] width 779 height 425
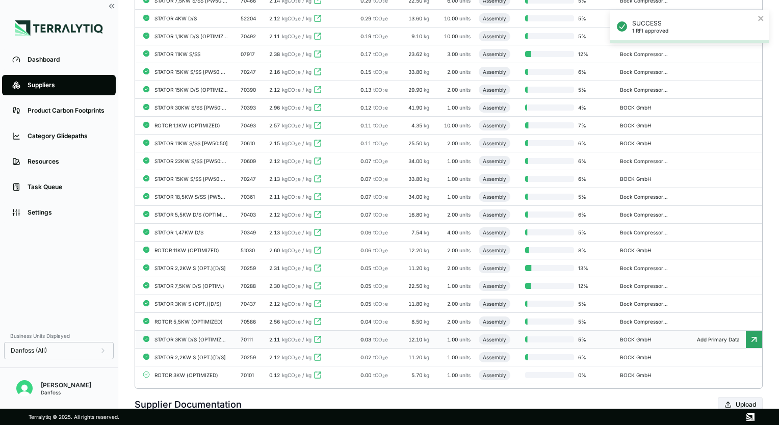
scroll to position [1785, 0]
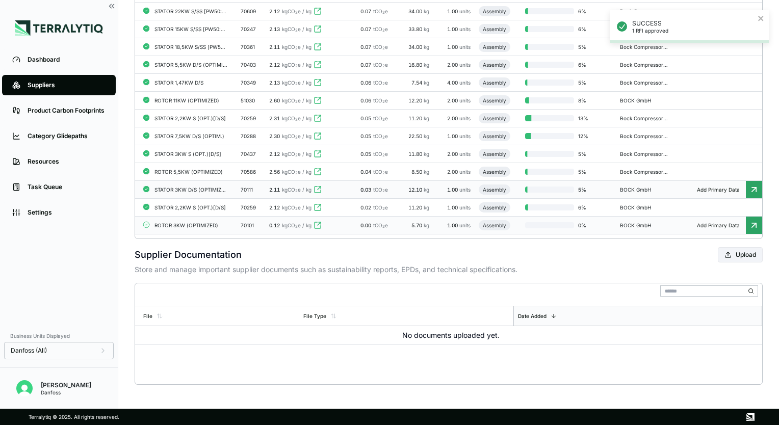
drag, startPoint x: 269, startPoint y: 218, endPoint x: 187, endPoint y: 223, distance: 81.8
click at [187, 223] on div "ROTOR 3KW (OPTIMIZED)" at bounding box center [191, 225] width 73 height 6
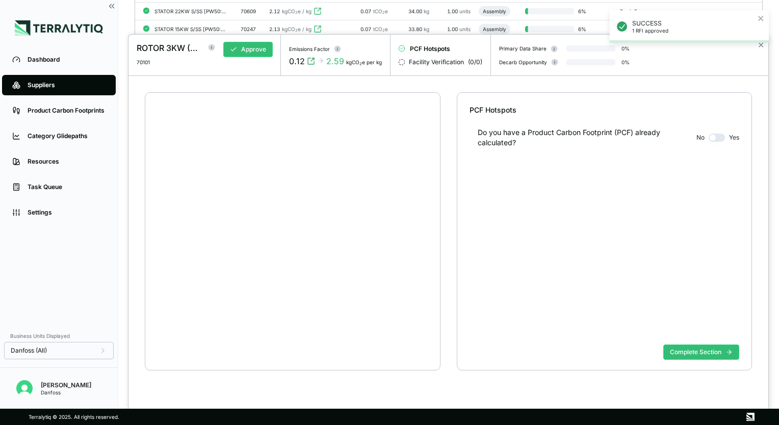
scroll to position [19, 0]
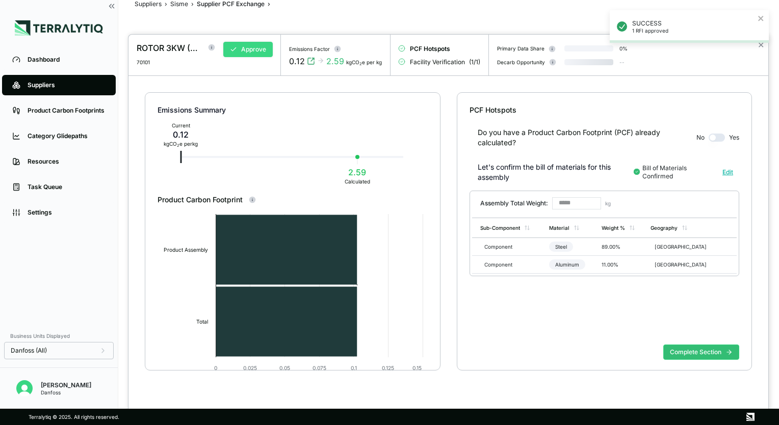
type input "*****"
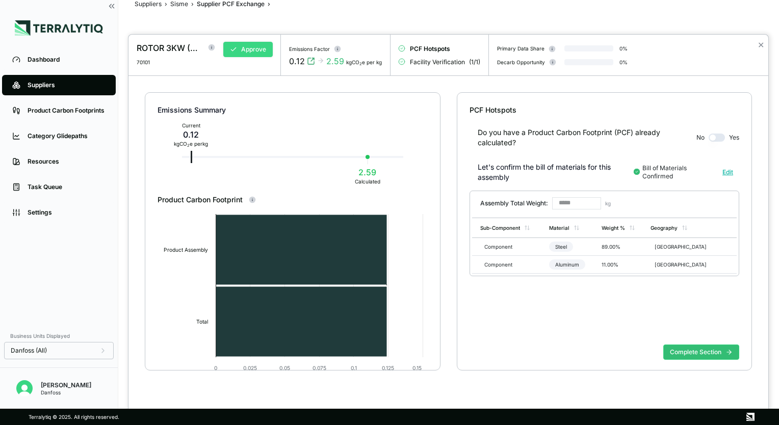
click at [247, 49] on button "Approve" at bounding box center [247, 49] width 49 height 15
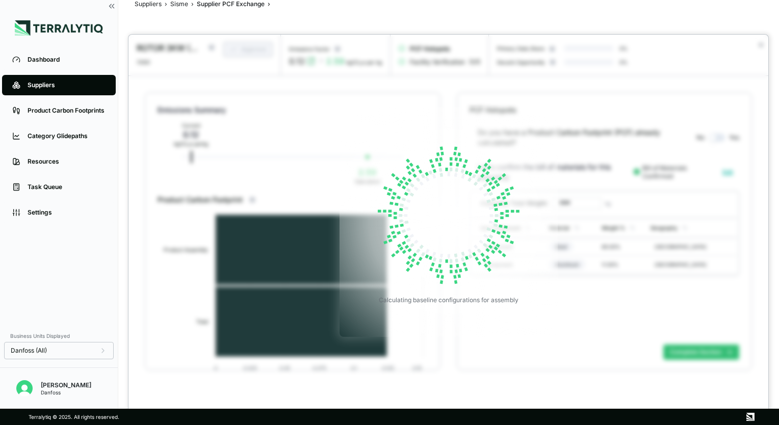
click at [179, 5] on div at bounding box center [389, 212] width 779 height 425
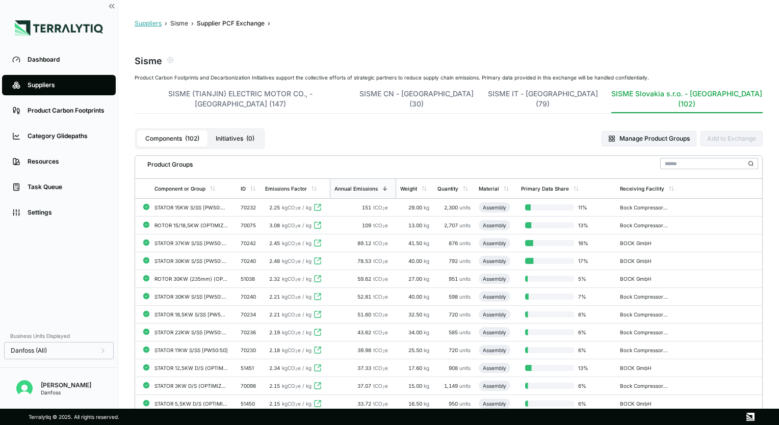
click at [151, 20] on button "Suppliers" at bounding box center [148, 23] width 27 height 8
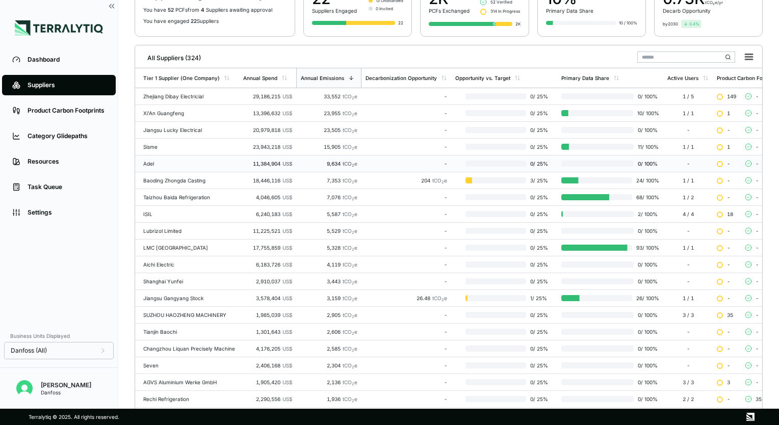
scroll to position [153, 0]
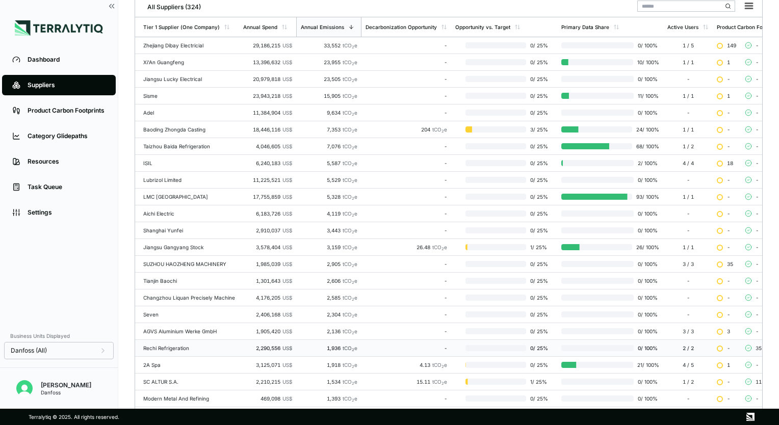
click at [204, 345] on div "Rechi Refrigeration" at bounding box center [189, 348] width 92 height 6
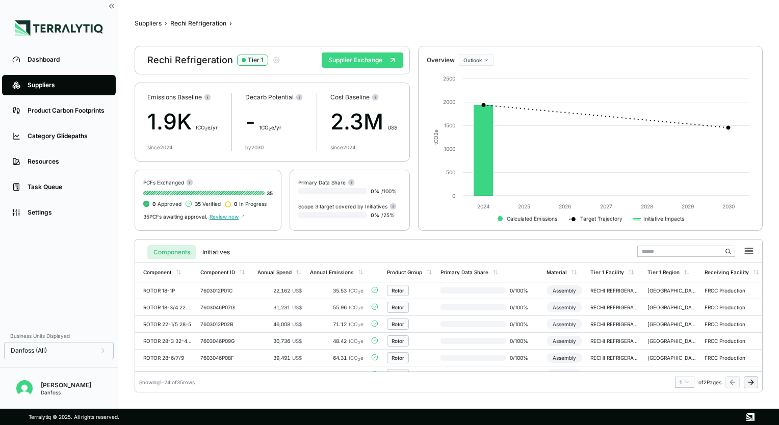
click at [355, 59] on button "Supplier Exchange" at bounding box center [363, 60] width 82 height 15
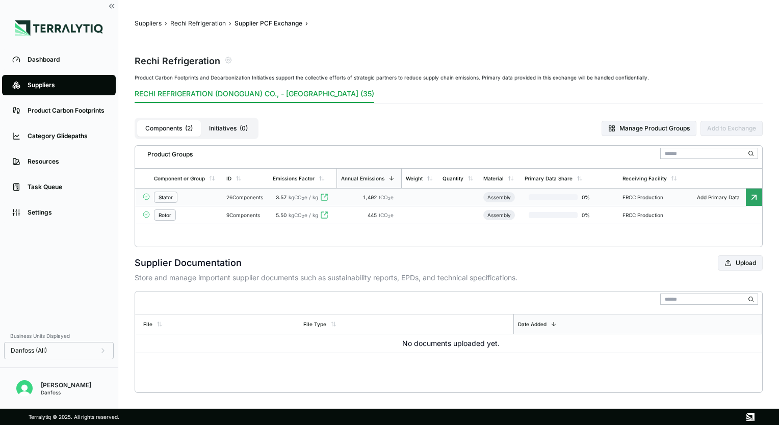
click at [207, 195] on div "Stator" at bounding box center [186, 197] width 64 height 11
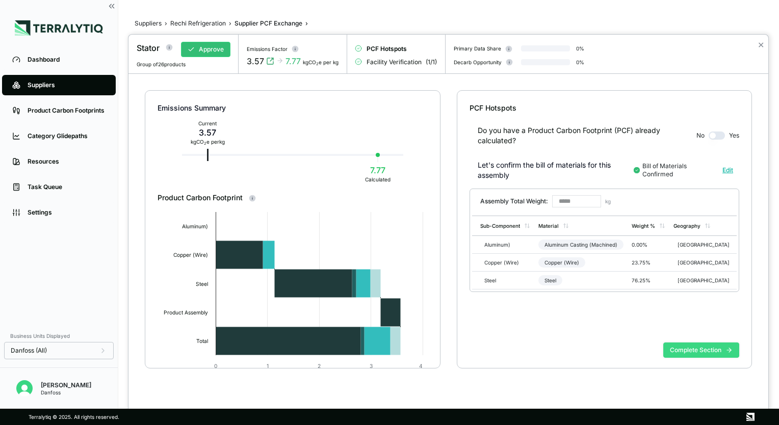
click at [706, 350] on button "Complete Section" at bounding box center [702, 350] width 76 height 15
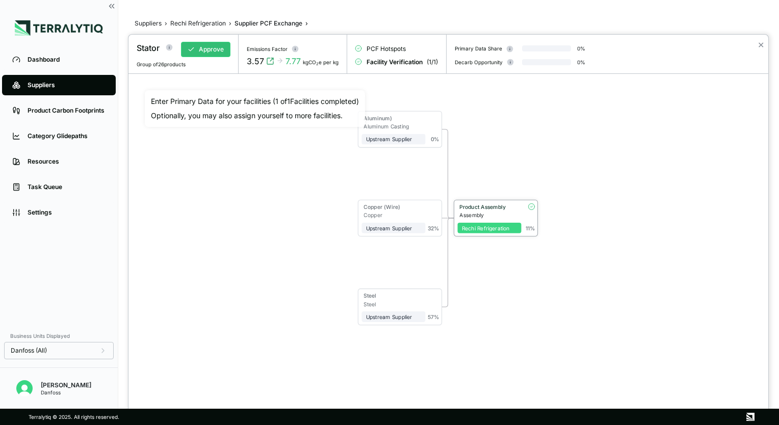
click at [503, 229] on div "Rechi Refrigeration" at bounding box center [490, 228] width 56 height 7
click at [483, 209] on div "Product Assembly" at bounding box center [489, 207] width 58 height 7
click at [483, 209] on div at bounding box center [449, 230] width 640 height 391
click at [483, 209] on div "Product Assembly" at bounding box center [489, 207] width 58 height 7
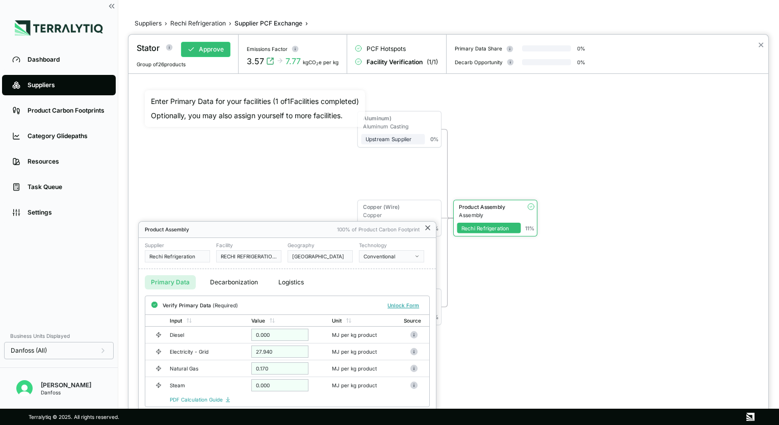
click at [426, 228] on icon at bounding box center [428, 228] width 8 height 8
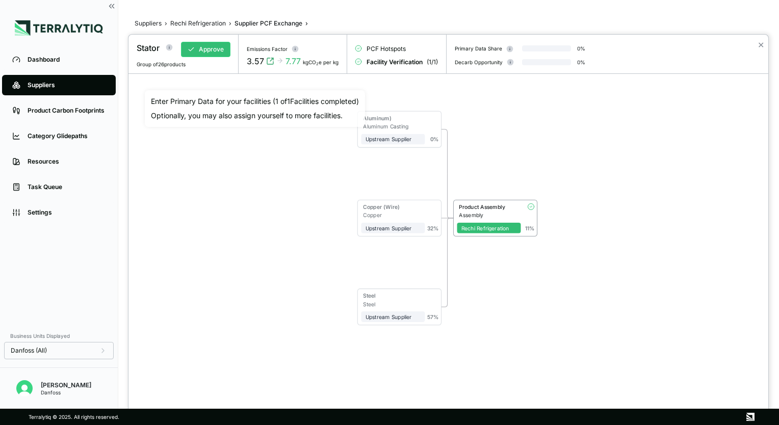
drag, startPoint x: 577, startPoint y: 309, endPoint x: 577, endPoint y: 300, distance: 8.7
click at [577, 309] on div "Aluminum) Aluminum Casting Upstream Supplier 0 % Copper (Wire) Copper Upstream …" at bounding box center [449, 218] width 608 height 256
click at [150, 23] on div at bounding box center [389, 212] width 779 height 425
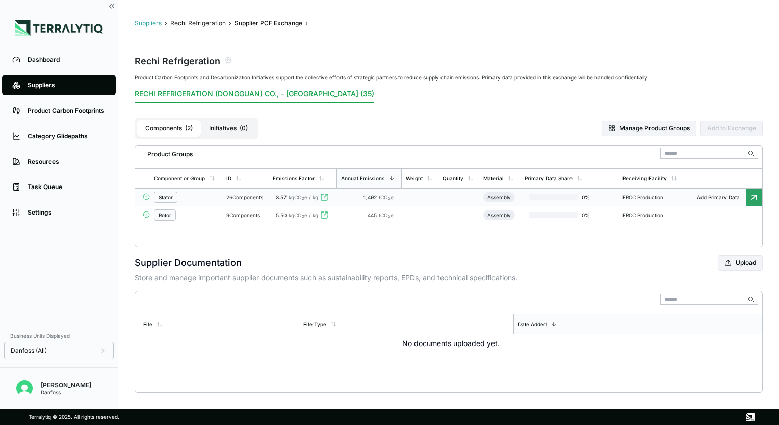
click at [143, 22] on button "Suppliers" at bounding box center [148, 23] width 27 height 8
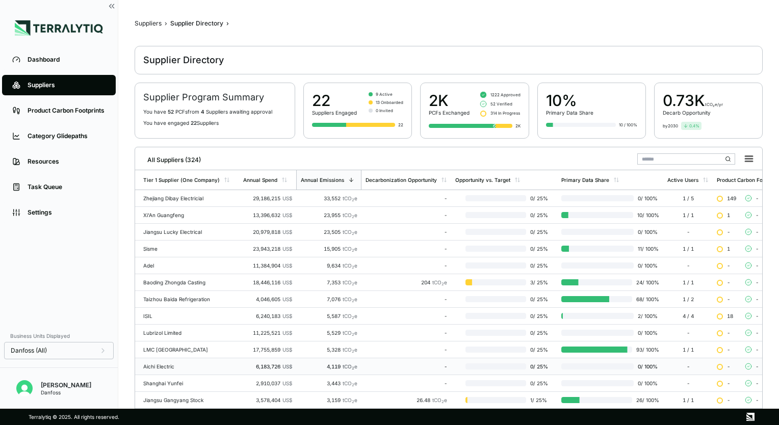
scroll to position [208, 0]
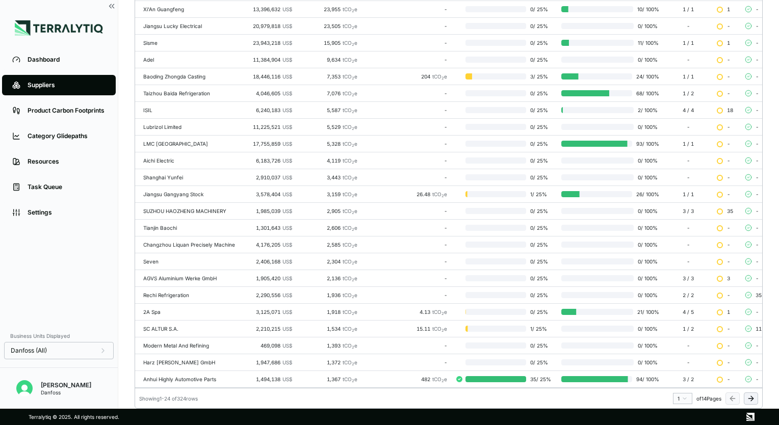
click at [188, 309] on div "2A Spa" at bounding box center [189, 312] width 92 height 6
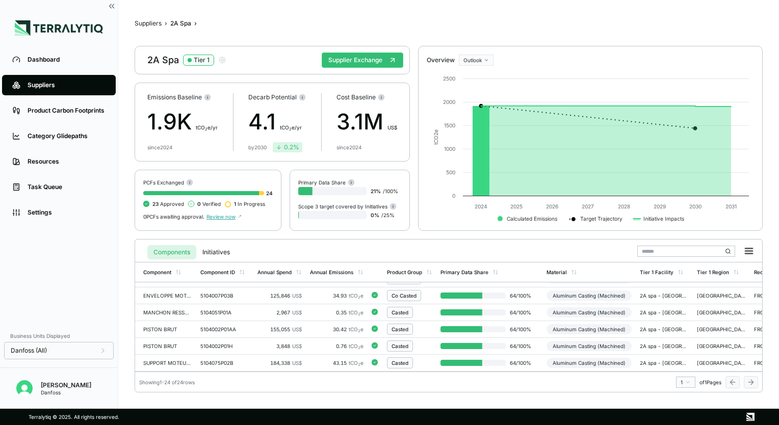
scroll to position [317, 0]
click at [363, 57] on button "Supplier Exchange" at bounding box center [363, 60] width 82 height 15
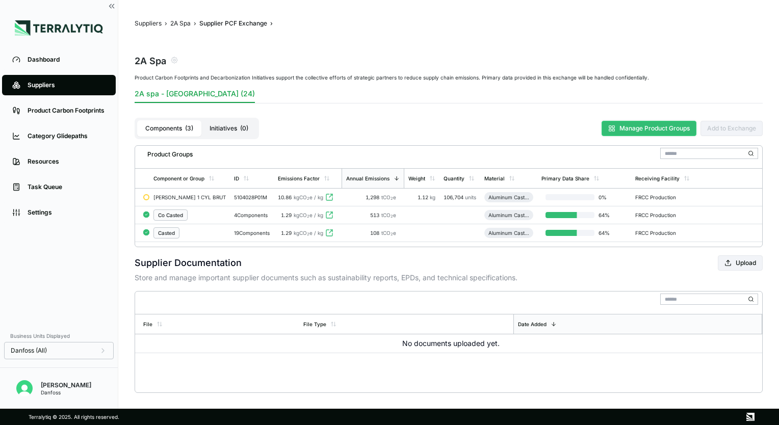
click at [633, 126] on button "Manage Product Groups" at bounding box center [649, 128] width 95 height 15
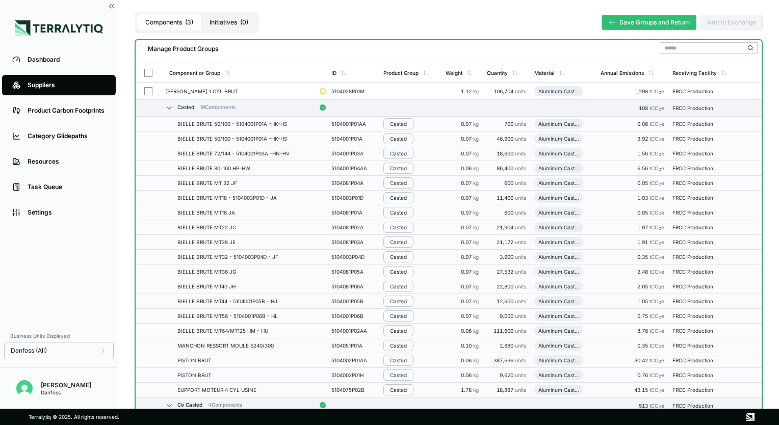
scroll to position [94, 0]
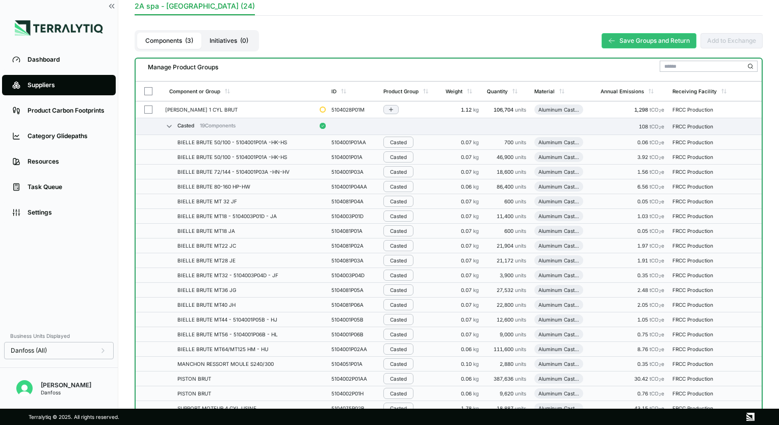
click at [150, 109] on button "button" at bounding box center [148, 110] width 8 height 8
click at [391, 109] on icon "Add to group" at bounding box center [391, 110] width 0 height 4
click at [412, 160] on button "Co Casted" at bounding box center [433, 159] width 97 height 17
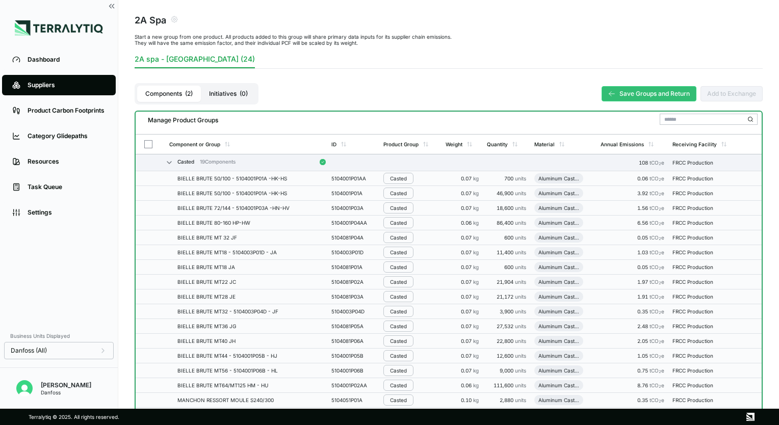
scroll to position [0, 0]
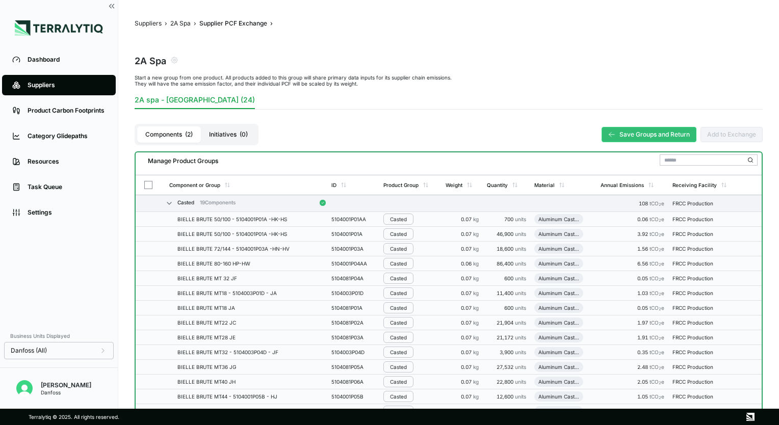
click at [630, 131] on button "Save Groups and Return" at bounding box center [649, 134] width 95 height 15
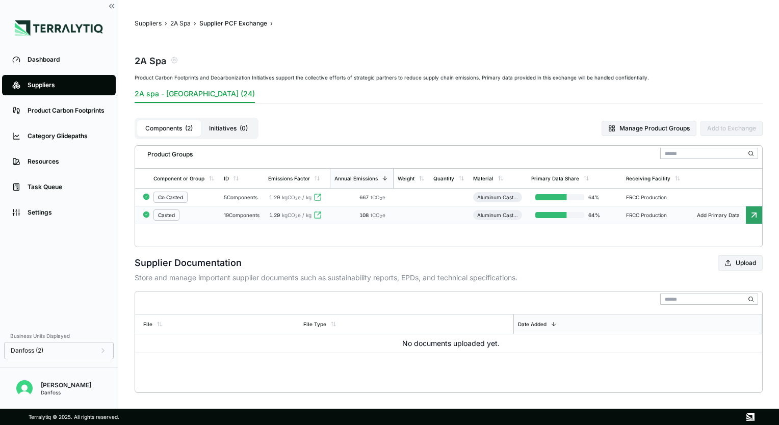
click at [202, 217] on div "Casted" at bounding box center [185, 215] width 62 height 11
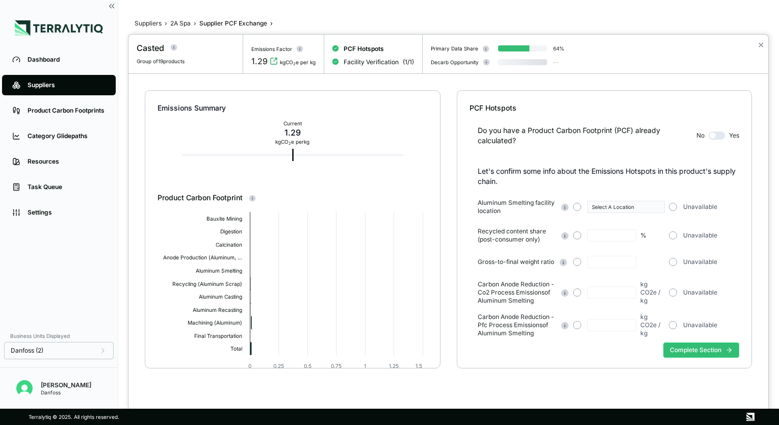
type input "***"
type input "****"
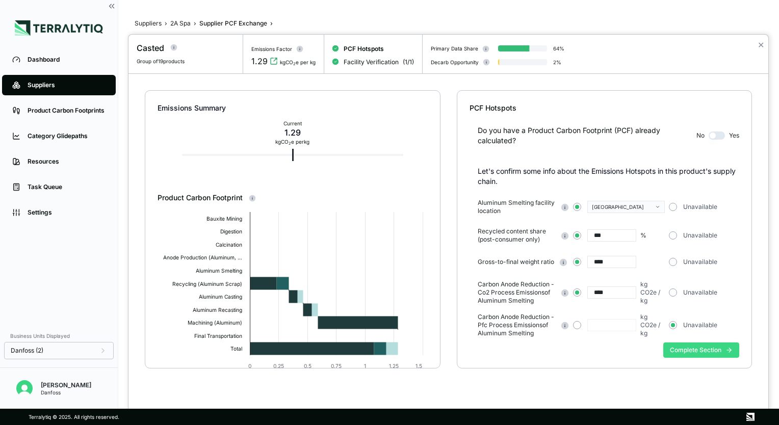
click at [704, 350] on button "Complete Section" at bounding box center [702, 350] width 76 height 15
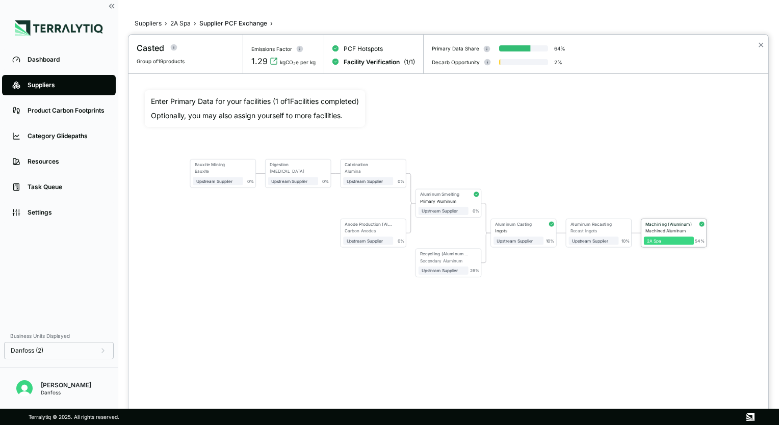
click at [661, 237] on span "2A Spa" at bounding box center [669, 241] width 50 height 8
click at [661, 240] on div "2A Spa" at bounding box center [668, 241] width 43 height 5
click at [661, 229] on div "Machined Aluminum" at bounding box center [670, 231] width 48 height 5
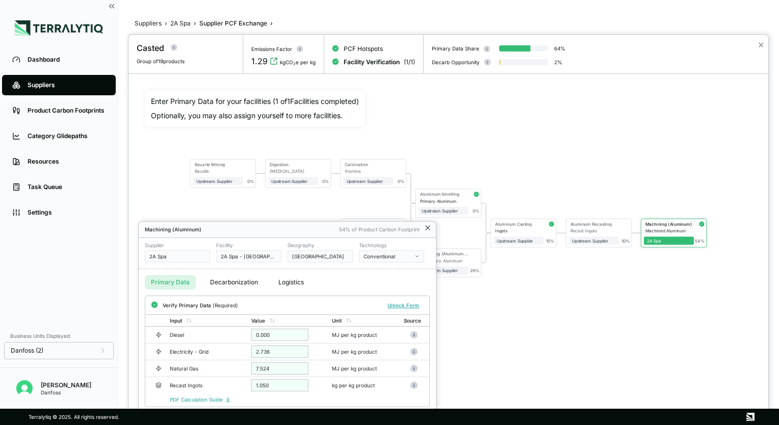
click at [427, 225] on icon at bounding box center [428, 228] width 8 height 8
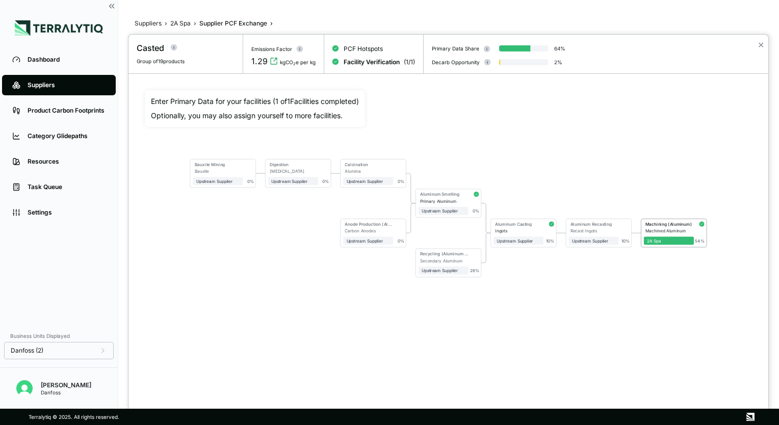
click at [554, 313] on div "Bauxite Mining Bauxite Upstream Supplier + Assign to me 0 % Digestion Aluminum …" at bounding box center [449, 218] width 608 height 256
drag, startPoint x: 570, startPoint y: 114, endPoint x: 594, endPoint y: 68, distance: 51.6
click at [571, 114] on div "Bauxite Mining Bauxite Upstream Supplier + Assign to me 0 % Digestion Aluminum …" at bounding box center [449, 218] width 608 height 256
